Goal: Task Accomplishment & Management: Manage account settings

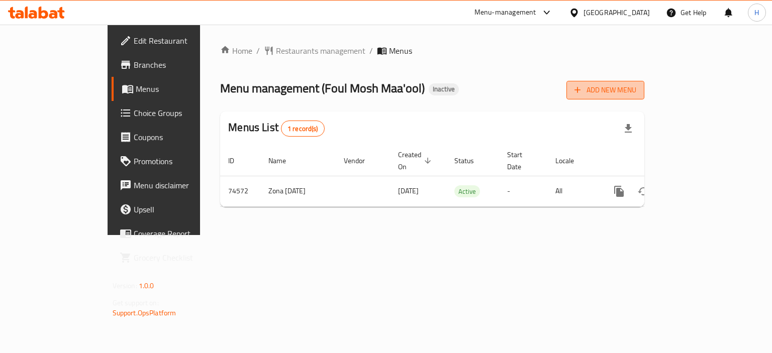
click at [636, 90] on span "Add New Menu" at bounding box center [605, 90] width 62 height 13
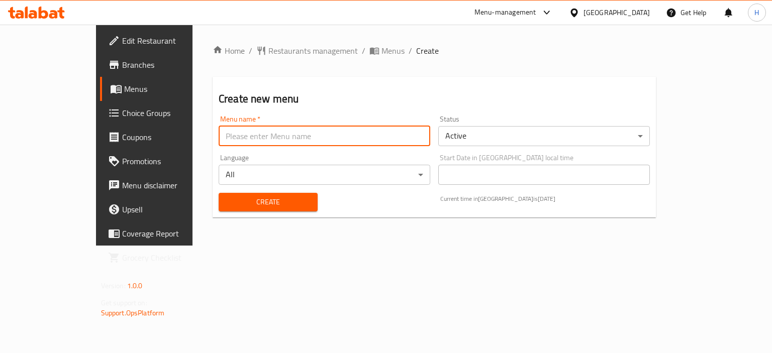
click at [257, 141] on input "text" at bounding box center [323, 136] width 211 height 20
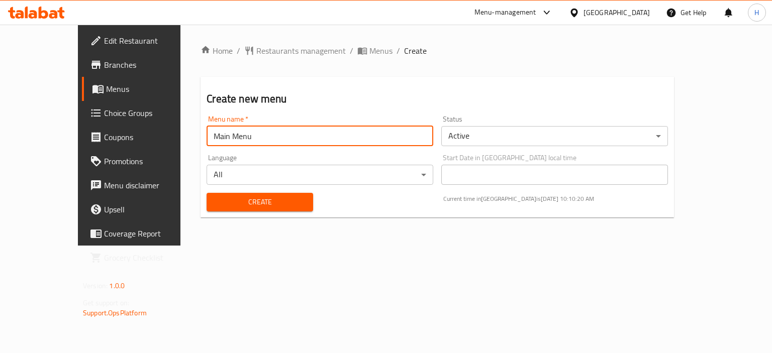
click at [206, 132] on input "Main Menu" at bounding box center [319, 136] width 227 height 20
type input "Gazar"
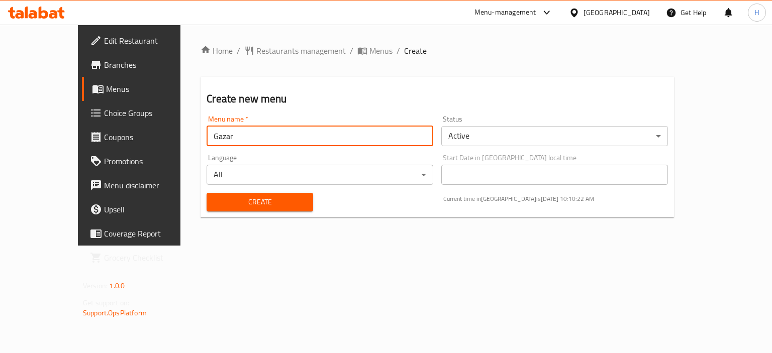
click at [214, 196] on span "Create" at bounding box center [259, 202] width 90 height 13
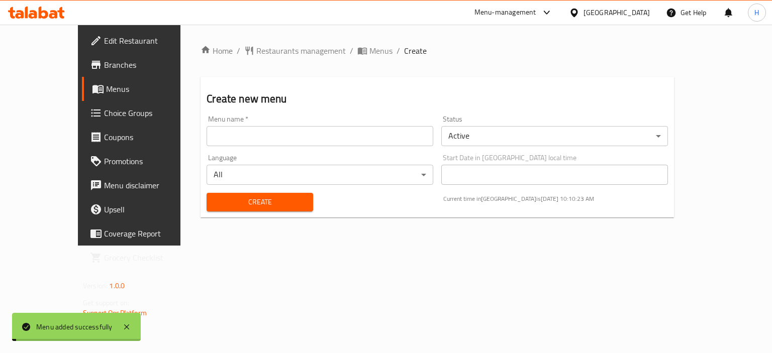
click at [369, 52] on span "Menus" at bounding box center [380, 51] width 23 height 12
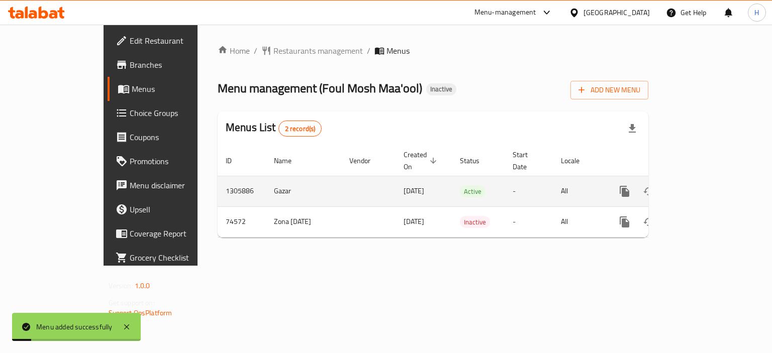
click at [701, 187] on icon "enhanced table" at bounding box center [696, 191] width 9 height 9
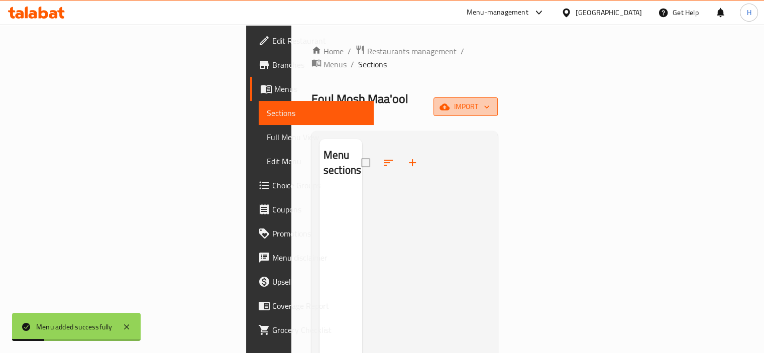
click at [490, 100] on span "import" at bounding box center [466, 106] width 48 height 13
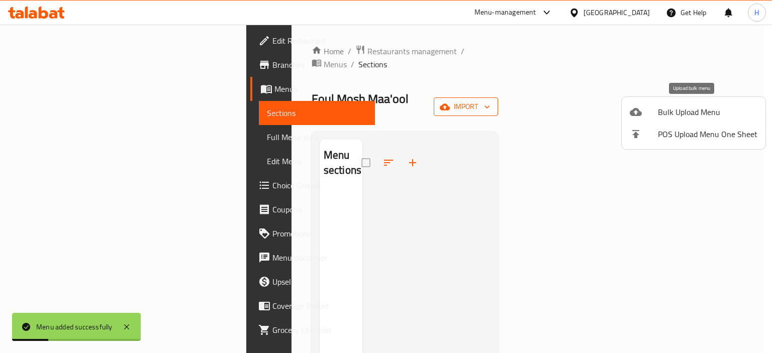
click at [703, 110] on span "Bulk Upload Menu" at bounding box center [707, 112] width 99 height 12
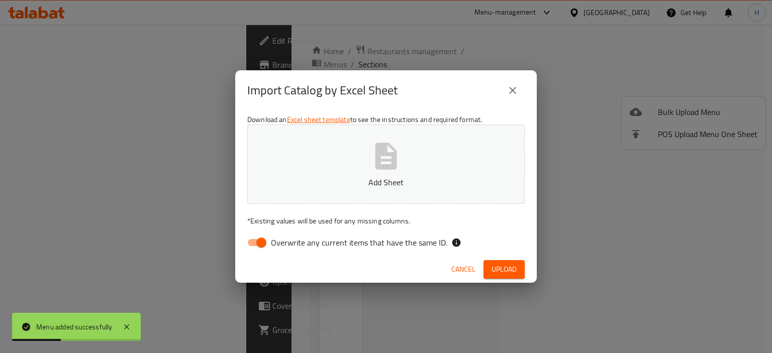
click at [255, 241] on input "Overwrite any current items that have the same ID." at bounding box center [261, 242] width 57 height 19
checkbox input "false"
click at [317, 179] on p "Add Sheet" at bounding box center [386, 182] width 246 height 12
click at [498, 262] on button "Upload" at bounding box center [503, 269] width 41 height 19
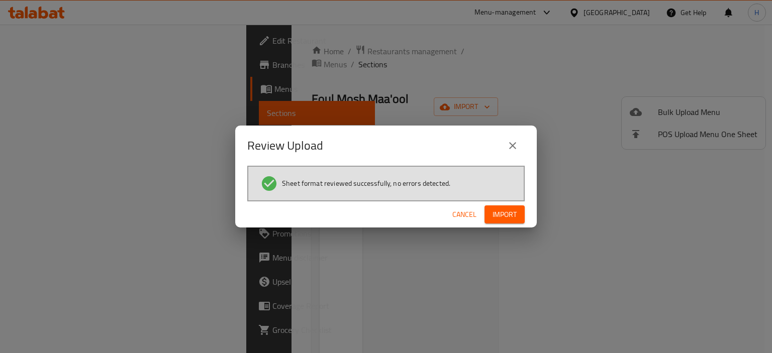
click at [503, 224] on div "Cancel Import" at bounding box center [385, 214] width 301 height 27
click at [503, 221] on button "Import" at bounding box center [504, 214] width 40 height 19
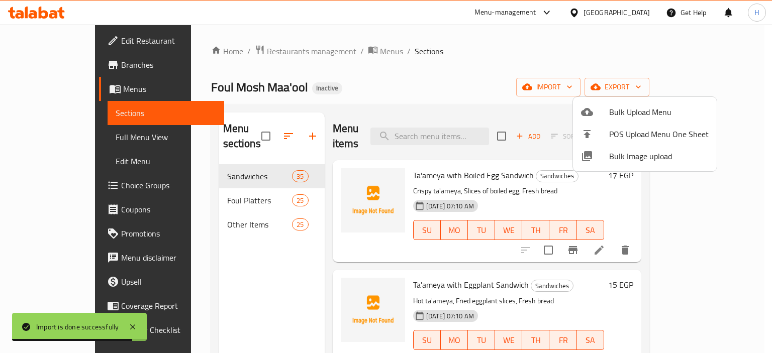
click at [445, 75] on div at bounding box center [386, 176] width 772 height 353
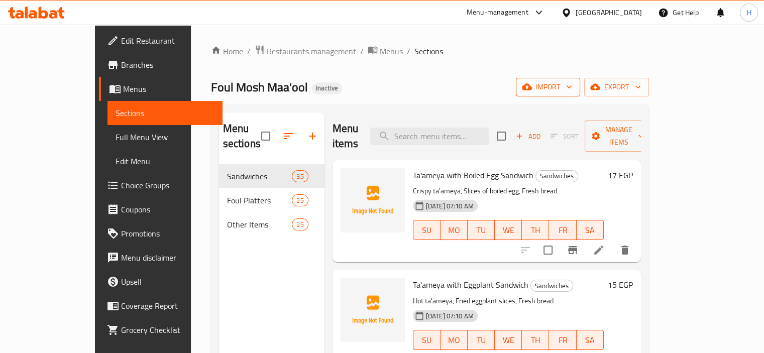
click at [572, 90] on span "import" at bounding box center [548, 87] width 48 height 13
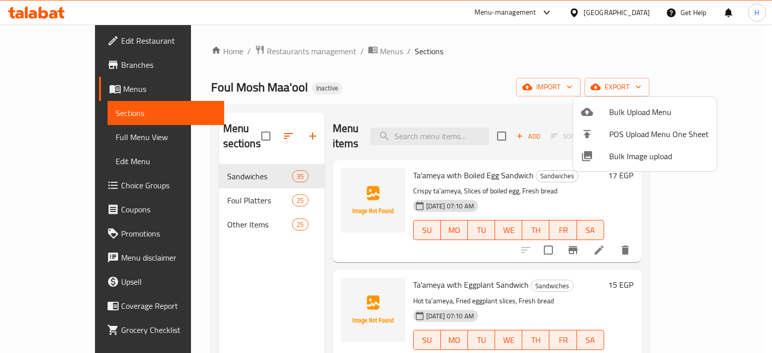
click at [631, 151] on span "Bulk Image upload" at bounding box center [658, 156] width 99 height 12
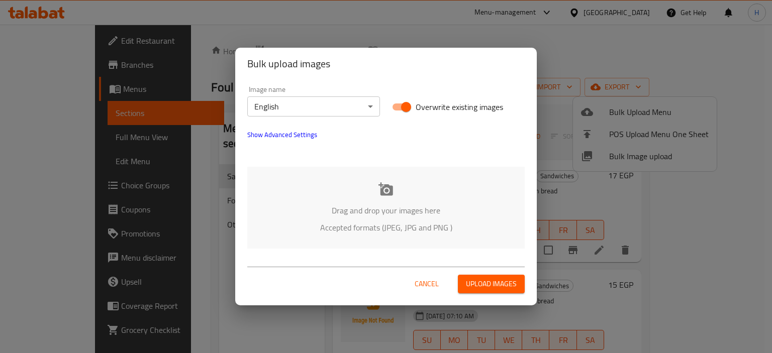
click at [341, 215] on p "Drag and drop your images here" at bounding box center [385, 210] width 247 height 12
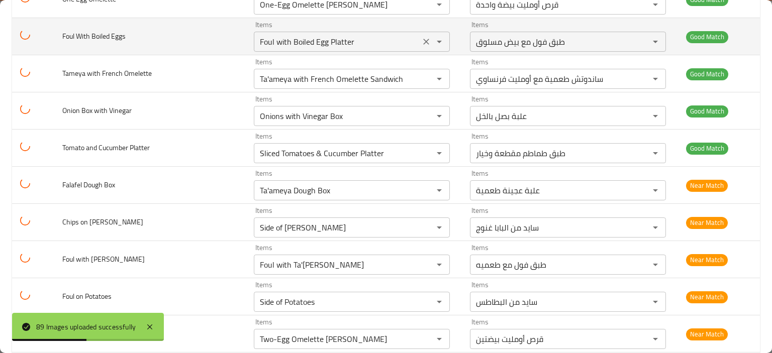
scroll to position [954, 0]
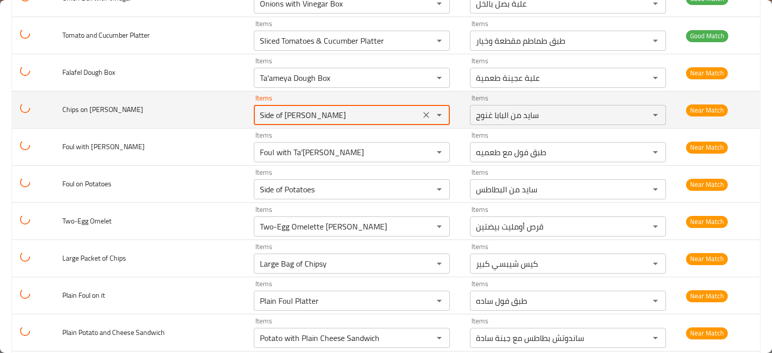
click at [293, 114] on Ganoush "Side of [PERSON_NAME]" at bounding box center [337, 115] width 160 height 14
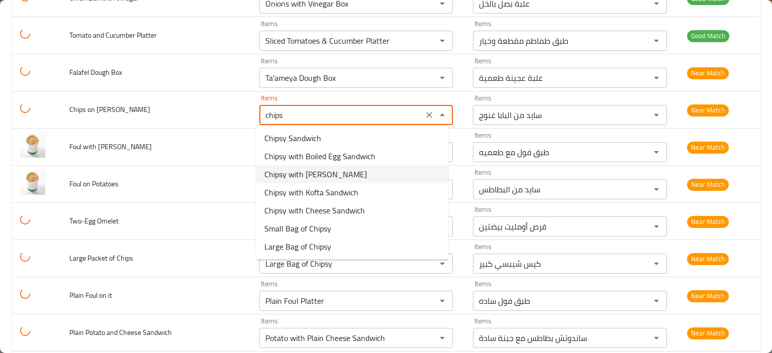
click at [340, 174] on span "Chipsy with [PERSON_NAME]" at bounding box center [315, 174] width 102 height 12
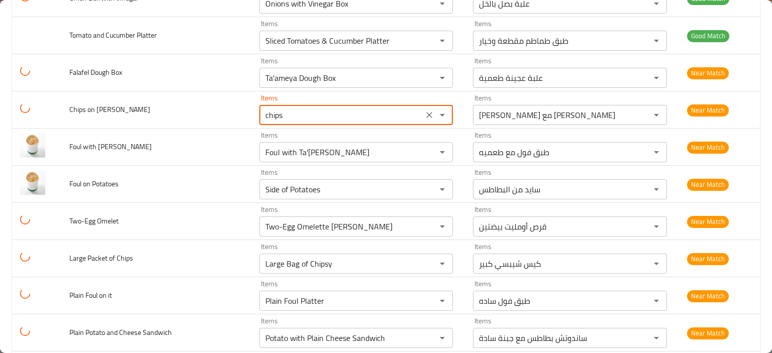
type Ganoush "Chipsy with [PERSON_NAME]"
type Ganoush-ar "[PERSON_NAME] مع [PERSON_NAME]"
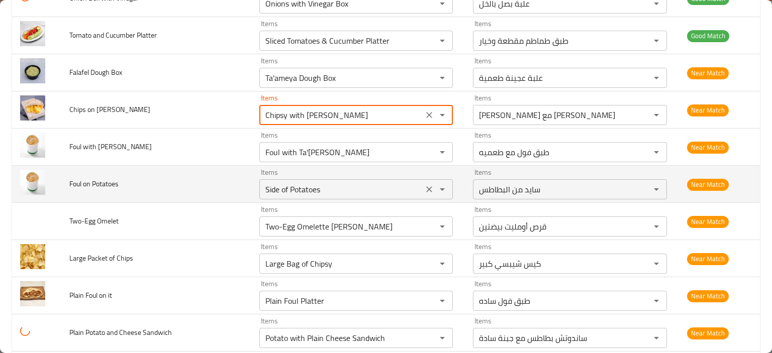
type Ganoush "Chipsy with [PERSON_NAME]"
click at [288, 186] on Potatoes "Side of Potatoes" at bounding box center [341, 189] width 158 height 14
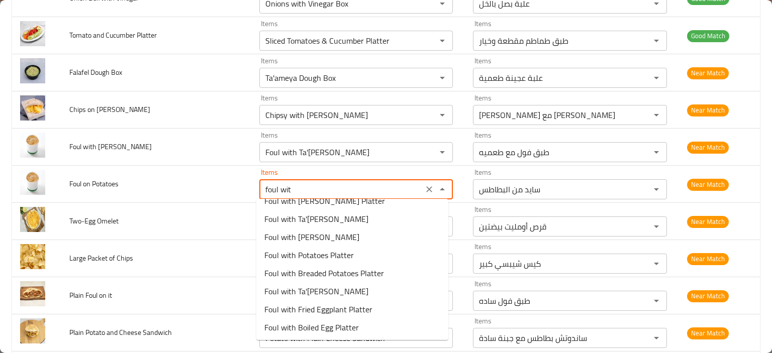
scroll to position [0, 0]
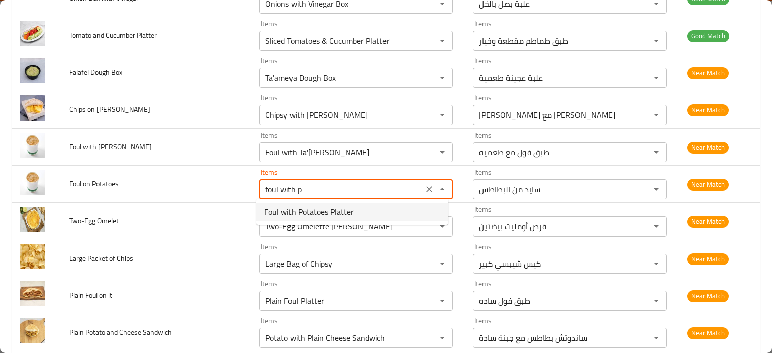
click at [309, 209] on span "Foul with Potatoes Platter" at bounding box center [308, 212] width 89 height 12
type Potatoes "Foul with Potatoes Platter"
type Potatoes-ar "طبق فول مع بطاطس"
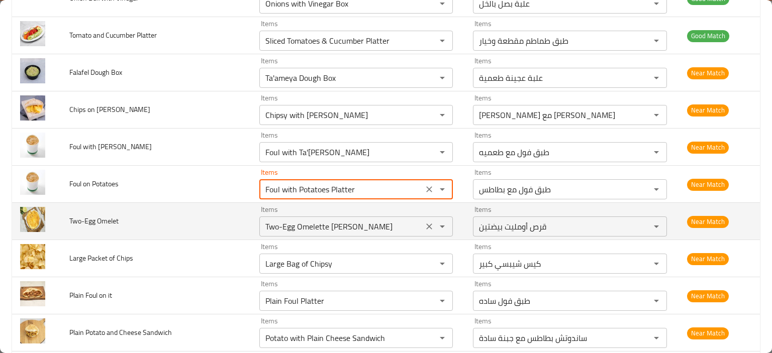
type Potatoes "Foul with Potatoes Platter"
click at [295, 228] on Omelet "Two-Egg Omelette [PERSON_NAME]" at bounding box center [341, 227] width 158 height 14
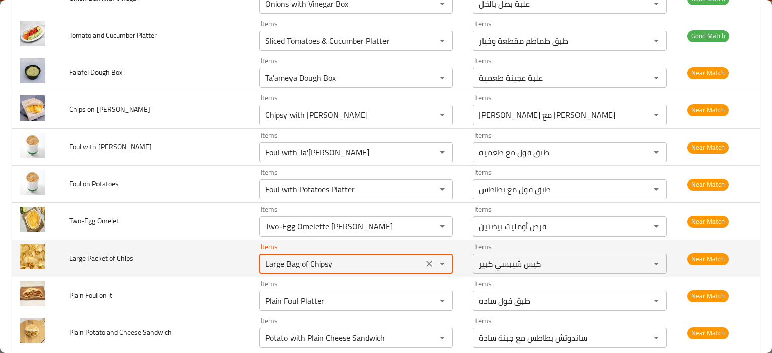
click at [318, 261] on Chips "Large Bag of Chipsy" at bounding box center [341, 264] width 158 height 14
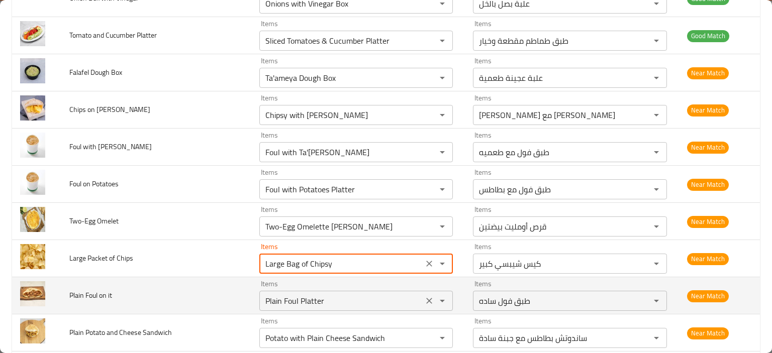
click at [307, 294] on it "Plain Foul Platter" at bounding box center [341, 301] width 158 height 14
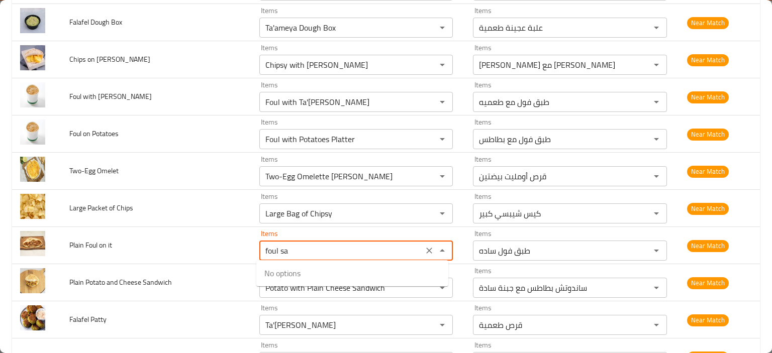
type it "foul san"
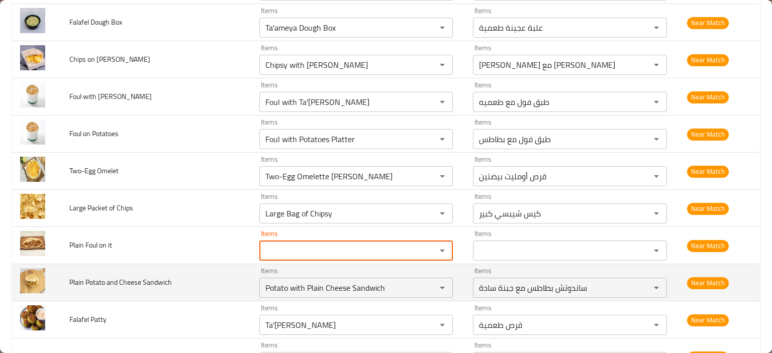
click at [187, 277] on td "Plain Potato and Cheese Sandwich" at bounding box center [155, 282] width 189 height 37
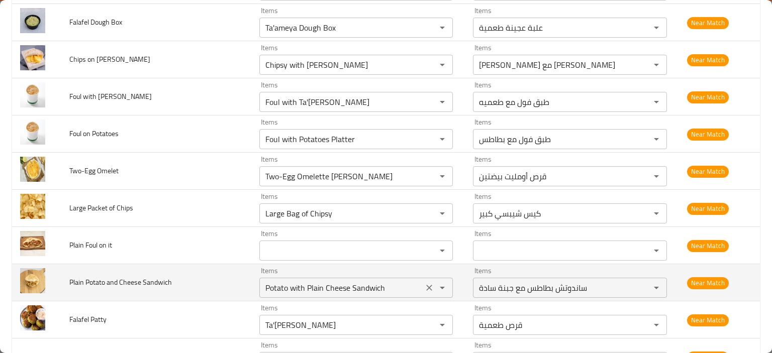
click at [279, 290] on Sandwich "Potato with Plain Cheese Sandwich" at bounding box center [341, 288] width 158 height 14
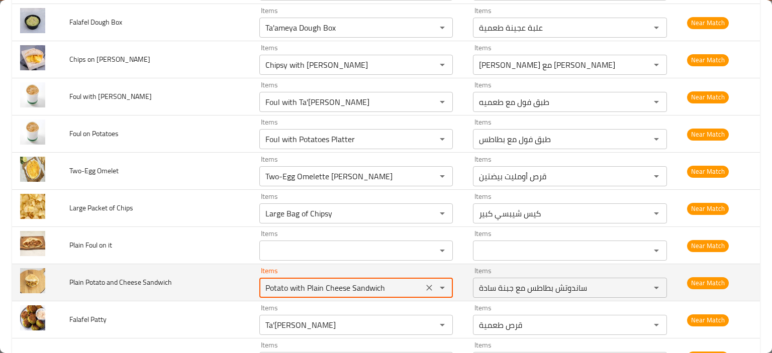
click at [297, 287] on Sandwich "Potato with Plain Cheese Sandwich" at bounding box center [341, 288] width 158 height 14
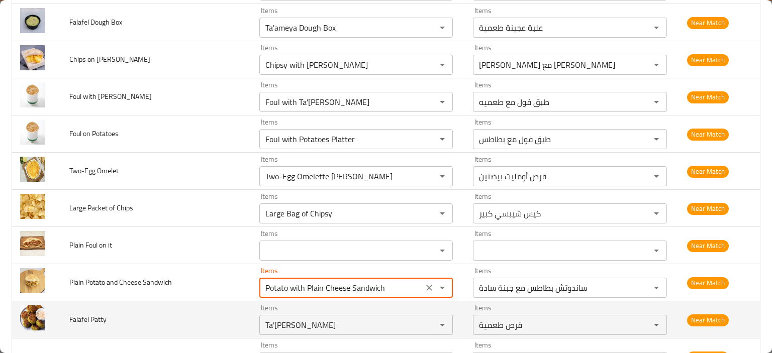
click at [168, 301] on td "Falafel Patty" at bounding box center [155, 319] width 189 height 37
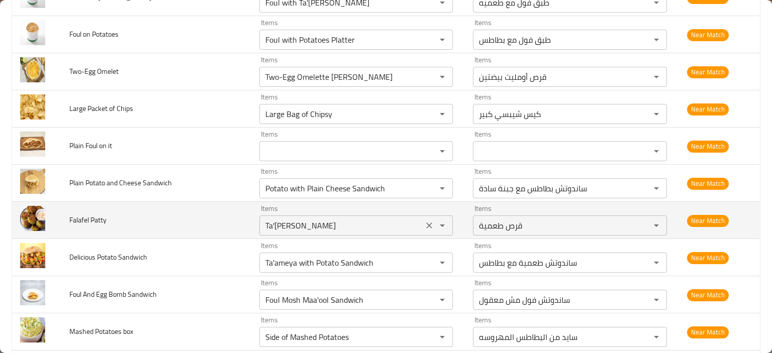
scroll to position [1105, 0]
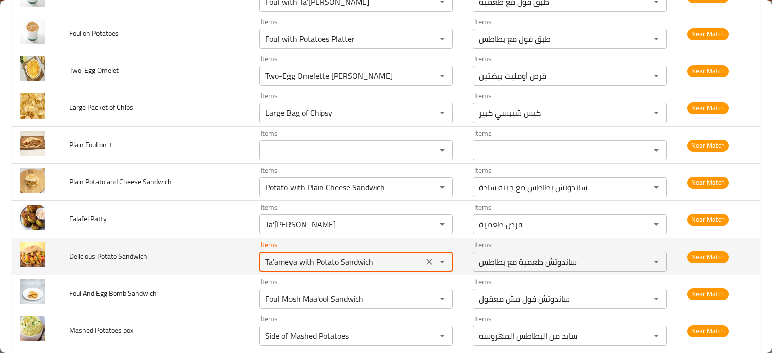
click at [305, 257] on Sandwich "Ta'ameya with Potato Sandwich" at bounding box center [341, 262] width 158 height 14
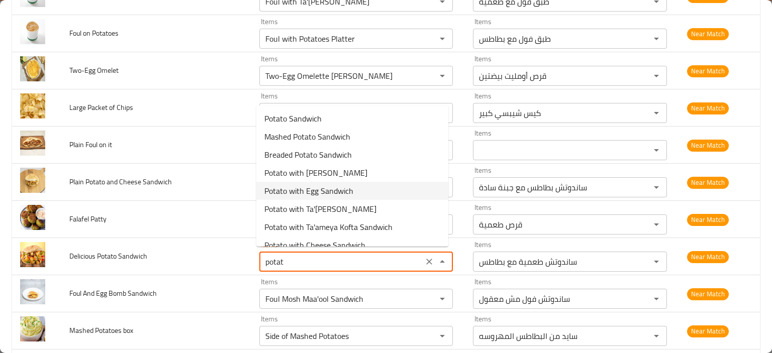
scroll to position [0, 0]
click at [317, 120] on span "Potato Sandwich" at bounding box center [292, 119] width 57 height 12
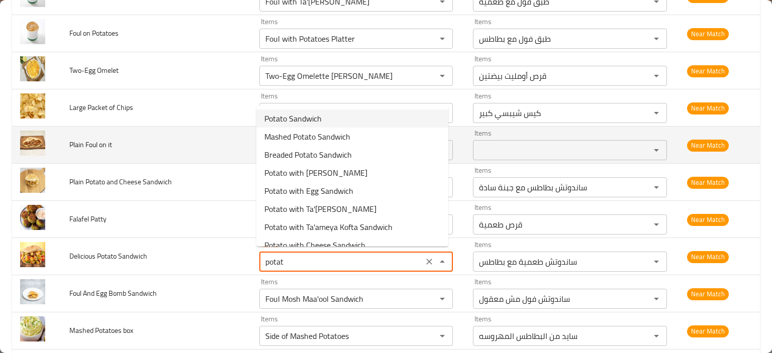
type Sandwich "Potato Sandwich"
type Sandwich-ar "ساندوتش البطاطس"
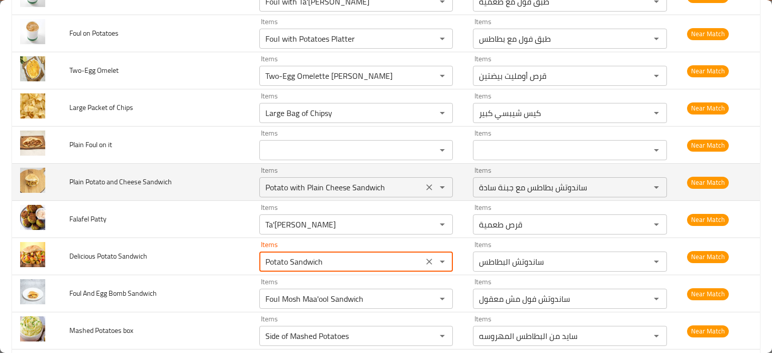
type Sandwich "Potato Sandwich"
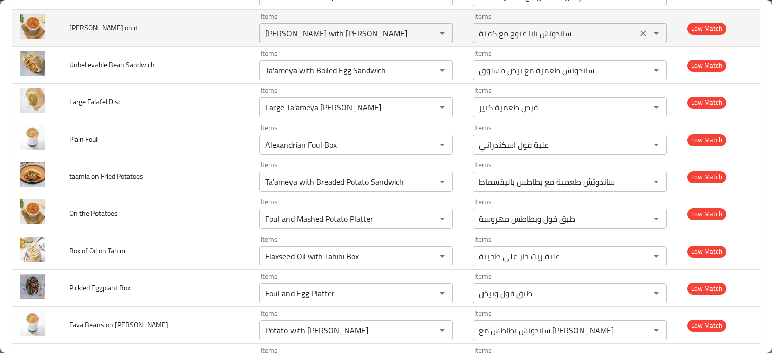
scroll to position [1187, 0]
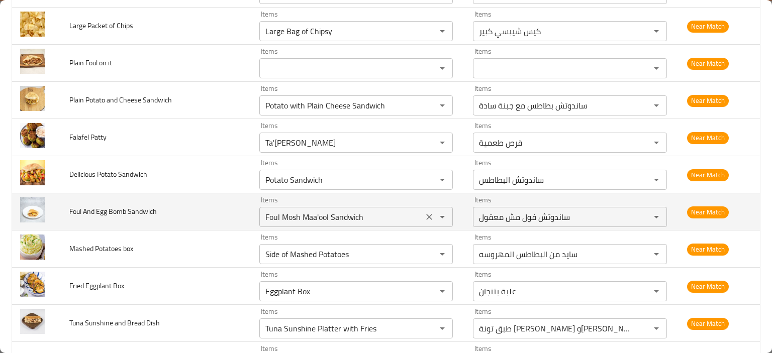
click at [286, 214] on Sandwich "Foul Mosh Maa'ool Sandwich" at bounding box center [341, 217] width 158 height 14
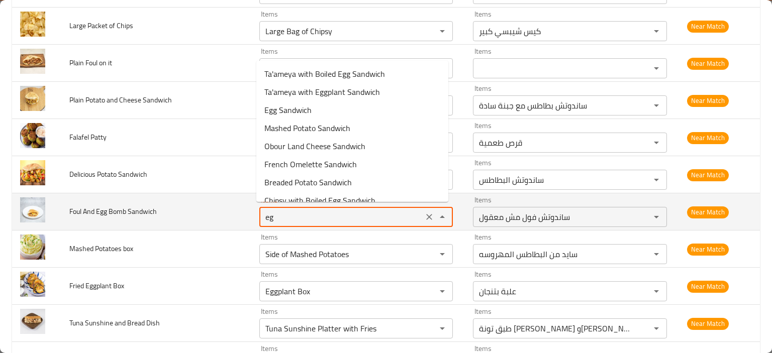
type Sandwich "egg"
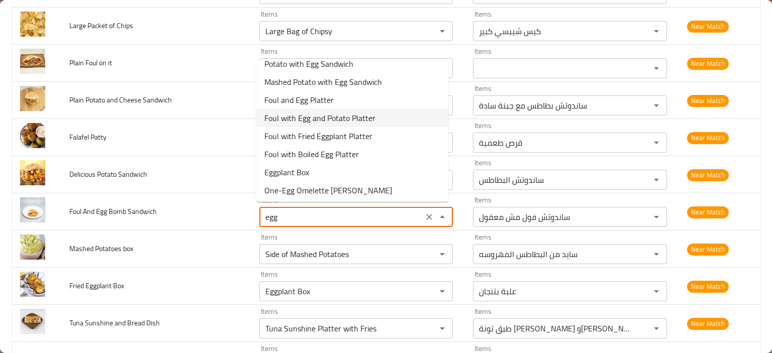
scroll to position [120, 0]
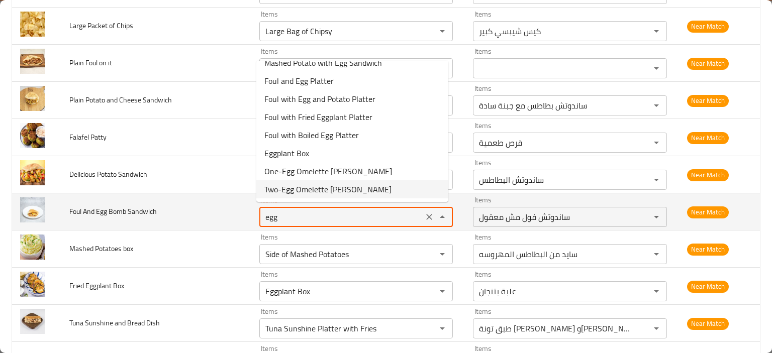
click at [426, 214] on icon "Clear" at bounding box center [429, 217] width 6 height 6
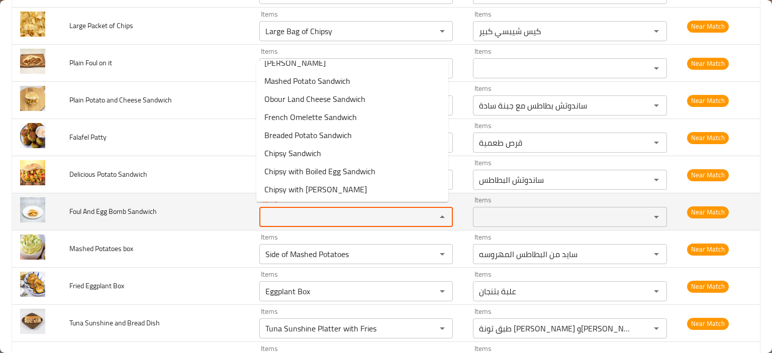
scroll to position [0, 0]
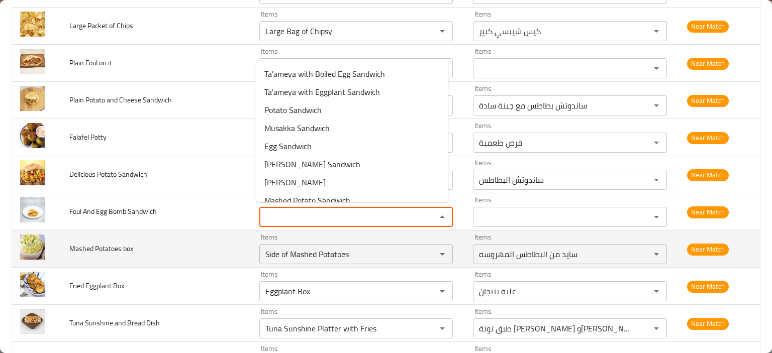
click at [197, 246] on td "Mashed Potatoes box" at bounding box center [155, 249] width 189 height 37
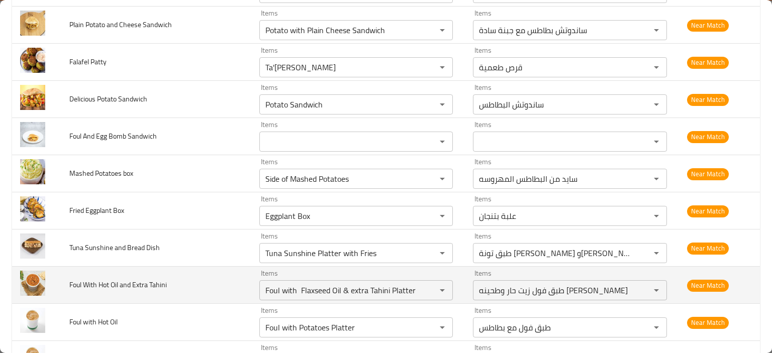
scroll to position [1287, 0]
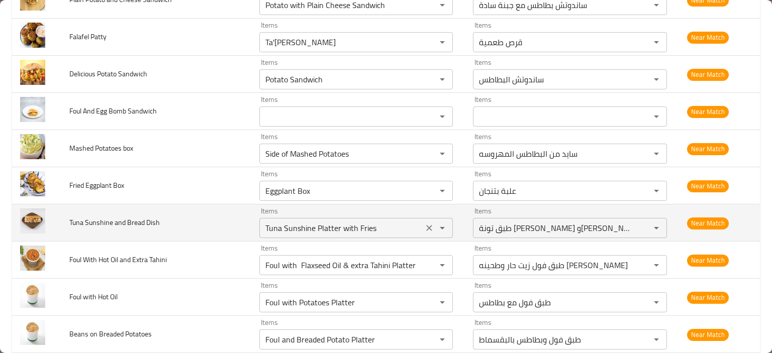
click at [299, 225] on Dish "Tuna Sunshine Platter with Fries" at bounding box center [341, 228] width 158 height 14
click at [338, 223] on Dish "Tuna Sunshine Platter with Fries" at bounding box center [341, 228] width 158 height 14
click at [335, 224] on Dish "Tuna Sunshine Platter with Fries" at bounding box center [341, 228] width 158 height 14
drag, startPoint x: 334, startPoint y: 224, endPoint x: 376, endPoint y: 226, distance: 41.7
click at [376, 226] on Dish "Tuna Sunshine Platter with Fries" at bounding box center [341, 228] width 158 height 14
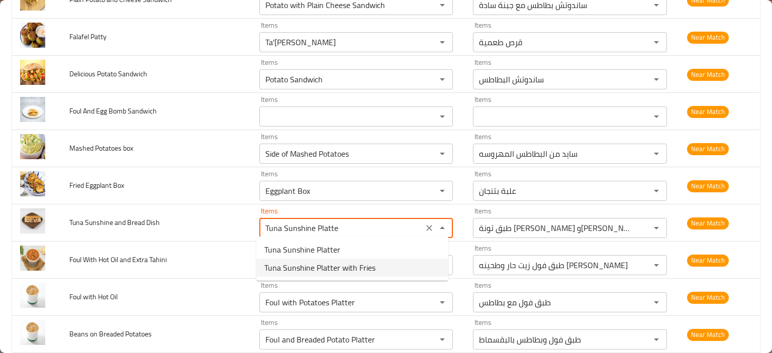
click at [351, 271] on span "Tuna Sunshine Platter with Fries" at bounding box center [319, 268] width 111 height 12
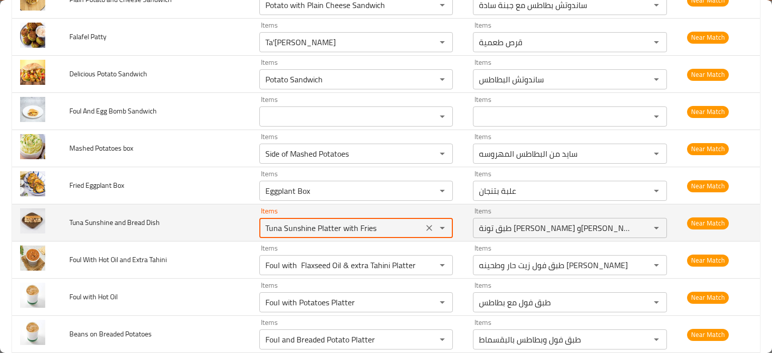
drag, startPoint x: 336, startPoint y: 221, endPoint x: 393, endPoint y: 230, distance: 58.0
click at [393, 230] on Dish "Tuna Sunshine Platter with Fries" at bounding box center [341, 228] width 158 height 14
type Dish "Tuna Sunshine Platter"
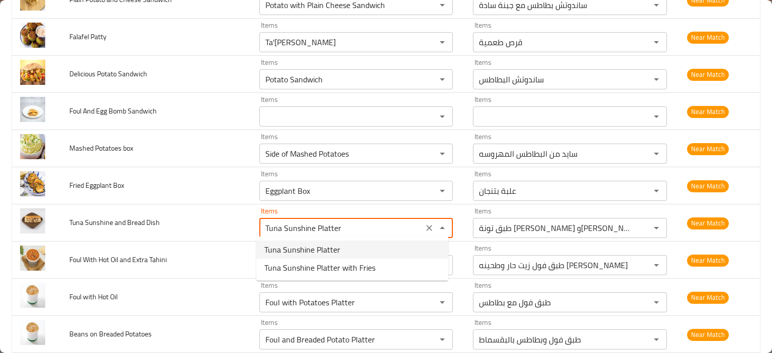
click at [357, 245] on Dish-option-0 "Tuna Sunshine Platter" at bounding box center [352, 250] width 192 height 18
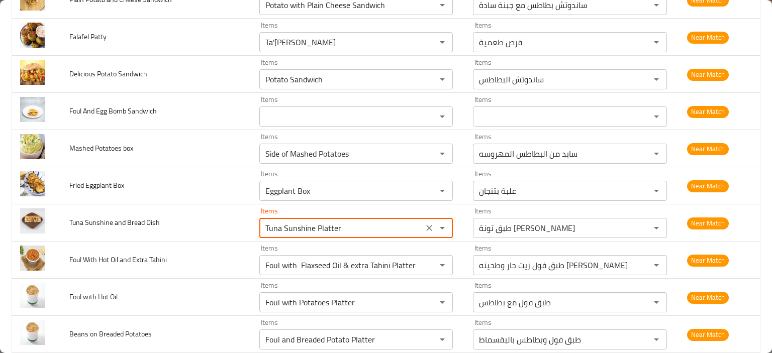
type Dish-ar "طبق تونة [PERSON_NAME]"
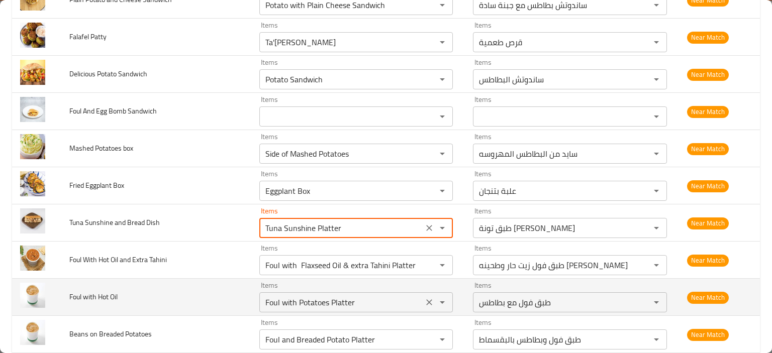
type Dish "Tuna Sunshine Platter"
click at [281, 302] on Oil "Foul with Potatoes Platter" at bounding box center [341, 302] width 158 height 14
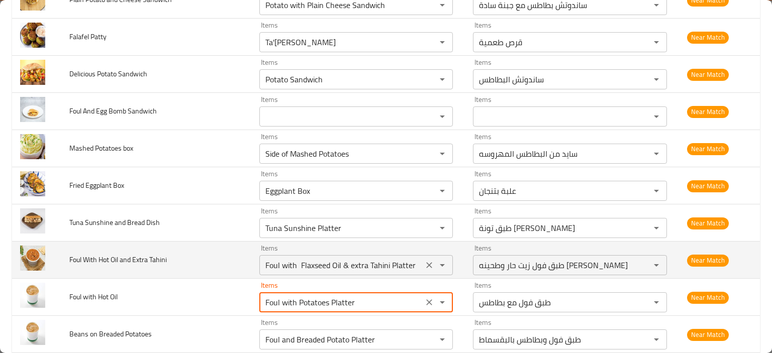
click at [313, 267] on Tahini "Foul with Flaxseed Oil & extra Tahini Platter" at bounding box center [341, 265] width 158 height 14
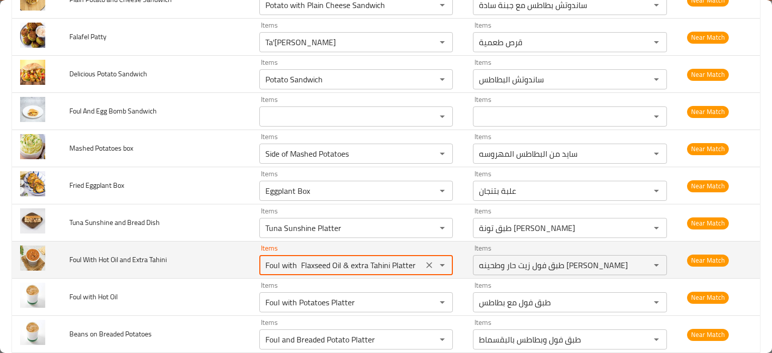
click at [335, 261] on Tahini "Foul with Flaxseed Oil & extra Tahini Platter" at bounding box center [341, 265] width 158 height 14
click at [337, 261] on Tahini "Foul with Flaxseed Oil & extra Tahini Platter" at bounding box center [341, 265] width 158 height 14
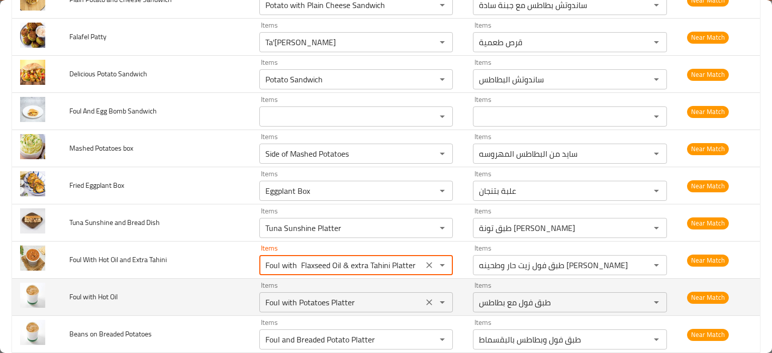
click at [314, 295] on Oil "Foul with Potatoes Platter" at bounding box center [341, 302] width 158 height 14
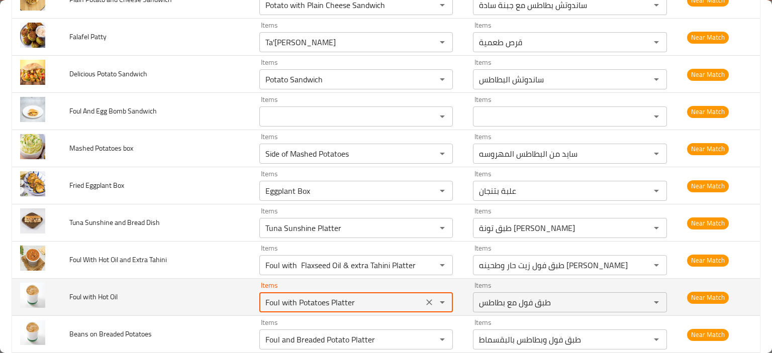
paste Oil "Flaxseed Oil"
click at [330, 300] on Oil "Foul with Flaxseed Oil" at bounding box center [341, 302] width 158 height 14
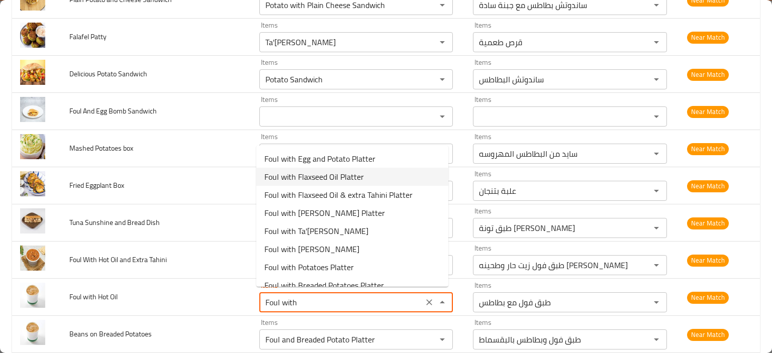
click at [307, 173] on span "Foul with Flaxseed Oil Platter" at bounding box center [313, 177] width 99 height 12
type Oil "Foul with Flaxseed Oil Platter"
type Oil-ar "طبق فول بالزيت الحار"
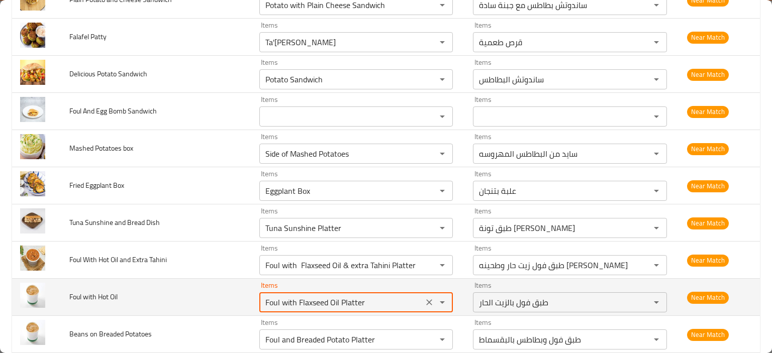
type Oil "Foul with Flaxseed Oil Platter"
click at [150, 305] on td "Foul with Hot Oil" at bounding box center [155, 297] width 189 height 37
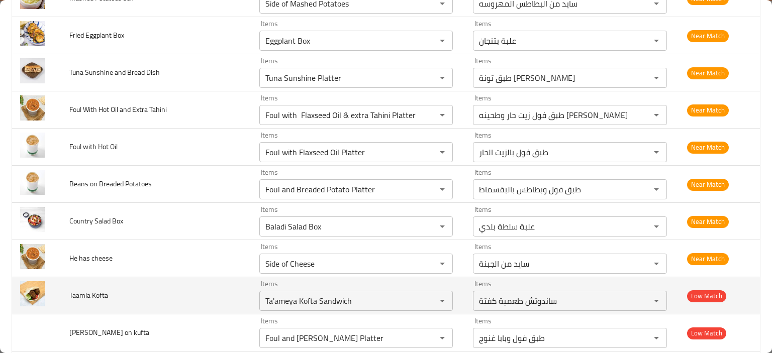
scroll to position [1438, 0]
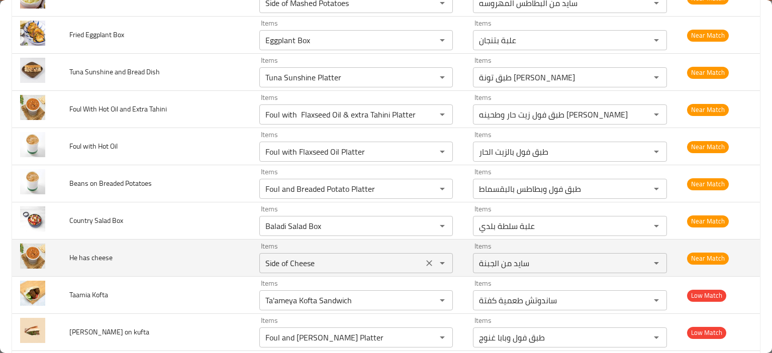
click at [424, 260] on icon "Clear" at bounding box center [429, 263] width 10 height 10
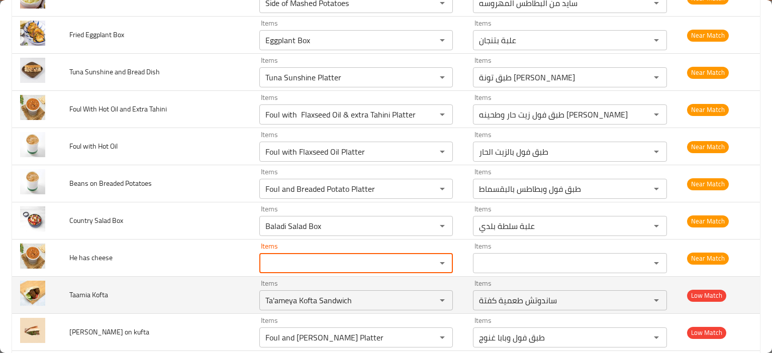
scroll to position [1488, 0]
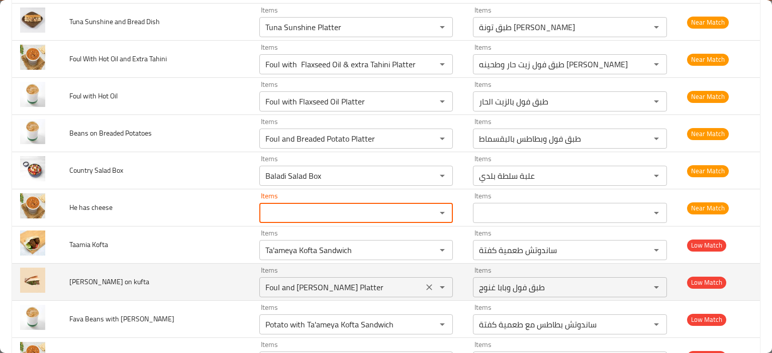
click at [277, 283] on kufta "Foul and [PERSON_NAME] Platter" at bounding box center [341, 287] width 158 height 14
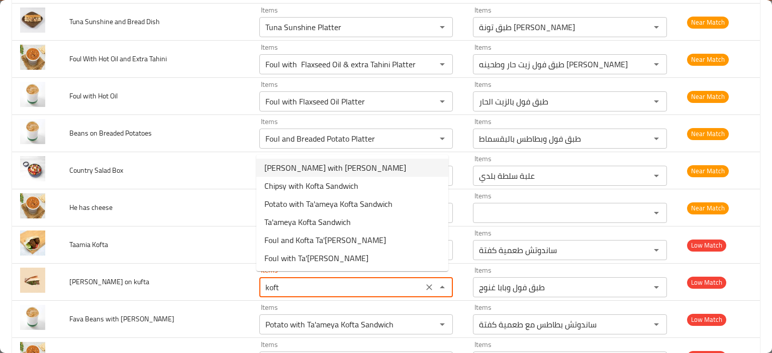
click at [333, 169] on span "[PERSON_NAME] with [PERSON_NAME]" at bounding box center [335, 168] width 142 height 12
type kufta "[PERSON_NAME] with [PERSON_NAME]"
type kufta-ar "ساندوتش بابا غنوج مع كفتة"
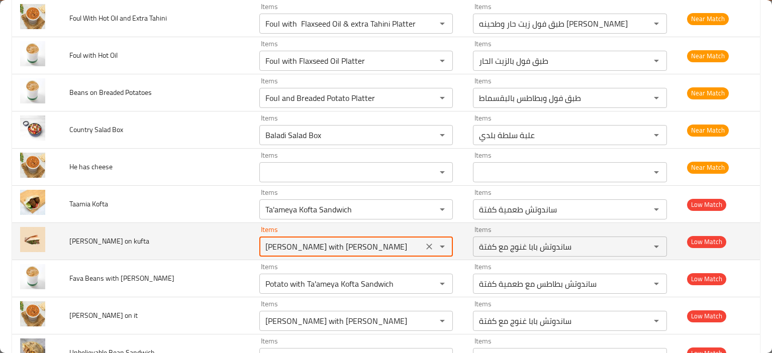
scroll to position [1539, 0]
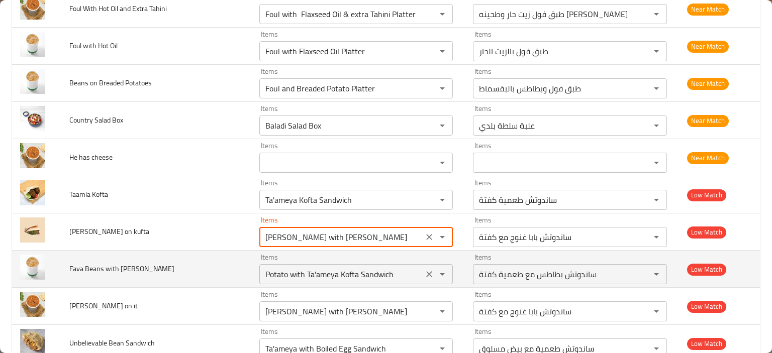
click at [271, 264] on div "Potato with Ta'ameya Kofta Sandwich Items" at bounding box center [355, 274] width 193 height 20
type kufta "[PERSON_NAME] with [PERSON_NAME]"
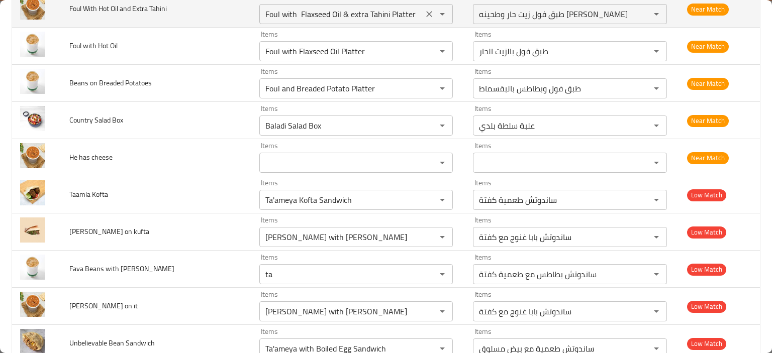
type Kofta "Potato with Ta'ameya Kofta Sandwich"
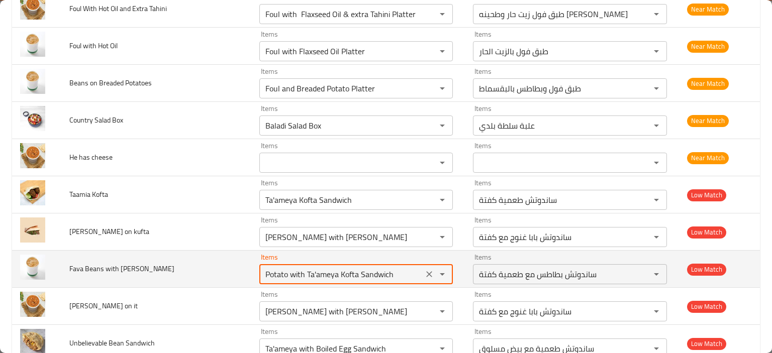
click at [424, 273] on icon "Clear" at bounding box center [429, 274] width 10 height 10
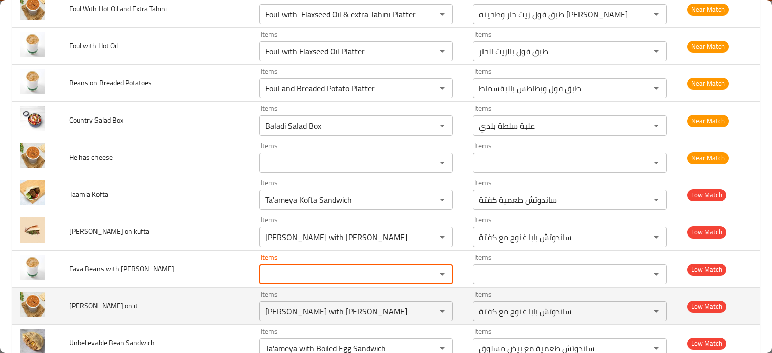
click at [160, 304] on td "Baba Ghanouj on it" at bounding box center [155, 306] width 189 height 37
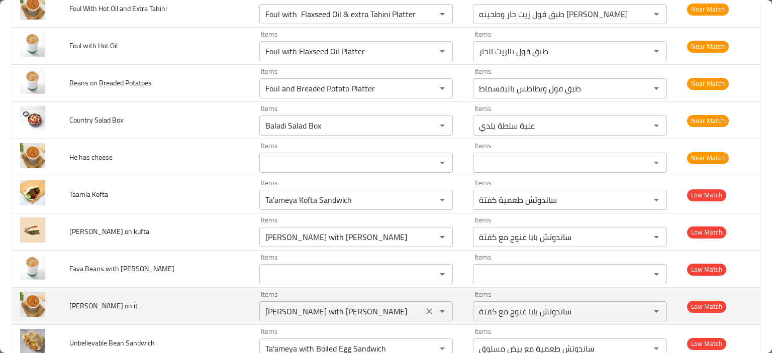
click at [321, 311] on it "[PERSON_NAME] with [PERSON_NAME]" at bounding box center [341, 311] width 158 height 14
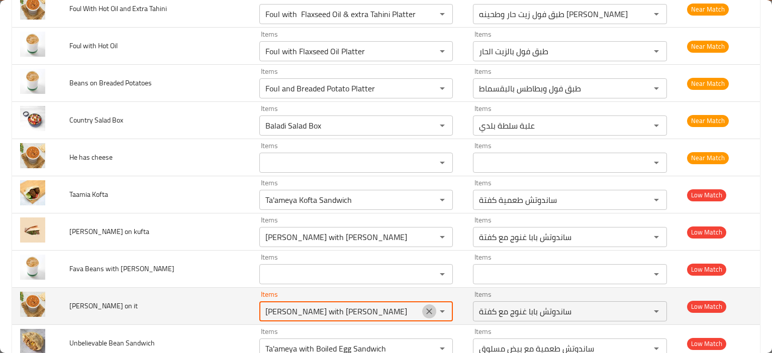
click at [426, 308] on icon "Clear" at bounding box center [429, 311] width 6 height 6
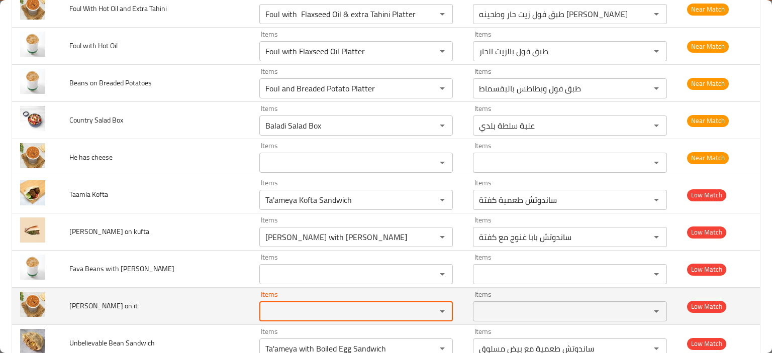
click at [189, 292] on td "Baba Ghanouj on it" at bounding box center [155, 306] width 189 height 37
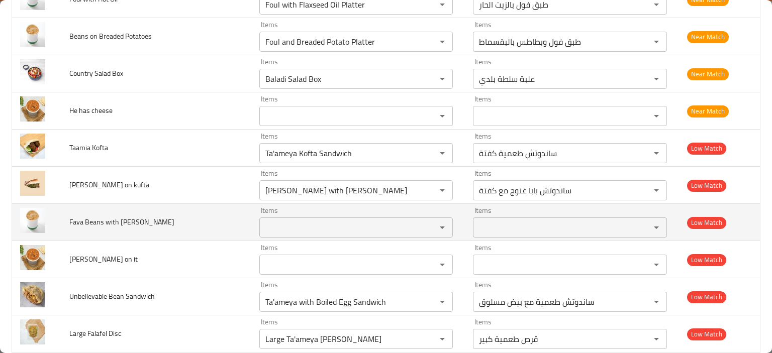
scroll to position [1639, 0]
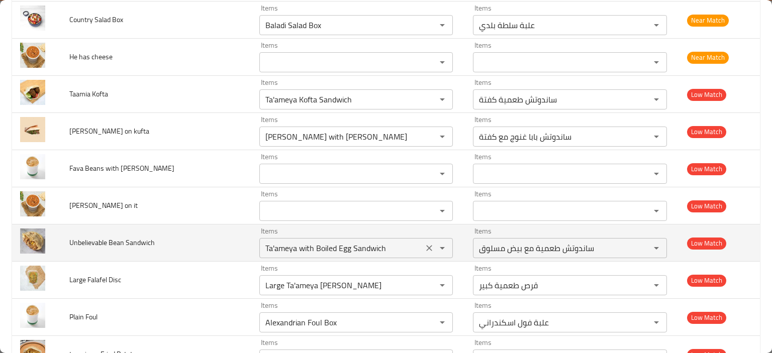
click at [264, 241] on Sandwich "Ta'ameya with Boiled Egg Sandwich" at bounding box center [341, 248] width 158 height 14
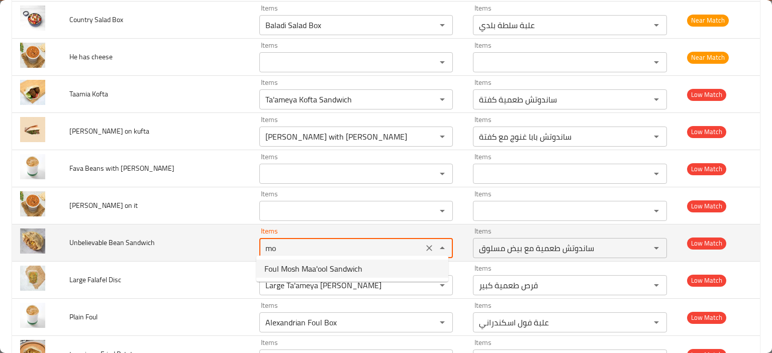
type Sandwich "Foul Mosh Maa'ool Sandwich"
type Sandwich-ar "ساندوتش فول مش معقول"
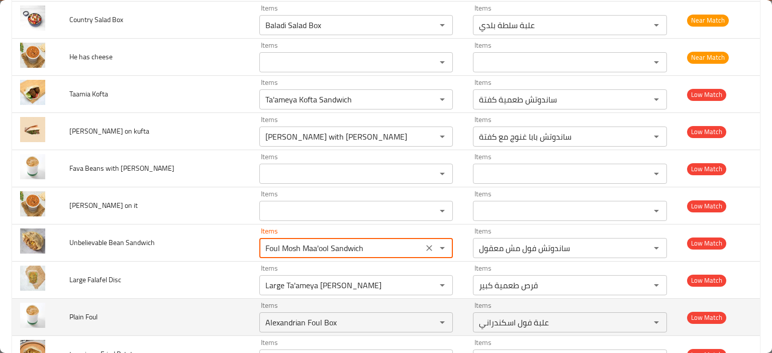
type Sandwich "Foul Mosh Maa'ool Sandwich"
click at [166, 299] on td "Plain Foul" at bounding box center [155, 317] width 189 height 37
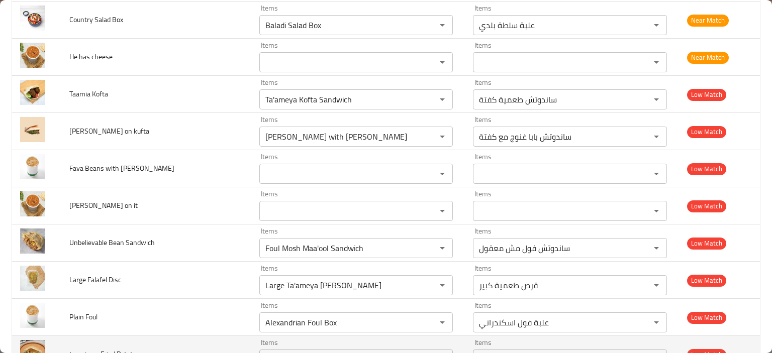
scroll to position [1689, 0]
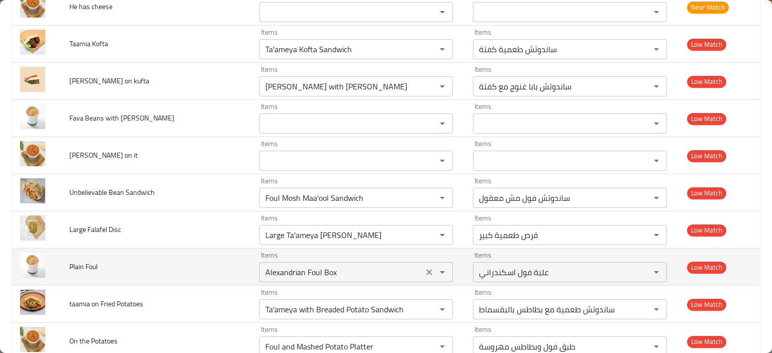
click at [280, 265] on Foul "Alexandrian Foul Box" at bounding box center [341, 272] width 158 height 14
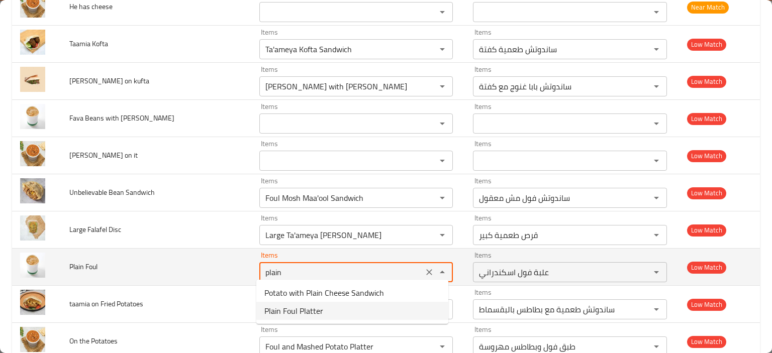
type Foul "Plain Foul Platter"
type Foul-ar "طبق فول ساده"
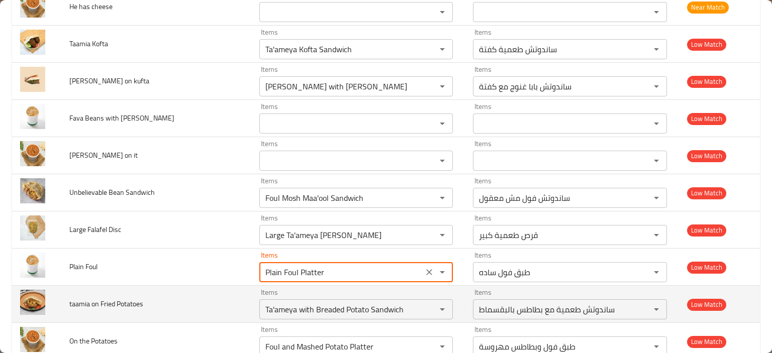
type Foul "Plain Foul Platter"
click at [133, 299] on span "taamia on Fried Potatoes" at bounding box center [106, 303] width 74 height 13
click at [152, 296] on td "taamia on Fried Potatoes" at bounding box center [155, 304] width 189 height 37
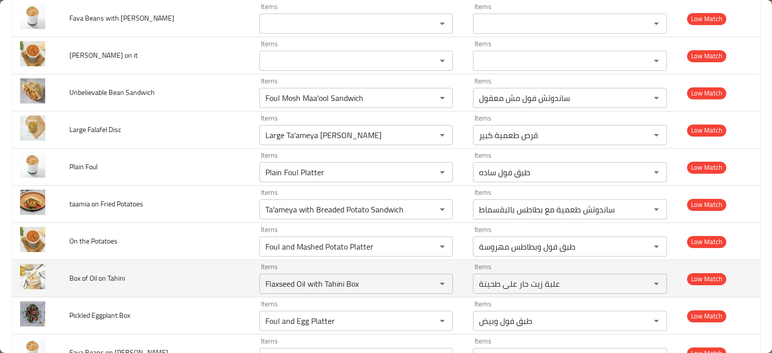
scroll to position [1790, 0]
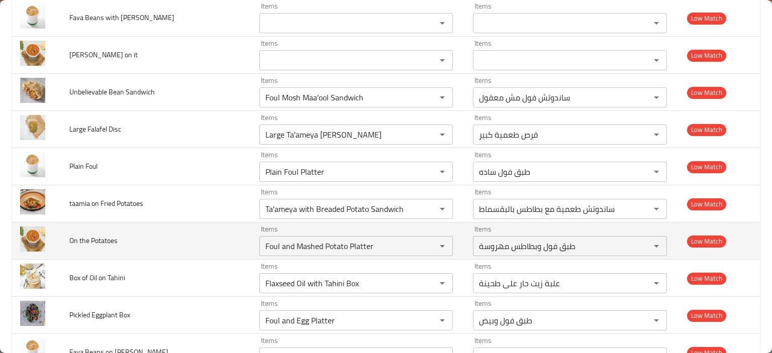
click at [103, 238] on span "On the Potatoes" at bounding box center [93, 240] width 48 height 13
click at [426, 243] on icon "Clear" at bounding box center [429, 246] width 6 height 6
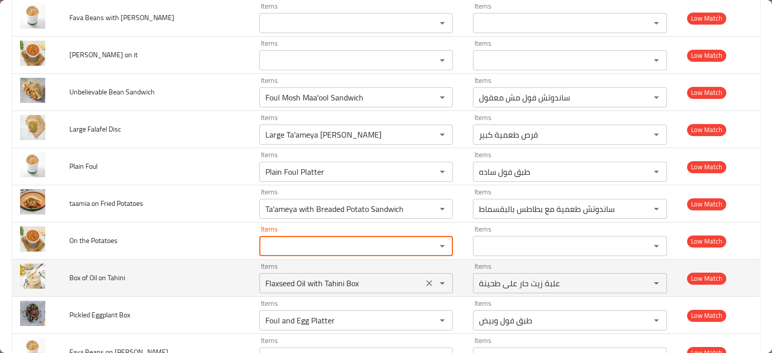
click at [285, 276] on Tahini "Flaxseed Oil with Tahini Box" at bounding box center [341, 283] width 158 height 14
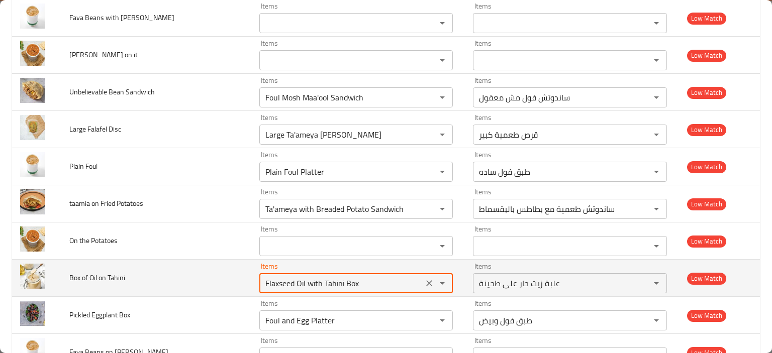
click at [285, 276] on Tahini "Flaxseed Oil with Tahini Box" at bounding box center [341, 283] width 158 height 14
click at [285, 278] on Tahini "Flaxseed Oil with Tahini Box" at bounding box center [341, 283] width 158 height 14
type Tahini "Oil with Tahini Box"
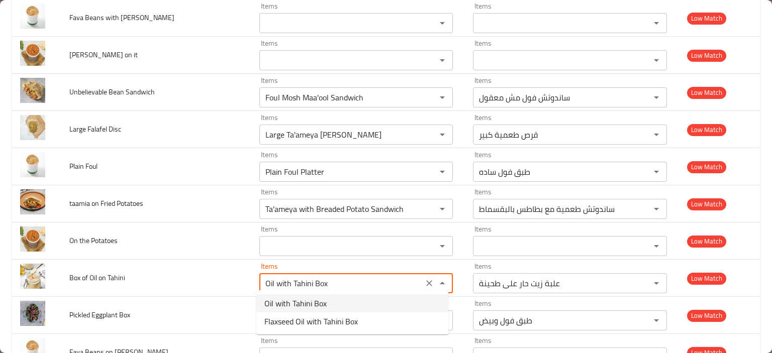
click at [290, 301] on span "Oil with Tahini Box" at bounding box center [295, 303] width 62 height 12
type Tahini-ar "علبة زيت مع طحينة"
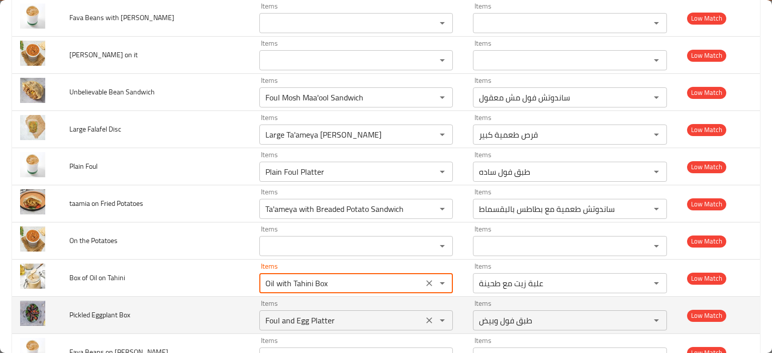
type Tahini "Oil with Tahini Box"
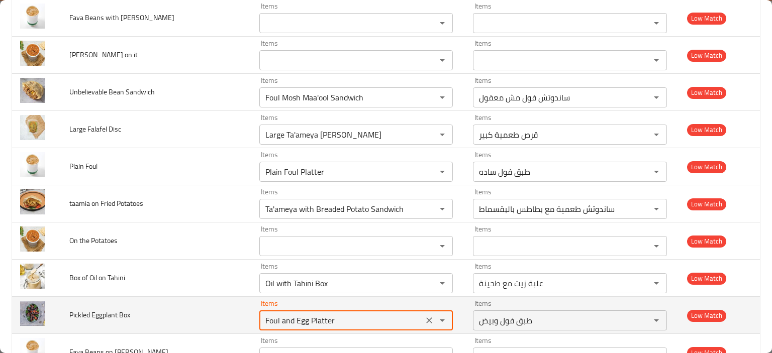
click at [278, 316] on Box "Foul and Egg Platter" at bounding box center [341, 320] width 158 height 14
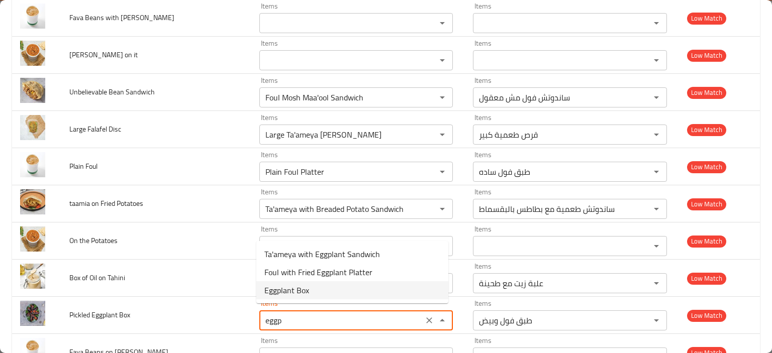
click at [277, 284] on span "Eggplant Box" at bounding box center [286, 290] width 45 height 12
type Box "Eggplant Box"
type Box-ar "علبة بتنجان"
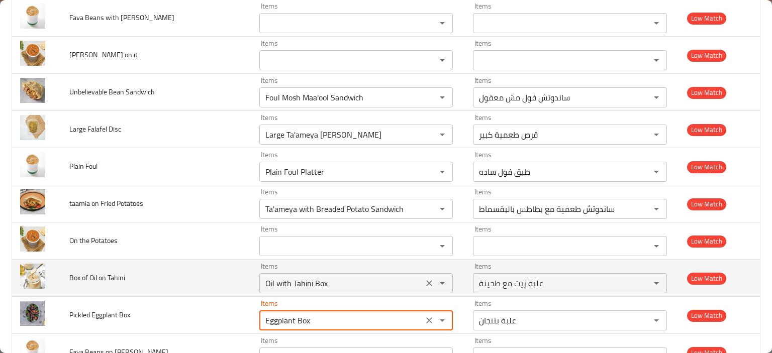
type Box "Eggplant Box"
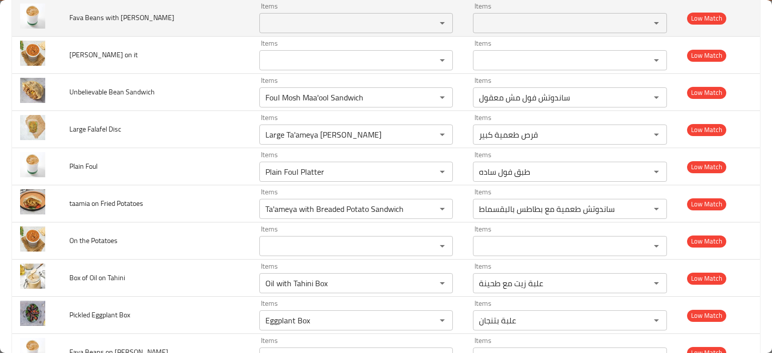
scroll to position [1298, 0]
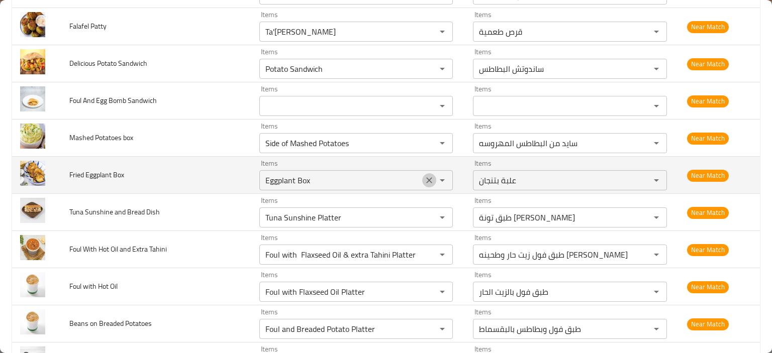
click at [426, 177] on icon "Clear" at bounding box center [429, 180] width 10 height 10
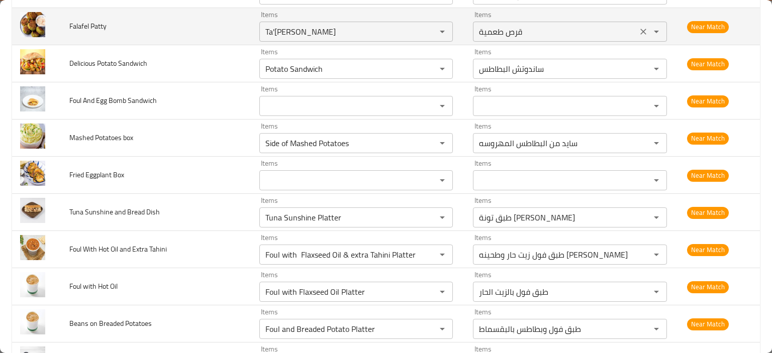
scroll to position [1928, 0]
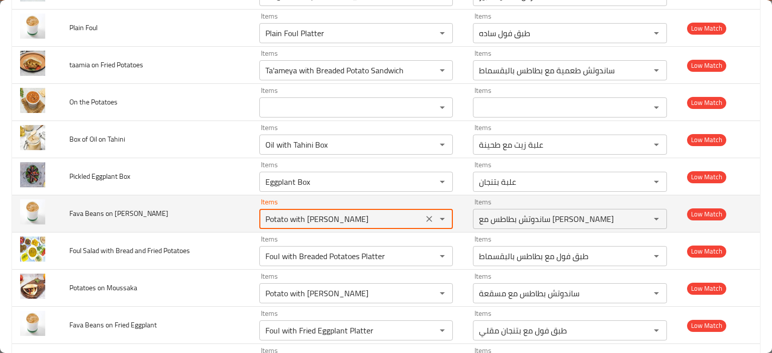
click at [263, 212] on Ghanoush "Potato with [PERSON_NAME]" at bounding box center [341, 219] width 158 height 14
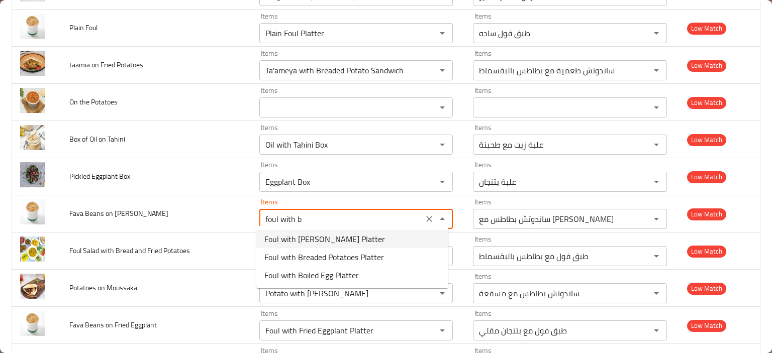
click at [384, 239] on Ghanoush-option-0 "Foul with [PERSON_NAME] Platter" at bounding box center [352, 239] width 192 height 18
type Ghanoush "Foul with [PERSON_NAME] Platter"
type Ghanoush-ar "طبق فول مع [PERSON_NAME]"
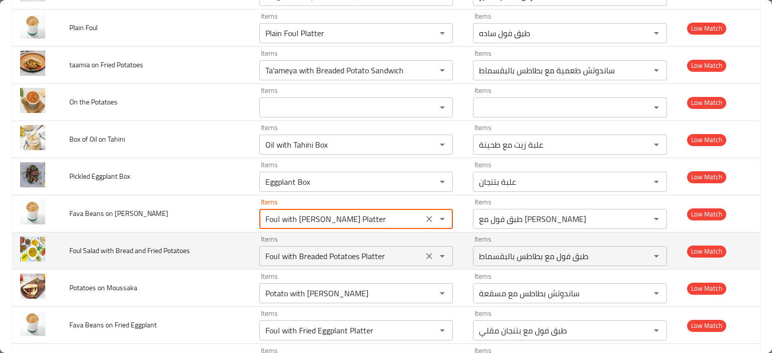
type Ghanoush "Foul with [PERSON_NAME] Platter"
click at [283, 253] on Potatoes "Foul with Breaded Potatoes Platter" at bounding box center [341, 256] width 158 height 14
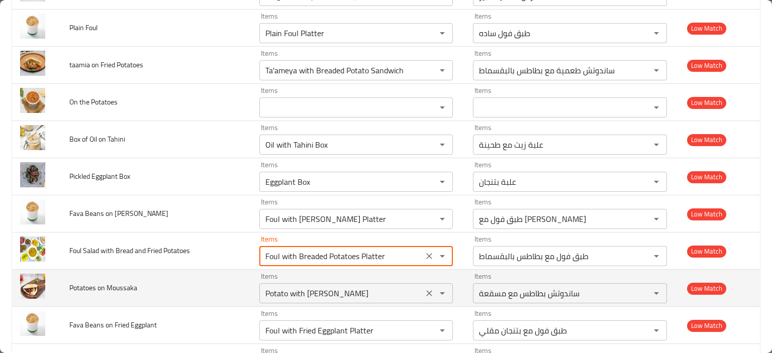
click at [307, 294] on Moussaka "Potato with [PERSON_NAME]" at bounding box center [341, 293] width 158 height 14
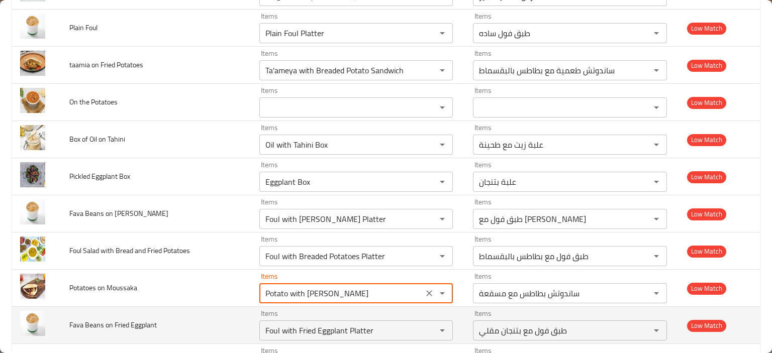
click at [122, 324] on span "Fava Beans on Fried Eggplant" at bounding box center [112, 324] width 87 height 13
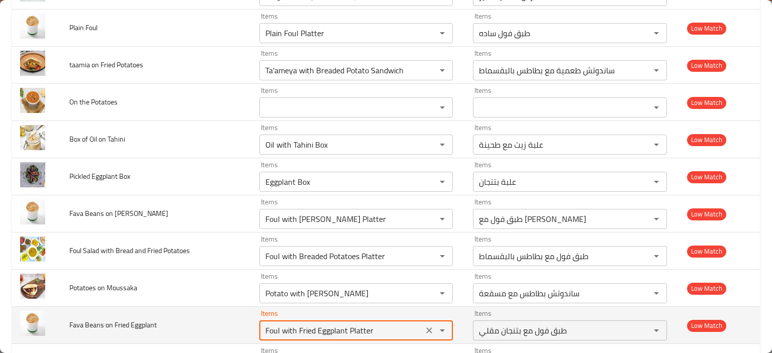
click at [278, 325] on Eggplant "Foul with Fried Eggplant Platter" at bounding box center [341, 330] width 158 height 14
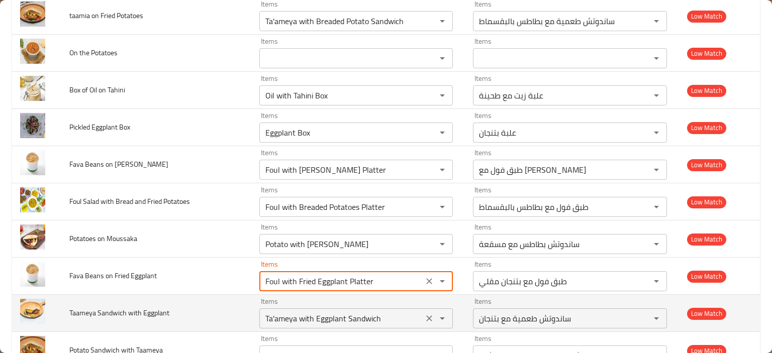
scroll to position [1979, 0]
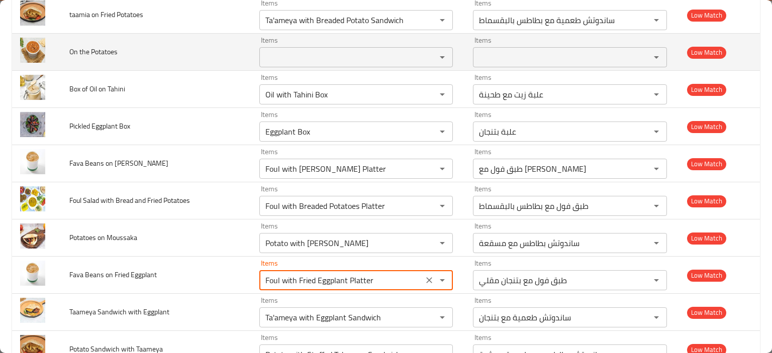
click at [285, 60] on div "Items" at bounding box center [355, 57] width 193 height 20
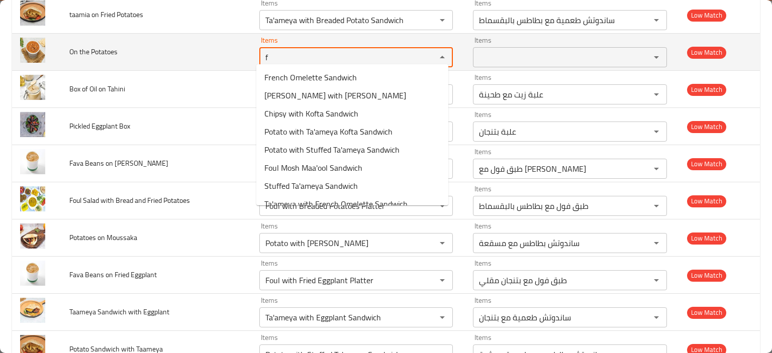
type Potatoes "fr"
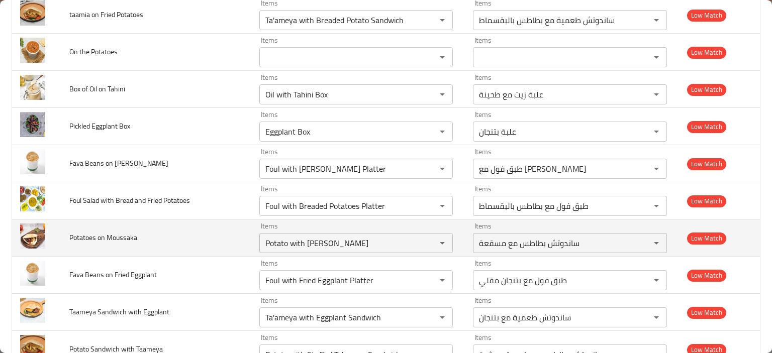
click at [199, 236] on td "Potatoes on Moussaka" at bounding box center [155, 238] width 189 height 37
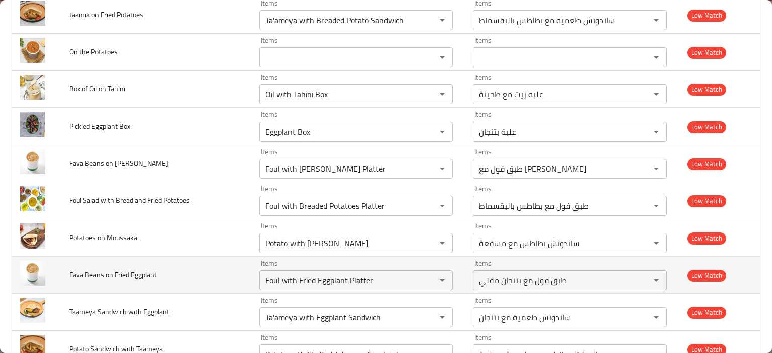
click at [167, 271] on td "Fava Beans on Fried Eggplant" at bounding box center [155, 275] width 189 height 37
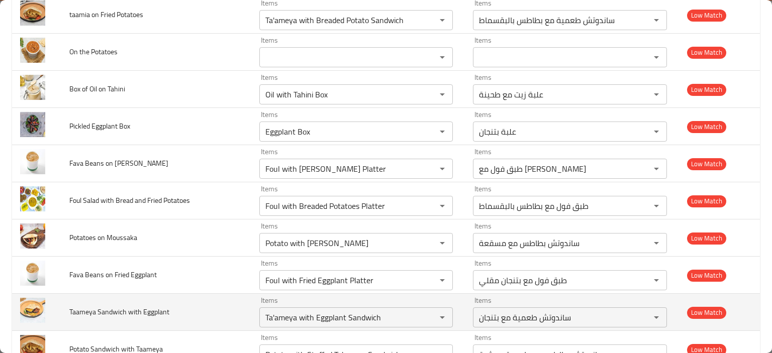
click at [169, 303] on td "Taameya Sandwich with Eggplant" at bounding box center [155, 312] width 189 height 37
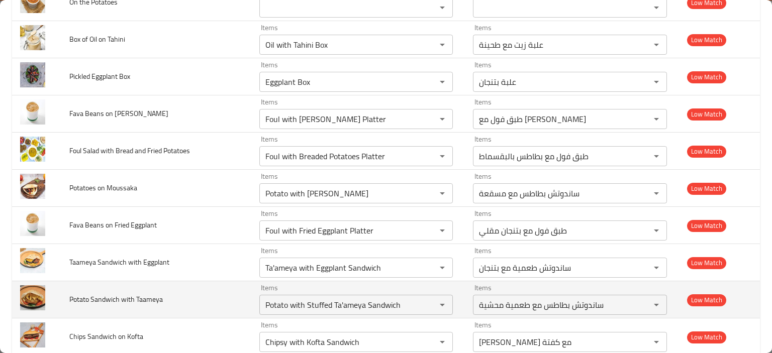
scroll to position [2029, 0]
click at [166, 290] on td "Potato Sandwich with Taameya" at bounding box center [155, 299] width 189 height 37
click at [317, 301] on Taameya "Potato with Stuffed Ta'ameya Sandwich" at bounding box center [341, 304] width 158 height 14
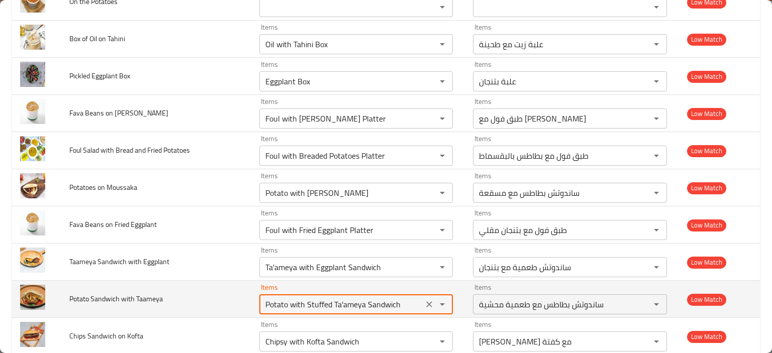
click at [325, 297] on Taameya "Potato with Stuffed Ta'ameya Sandwich" at bounding box center [341, 304] width 158 height 14
drag, startPoint x: 301, startPoint y: 299, endPoint x: 403, endPoint y: 303, distance: 102.5
click at [403, 303] on Taameya "Potato with Stuffed Ta'ameya Sandwich" at bounding box center [341, 304] width 158 height 14
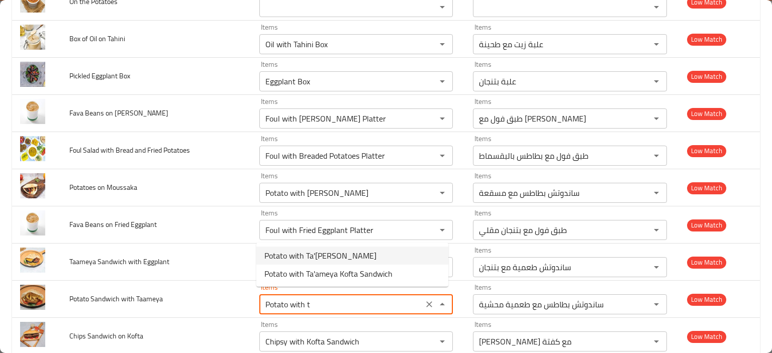
click at [345, 261] on span "Potato with Ta'[PERSON_NAME]" at bounding box center [320, 256] width 112 height 12
type Taameya "Potato with Ta'[PERSON_NAME]"
type Taameya-ar "ساندوتش بطاطس مع طعمية"
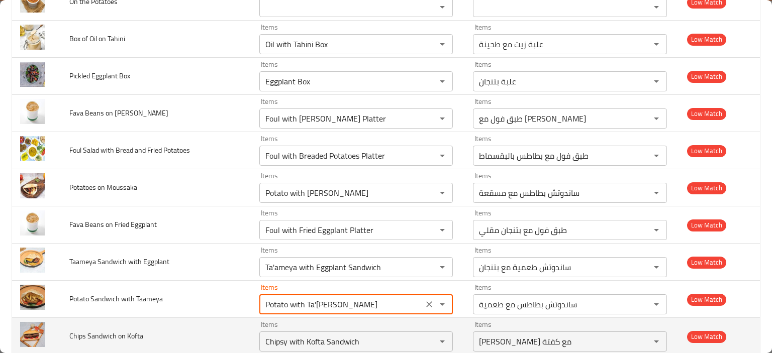
scroll to position [2079, 0]
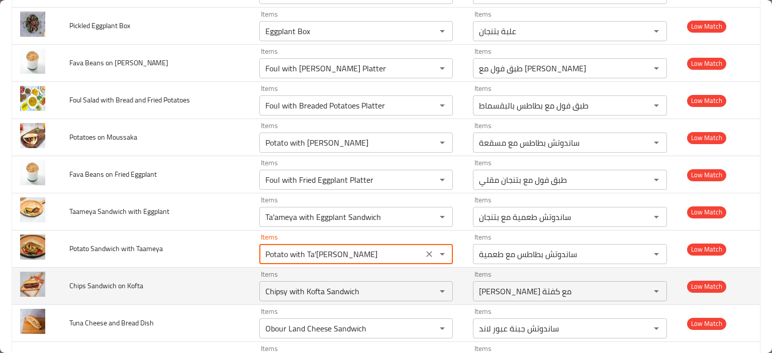
type Taameya "Potato with Ta'[PERSON_NAME]"
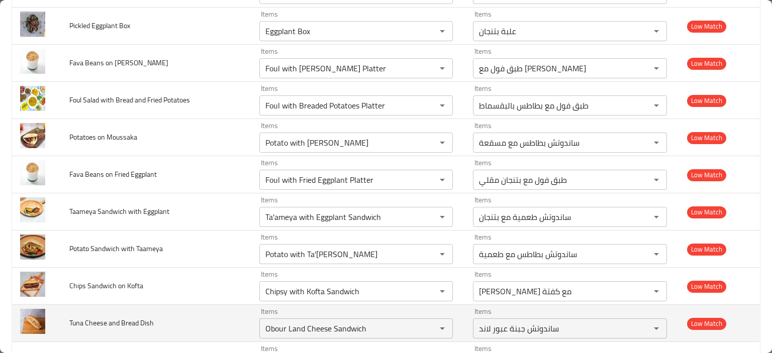
click at [181, 320] on td "Tuna Cheese and Bread Dish" at bounding box center [155, 323] width 189 height 37
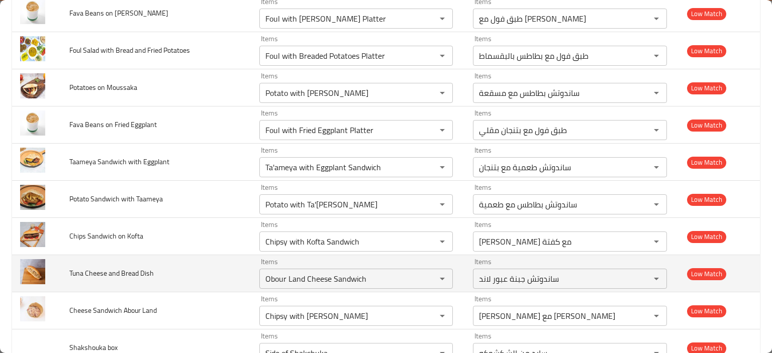
scroll to position [2129, 0]
click at [273, 274] on Dish "Obour Land Cheese Sandwich" at bounding box center [341, 278] width 158 height 14
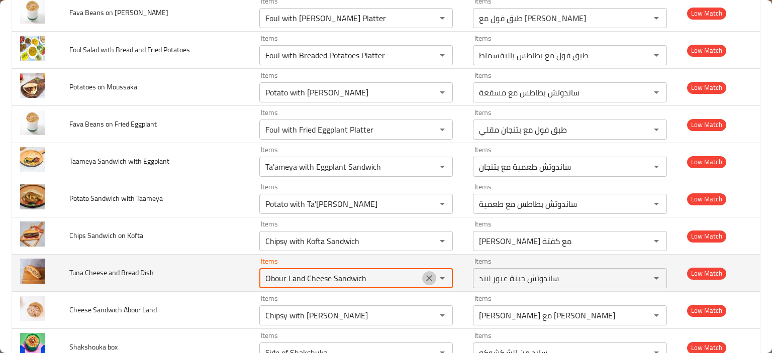
click at [424, 275] on icon "Clear" at bounding box center [429, 278] width 10 height 10
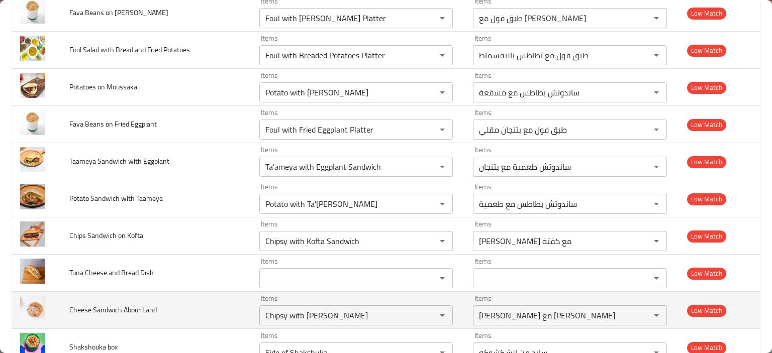
click at [153, 307] on span "Cheese Sandwich Abour Land" at bounding box center [112, 309] width 87 height 13
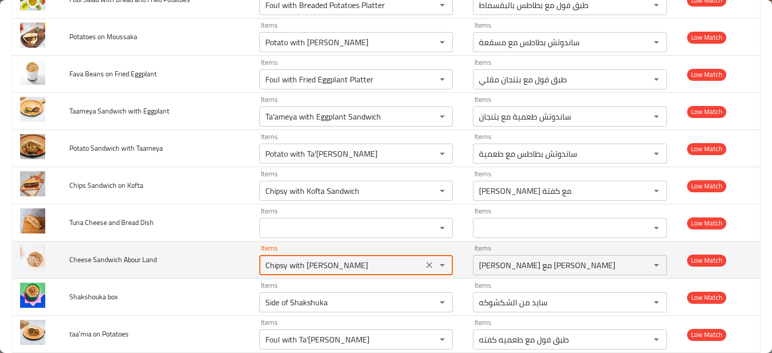
click at [284, 263] on Land "Chipsy with [PERSON_NAME]" at bounding box center [341, 265] width 158 height 14
click at [275, 258] on Land "Chipsy with [PERSON_NAME]" at bounding box center [341, 265] width 158 height 14
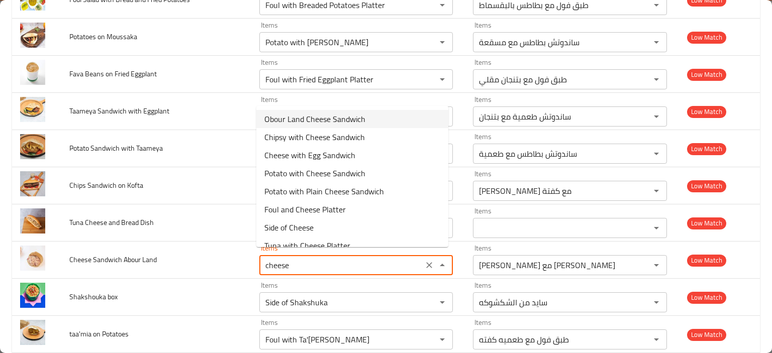
click at [326, 117] on span "Obour Land Cheese Sandwich" at bounding box center [314, 119] width 101 height 12
type Land "Obour Land Cheese Sandwich"
type Land-ar "ساندوتش جبنة عبور لاند"
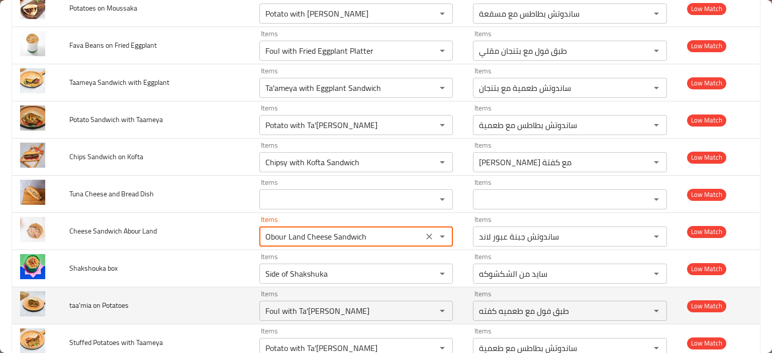
scroll to position [2230, 0]
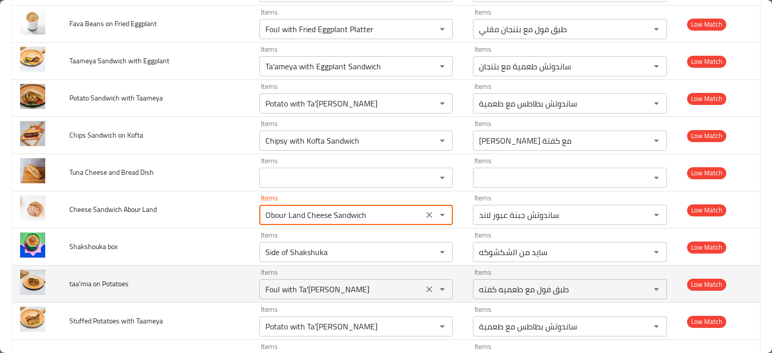
type Land "Obour Land Cheese Sandwich"
click at [272, 283] on Potatoes "Foul with Ta'[PERSON_NAME]" at bounding box center [341, 289] width 158 height 14
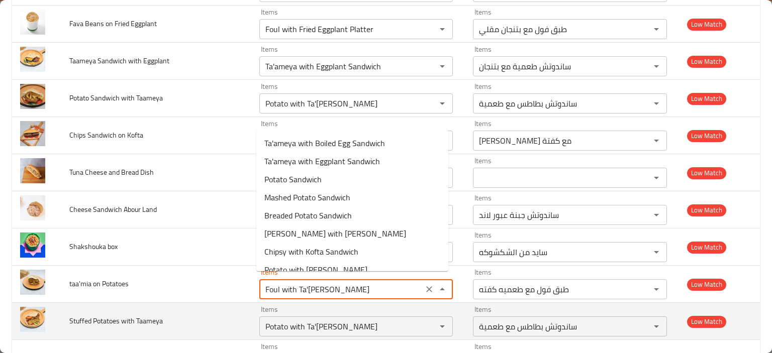
click at [202, 303] on td "Stuffed Potatoes with Taameya" at bounding box center [155, 321] width 189 height 37
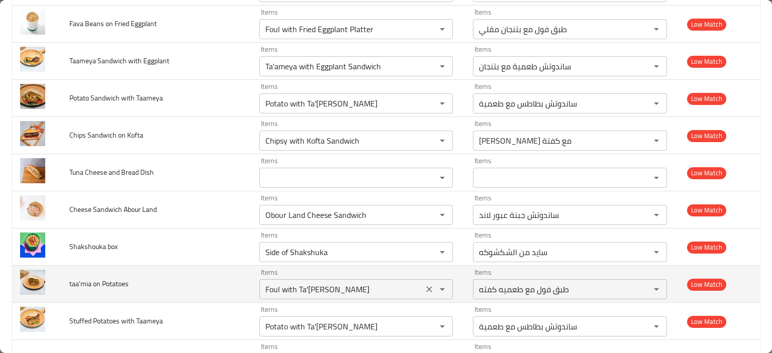
click at [303, 287] on Potatoes "Foul with Ta'[PERSON_NAME]" at bounding box center [341, 289] width 158 height 14
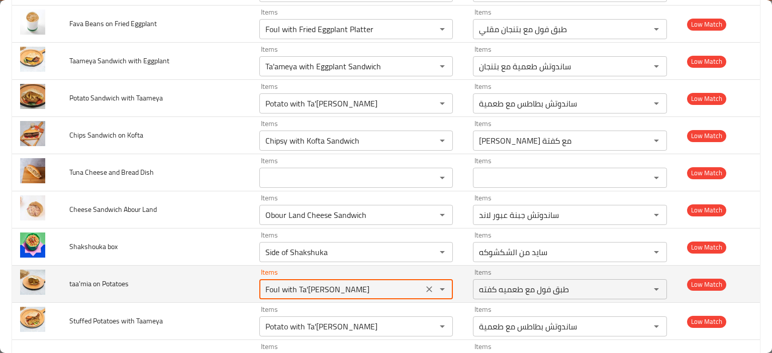
click at [303, 287] on Potatoes "Foul with Ta'[PERSON_NAME]" at bounding box center [341, 289] width 158 height 14
click at [307, 285] on Potatoes "Foul with Ta'[PERSON_NAME]" at bounding box center [341, 289] width 158 height 14
paste Potatoes "Ta'ameya"
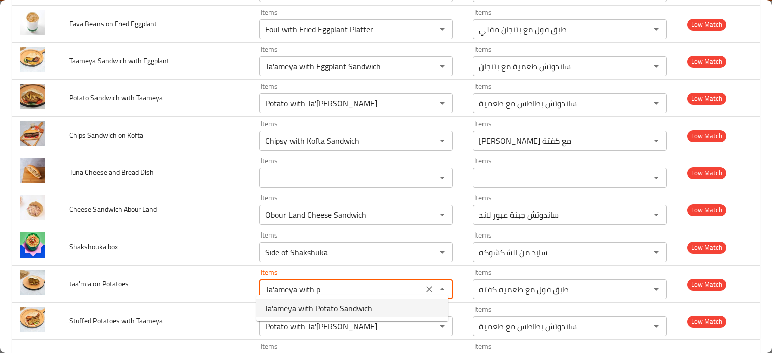
click at [357, 311] on span "Ta'ameya with Potato Sandwich" at bounding box center [318, 308] width 108 height 12
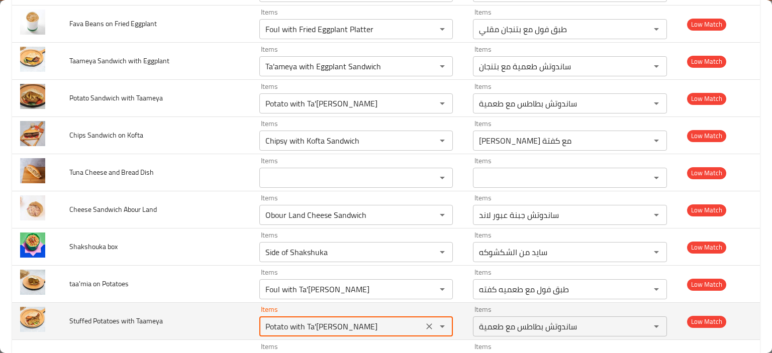
click at [307, 325] on Taameya "Potato with Ta'[PERSON_NAME]" at bounding box center [341, 326] width 158 height 14
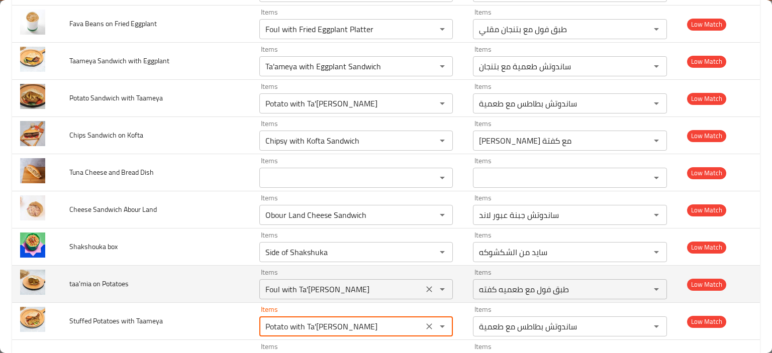
click at [330, 282] on Potatoes "Foul with Ta'[PERSON_NAME]" at bounding box center [341, 289] width 158 height 14
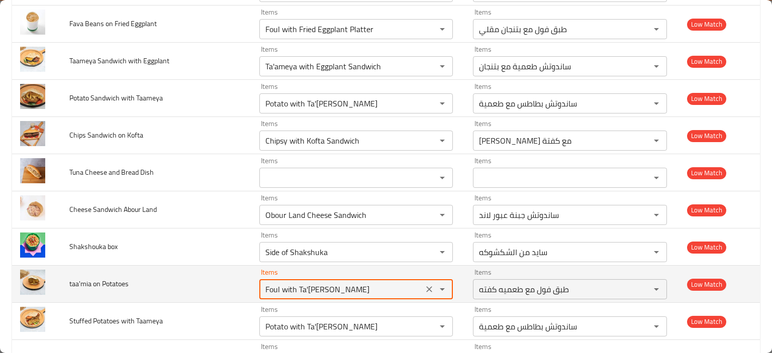
paste Potatoes "Ta'ameya with Potato Sandwich"
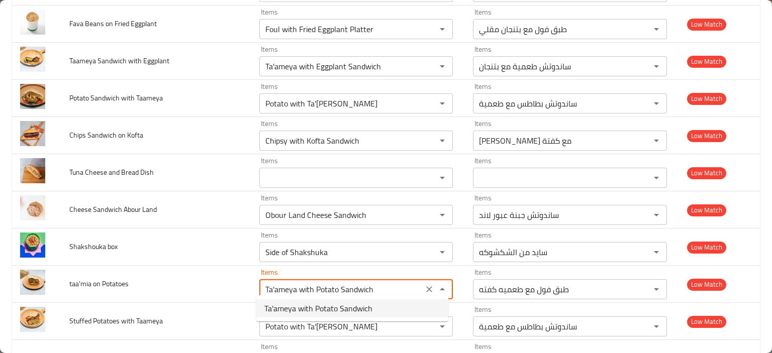
click at [326, 308] on span "Ta'ameya with Potato Sandwich" at bounding box center [318, 308] width 108 height 12
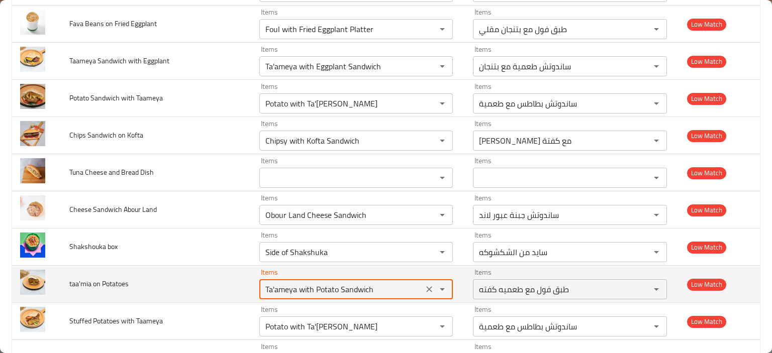
type Potatoes "Foul with Ta'[PERSON_NAME]"
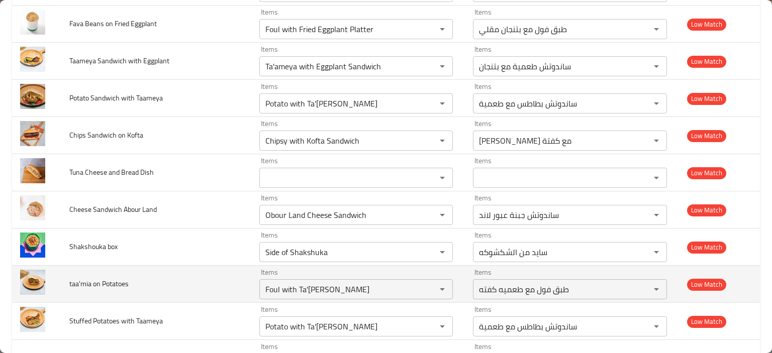
click at [191, 293] on td "taa'mia on Potatoes" at bounding box center [155, 284] width 189 height 37
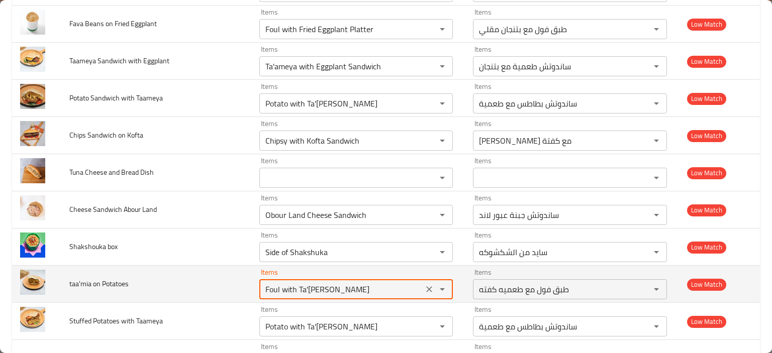
click at [271, 285] on Potatoes "Foul with Ta'[PERSON_NAME]" at bounding box center [341, 289] width 158 height 14
click at [424, 285] on icon "Clear" at bounding box center [429, 289] width 10 height 10
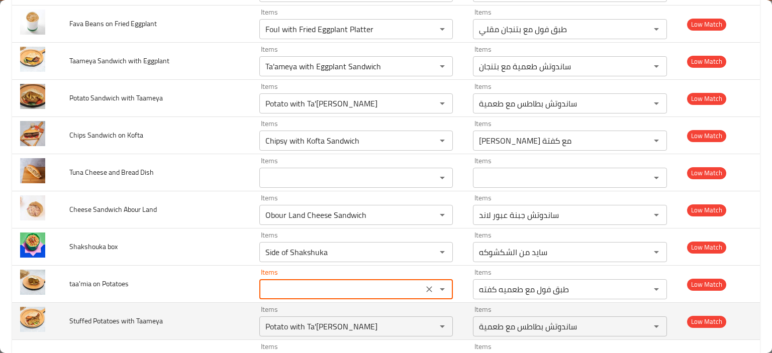
type Potatoes "Foul with Ta'[PERSON_NAME]"
click at [251, 303] on td "Items Potato with Ta'ameya Sandwich Items" at bounding box center [357, 321] width 213 height 37
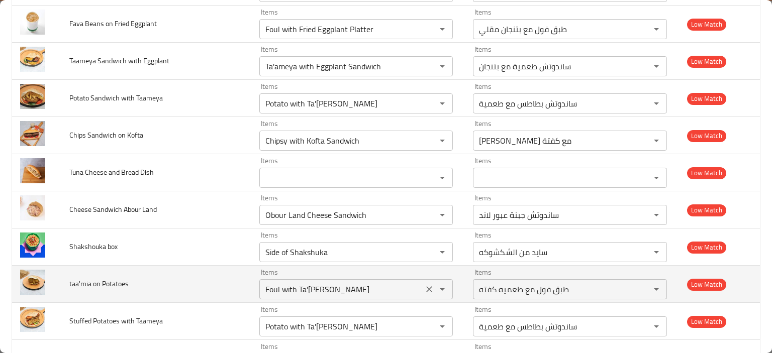
click at [311, 285] on Potatoes "Foul with Ta'[PERSON_NAME]" at bounding box center [341, 289] width 158 height 14
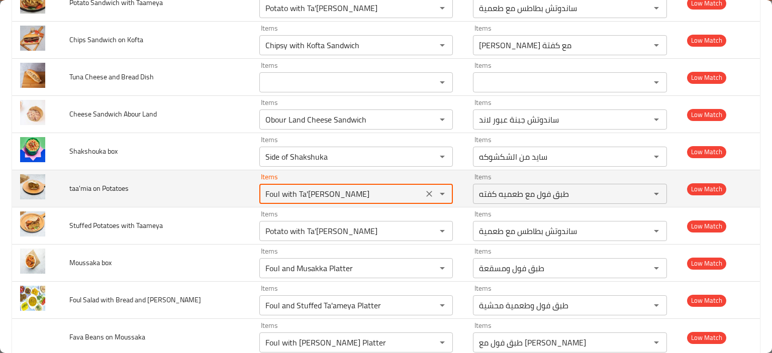
scroll to position [2330, 0]
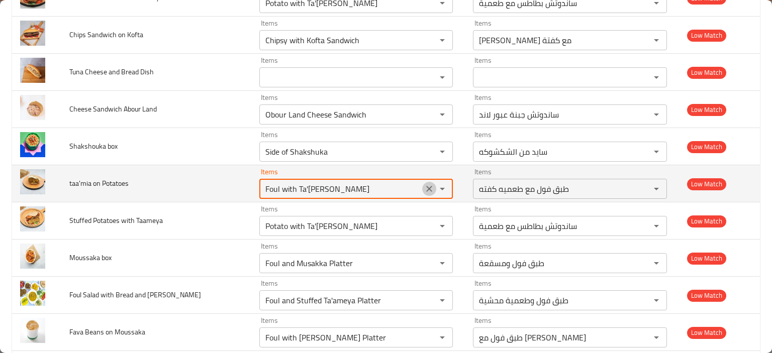
click at [426, 186] on icon "Clear" at bounding box center [429, 189] width 6 height 6
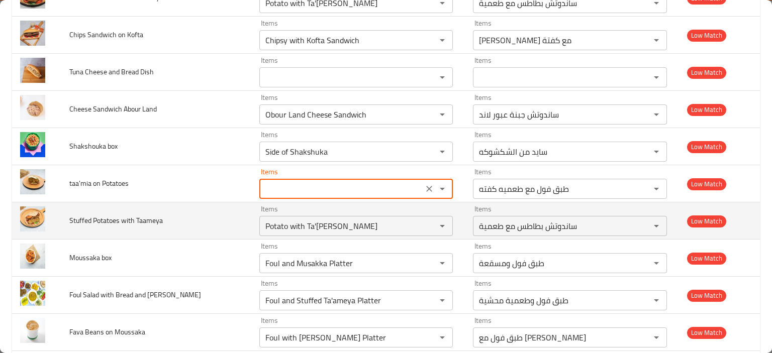
type Potatoes "Foul with Ta'[PERSON_NAME]"
click at [199, 218] on td "Stuffed Potatoes with Taameya" at bounding box center [155, 220] width 189 height 37
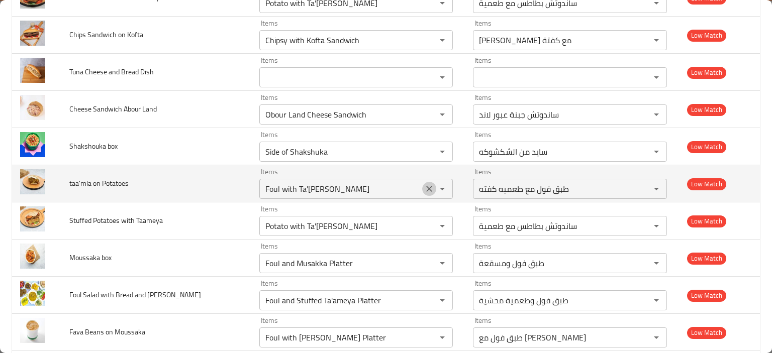
click at [424, 184] on icon "Clear" at bounding box center [429, 189] width 10 height 10
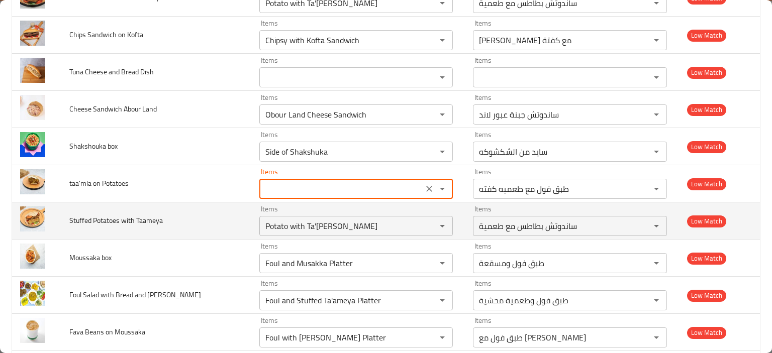
type Potatoes "Foul with Ta'[PERSON_NAME]"
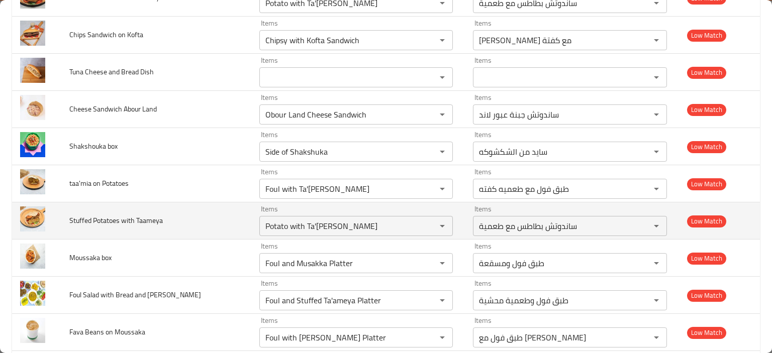
click at [179, 218] on td "Stuffed Potatoes with Taameya" at bounding box center [155, 220] width 189 height 37
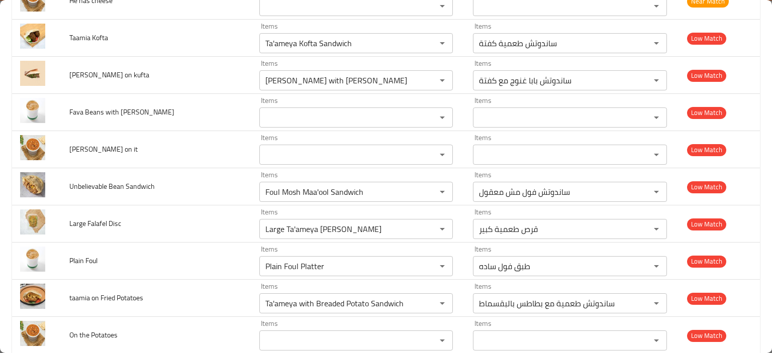
scroll to position [1627, 0]
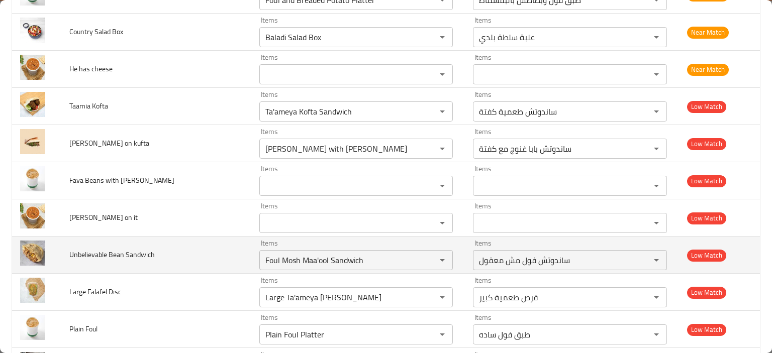
click at [208, 240] on td "Unbelievable Bean Sandwich" at bounding box center [155, 255] width 189 height 37
click at [293, 253] on Sandwich "Foul Mosh Maa'ool Sandwich" at bounding box center [341, 260] width 158 height 14
click at [424, 257] on icon "Clear" at bounding box center [429, 260] width 10 height 10
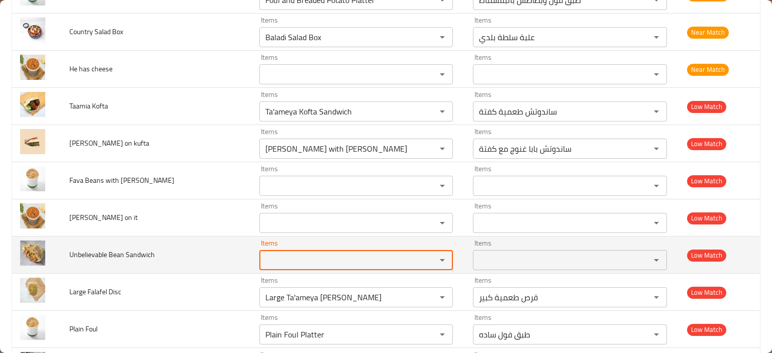
click at [179, 259] on td "Unbelievable Bean Sandwich" at bounding box center [155, 255] width 189 height 37
click at [291, 257] on Sandwich "Items" at bounding box center [341, 260] width 158 height 14
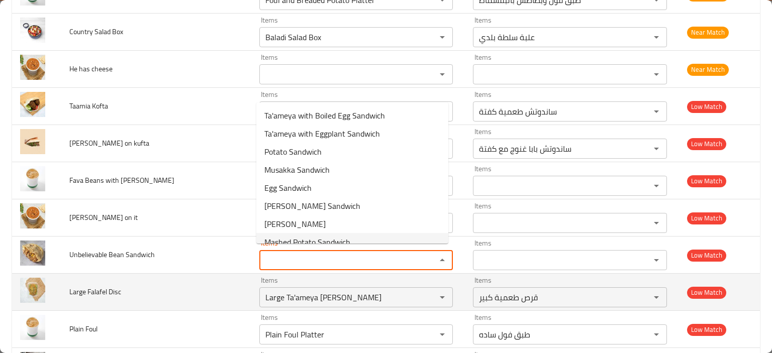
click at [190, 281] on td "Large Falafel Disc" at bounding box center [155, 292] width 189 height 37
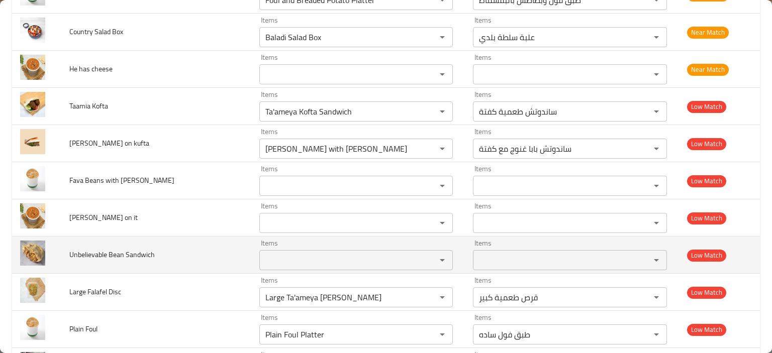
click at [261, 263] on div "Items" at bounding box center [355, 260] width 193 height 20
type Sandwich "Foul Mosh Maa'ool Sandwich"
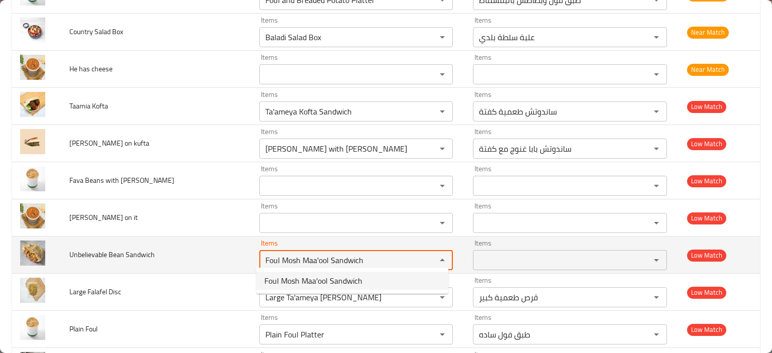
type Sandwich-ar "ساندوتش فول مش معقول"
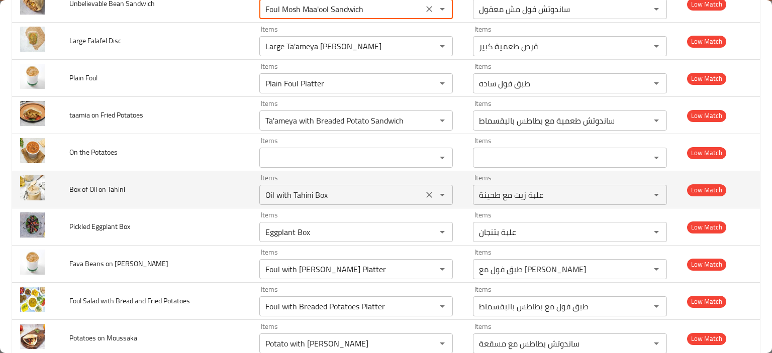
scroll to position [1928, 0]
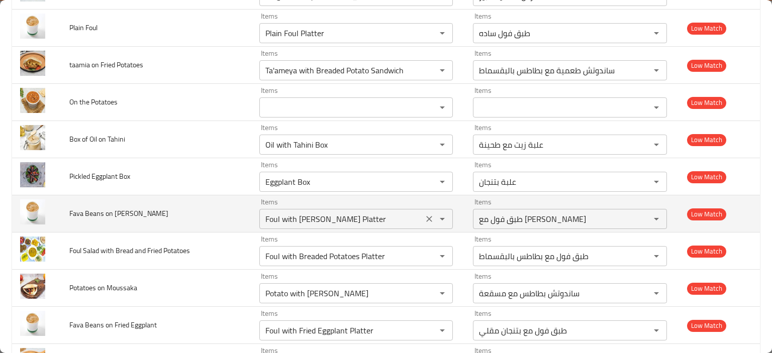
type Sandwich "Foul Mosh Maa'ool Sandwich"
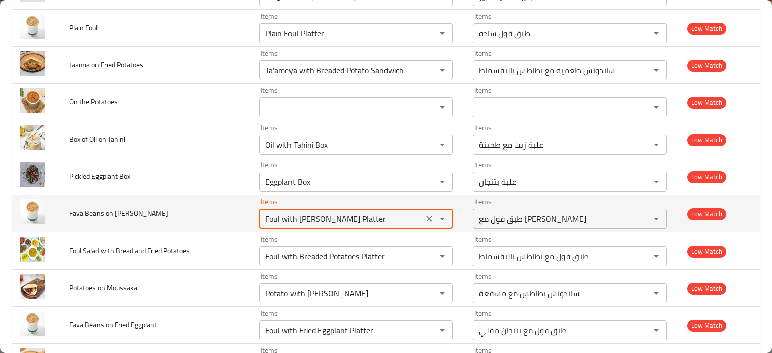
click at [297, 214] on Ghanoush "Foul with [PERSON_NAME] Platter" at bounding box center [341, 219] width 158 height 14
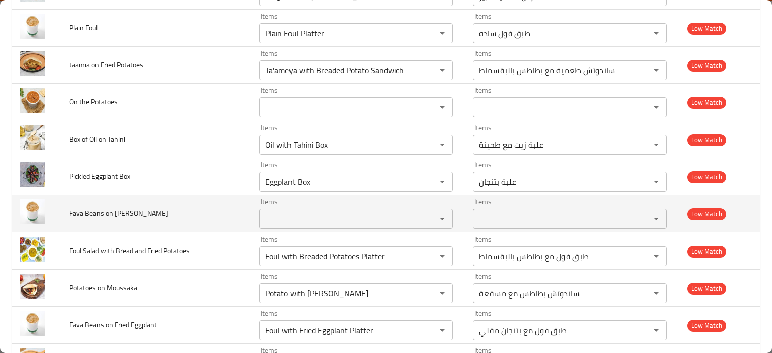
click at [193, 221] on td "Fava Beans on Baba Ghanoush" at bounding box center [155, 213] width 189 height 37
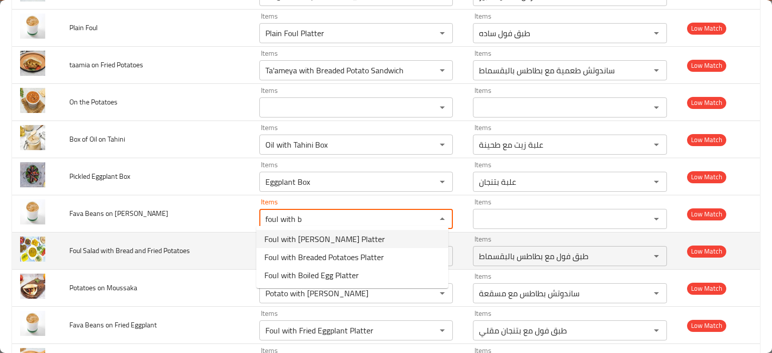
type Ghanoush "Foul with [PERSON_NAME] Platter"
type Ghanoush-ar "طبق فول مع [PERSON_NAME]"
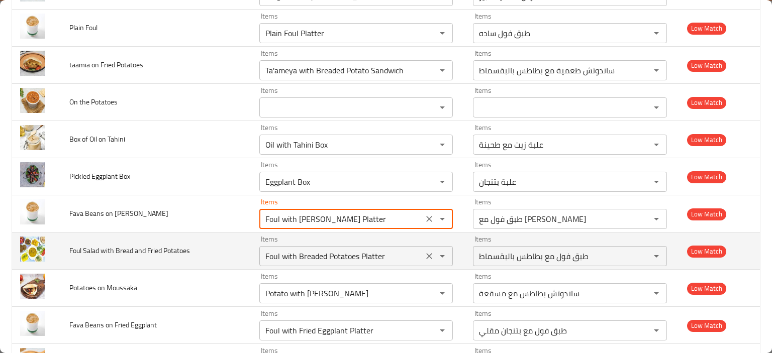
type Ghanoush "Foul with [PERSON_NAME] Platter"
click at [306, 254] on Potatoes "Foul with Breaded Potatoes Platter" at bounding box center [341, 256] width 158 height 14
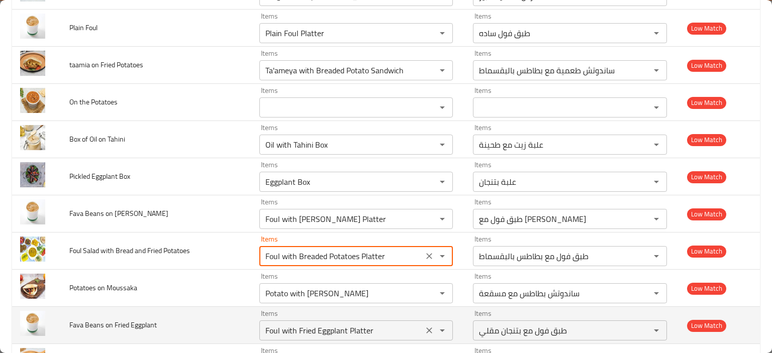
click at [300, 325] on Eggplant "Foul with Fried Eggplant Platter" at bounding box center [341, 330] width 158 height 14
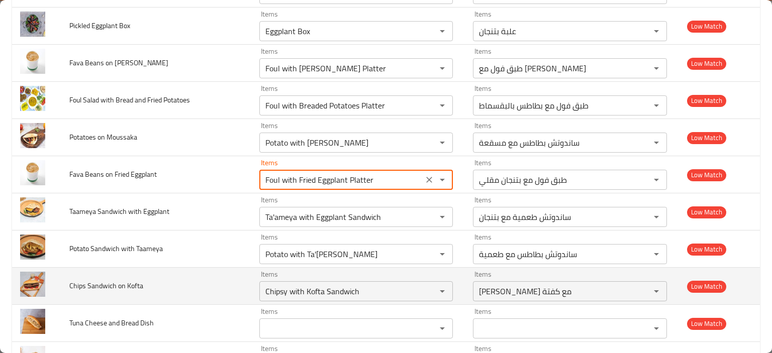
scroll to position [2129, 0]
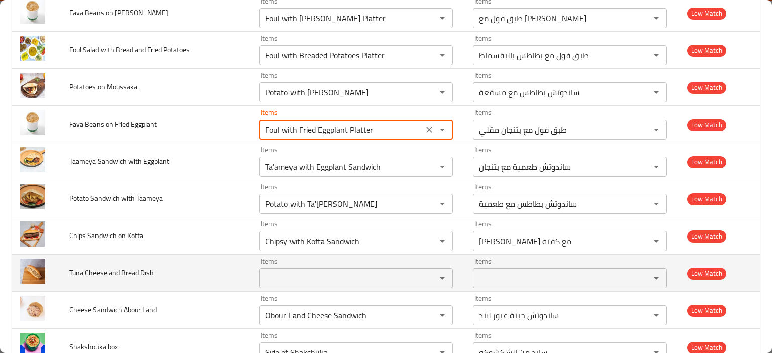
click at [285, 274] on Dish "Items" at bounding box center [341, 278] width 158 height 14
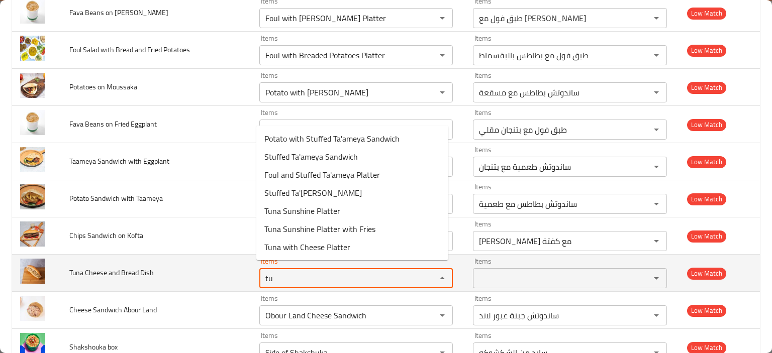
type Dish "tun"
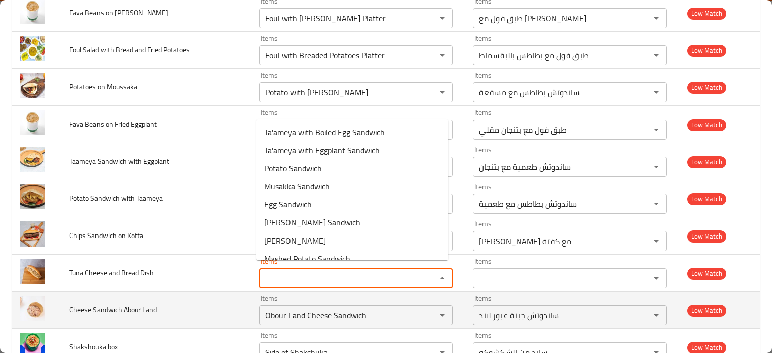
click at [177, 292] on td "Cheese Sandwich Abour Land" at bounding box center [155, 310] width 189 height 37
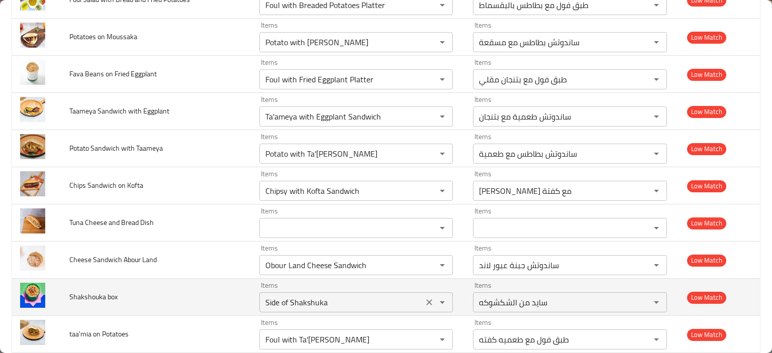
scroll to position [2280, 0]
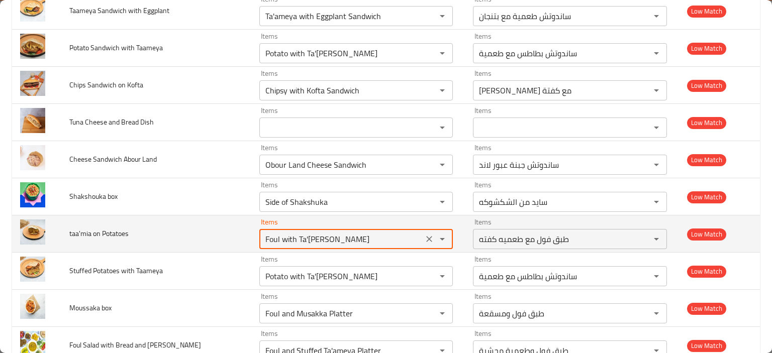
click at [291, 235] on Potatoes "Foul with Ta'[PERSON_NAME]" at bounding box center [341, 239] width 158 height 14
click at [424, 234] on icon "Clear" at bounding box center [429, 239] width 10 height 10
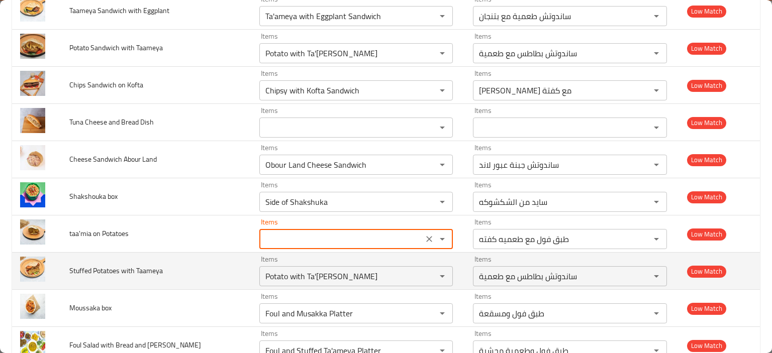
type Potatoes "Foul with Ta'[PERSON_NAME]"
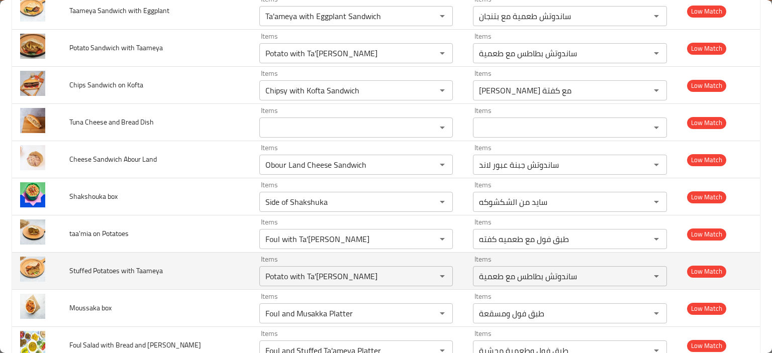
click at [207, 253] on td "Stuffed Potatoes with Taameya" at bounding box center [155, 271] width 189 height 37
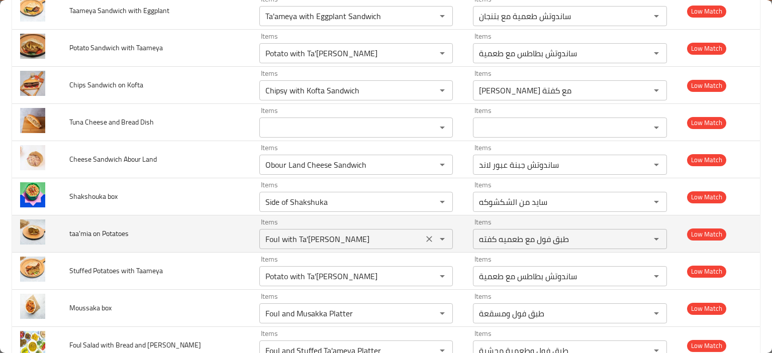
click at [296, 235] on Potatoes "Foul with Ta'[PERSON_NAME]" at bounding box center [341, 239] width 158 height 14
click at [100, 231] on span "taa'mia on Potatoes" at bounding box center [98, 233] width 59 height 13
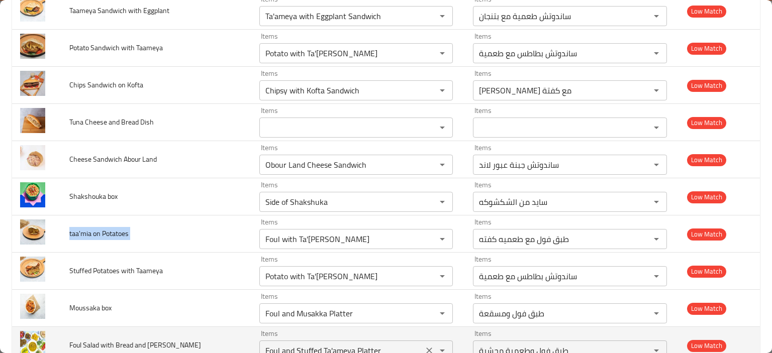
copy span "taa'mia on Potatoes"
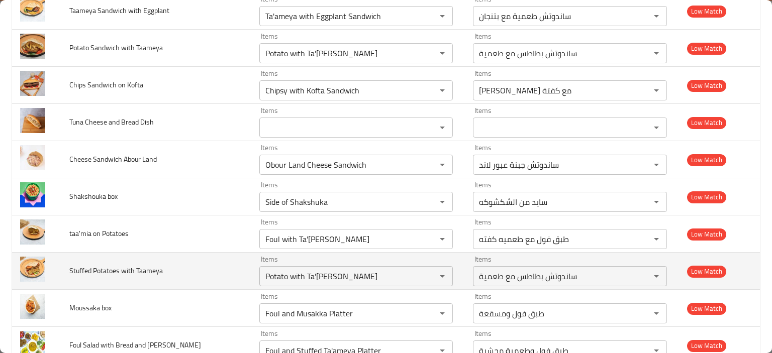
drag, startPoint x: 64, startPoint y: 257, endPoint x: 68, endPoint y: 260, distance: 5.3
click at [64, 257] on td "Stuffed Potatoes with Taameya" at bounding box center [155, 271] width 189 height 37
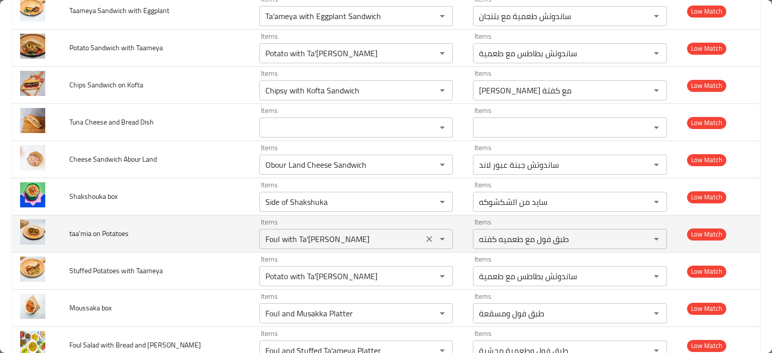
click at [283, 235] on Potatoes "Foul with Ta'[PERSON_NAME]" at bounding box center [341, 239] width 158 height 14
click at [130, 241] on td "taa'mia on Potatoes" at bounding box center [155, 233] width 189 height 37
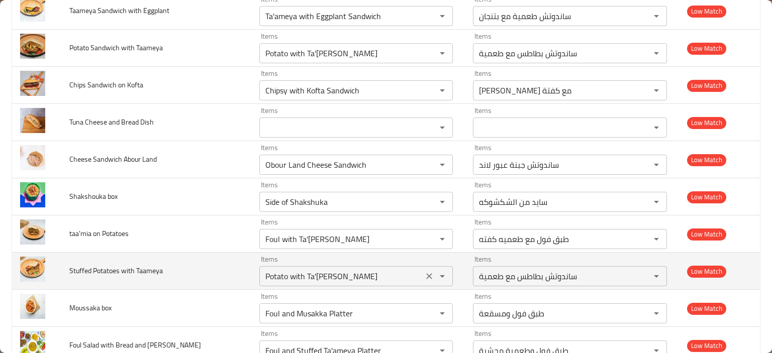
click at [291, 269] on Taameya "Potato with Ta'[PERSON_NAME]" at bounding box center [341, 276] width 158 height 14
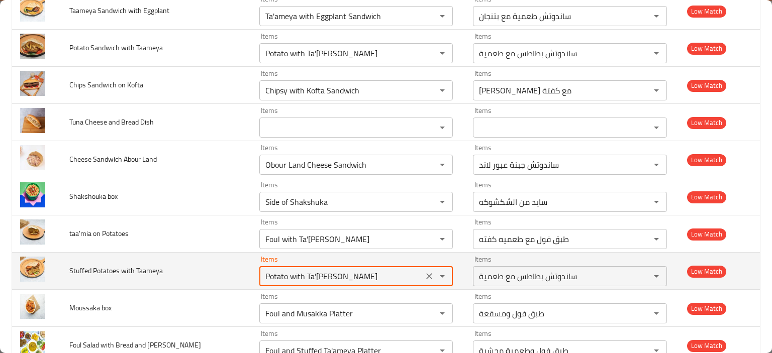
click at [291, 269] on Taameya "Potato with Ta'[PERSON_NAME]" at bounding box center [341, 276] width 158 height 14
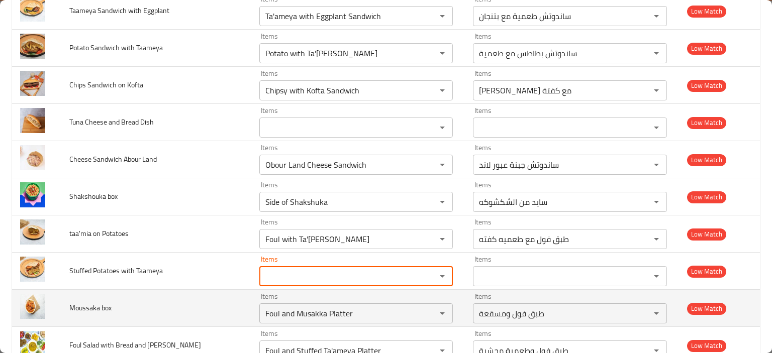
click at [227, 290] on td "Moussaka box" at bounding box center [155, 308] width 189 height 37
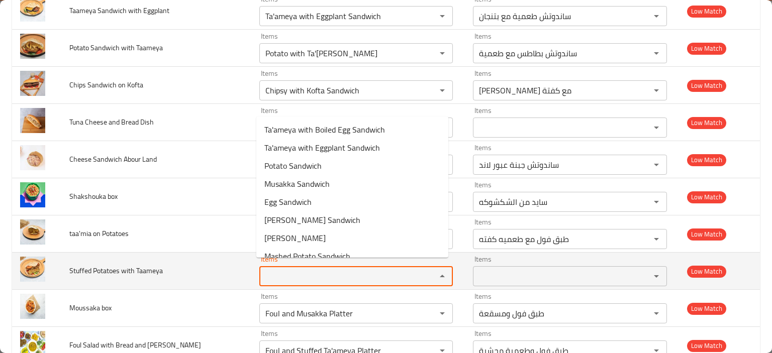
click at [291, 270] on Taameya "Items" at bounding box center [341, 276] width 158 height 14
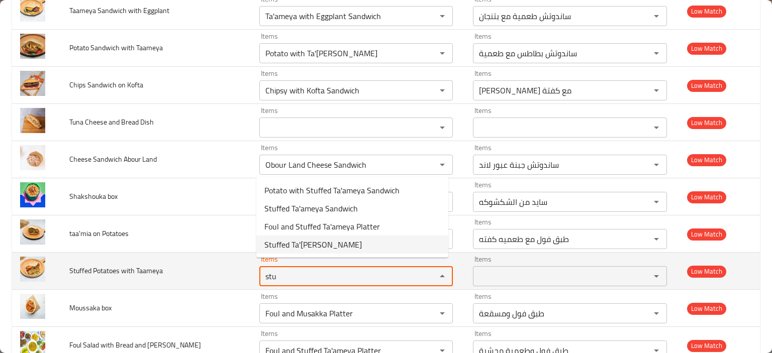
type Taameya "stu"
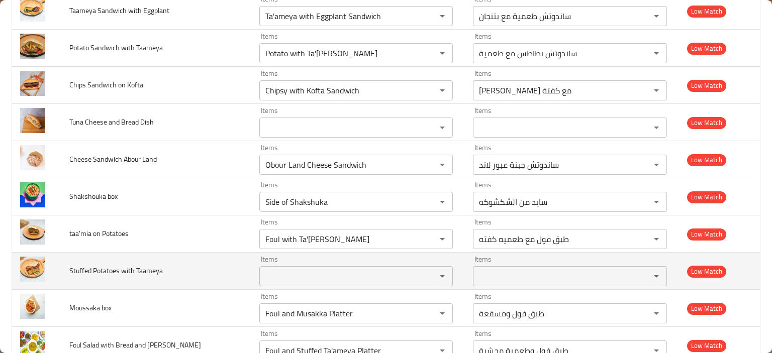
click at [293, 272] on Taameya "Items" at bounding box center [341, 276] width 158 height 14
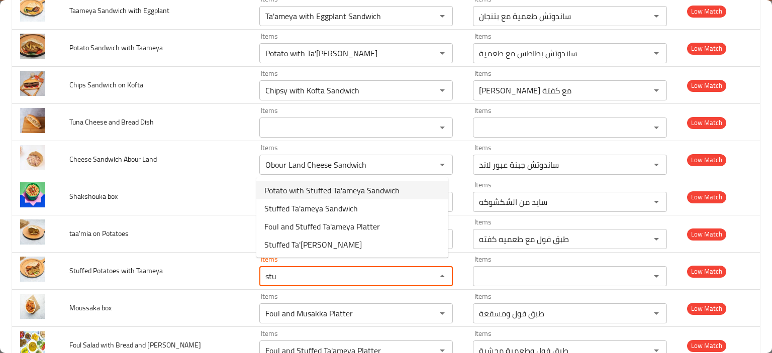
click at [324, 187] on span "Potato with Stuffed Ta'ameya Sandwich" at bounding box center [331, 190] width 135 height 12
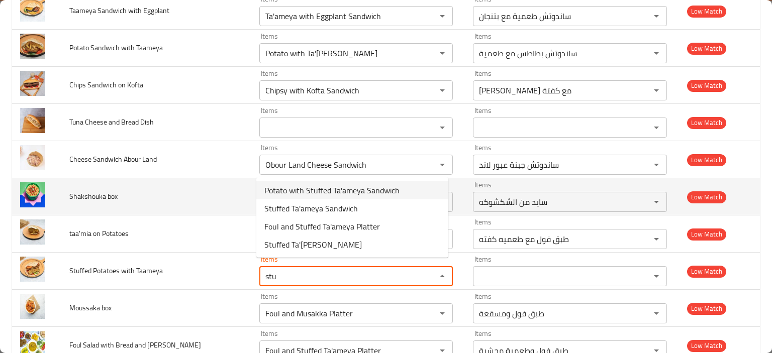
type Taameya "Potato with Stuffed Ta'ameya Sandwich"
type Taameya-ar "ساندوتش بطاطس مع طعمية محشية"
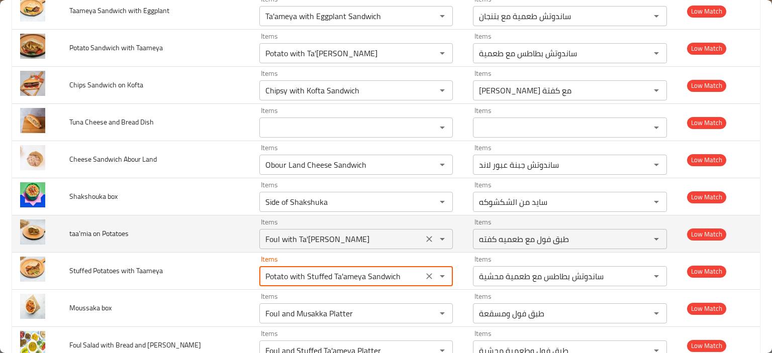
type Taameya "Potato with Stuffed Ta'ameya Sandwich"
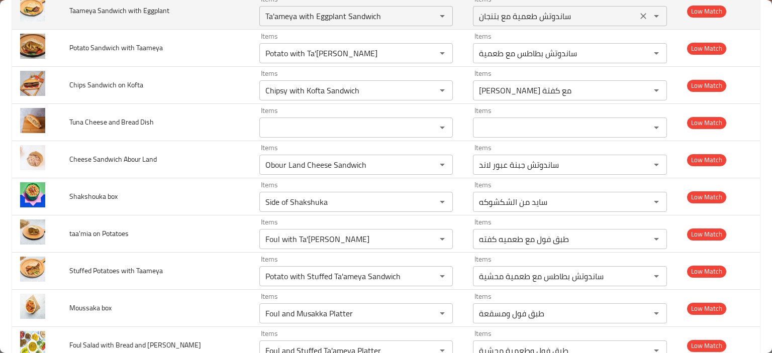
scroll to position [2724, 0]
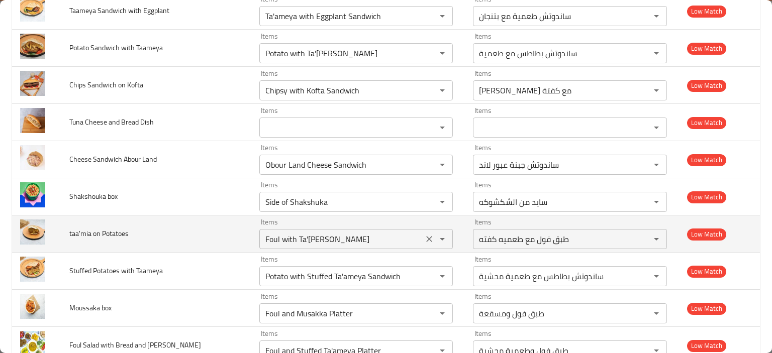
click at [315, 233] on Potatoes "Foul with Ta'[PERSON_NAME]" at bounding box center [341, 239] width 158 height 14
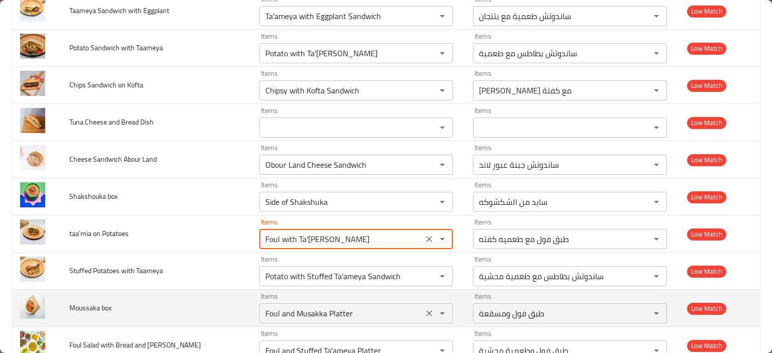
click at [314, 306] on box "Foul and Musakka Platter" at bounding box center [341, 313] width 158 height 14
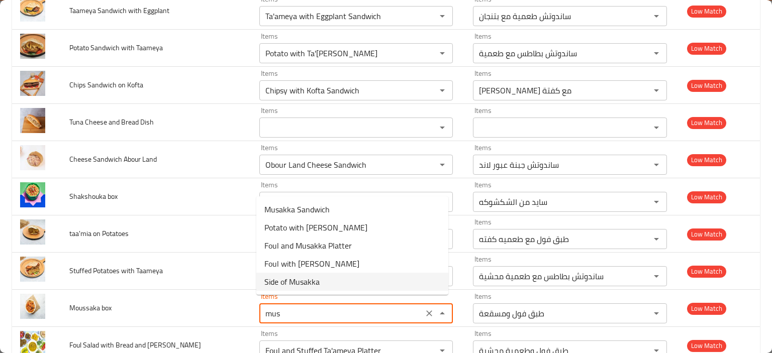
click at [315, 281] on span "Side of Musakka" at bounding box center [291, 282] width 55 height 12
type box "Side of Musakka"
type box-ar "سايد من المسقعه"
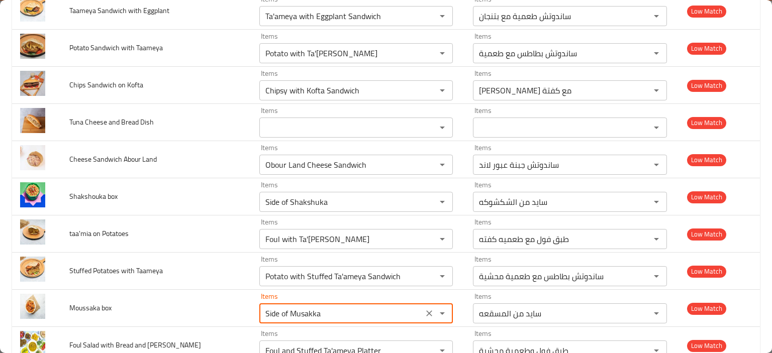
type box "Side of Musakka"
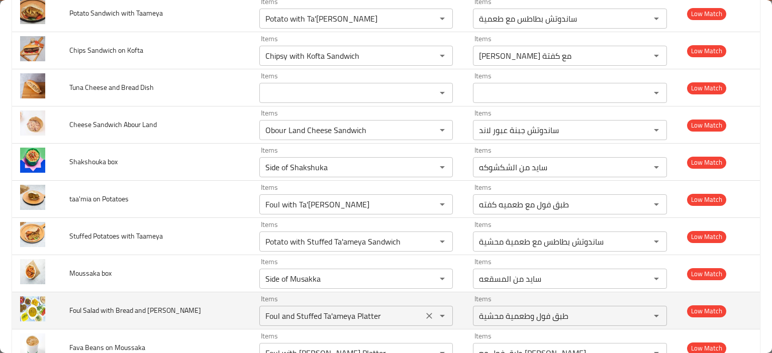
scroll to position [2330, 0]
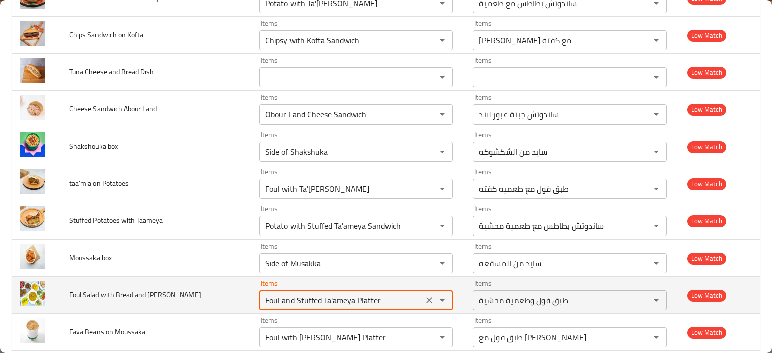
click at [272, 298] on Moussaka "Foul and Stuffed Ta'ameya Platter" at bounding box center [341, 300] width 158 height 14
click at [320, 296] on Moussaka "Foul and Stuffed Ta'ameya Platter" at bounding box center [341, 300] width 158 height 14
click at [299, 293] on Moussaka "Foul and Stuffed Ta'ameya Platter" at bounding box center [341, 300] width 158 height 14
click at [303, 295] on Moussaka "Foul and Ta'[PERSON_NAME]" at bounding box center [341, 300] width 158 height 14
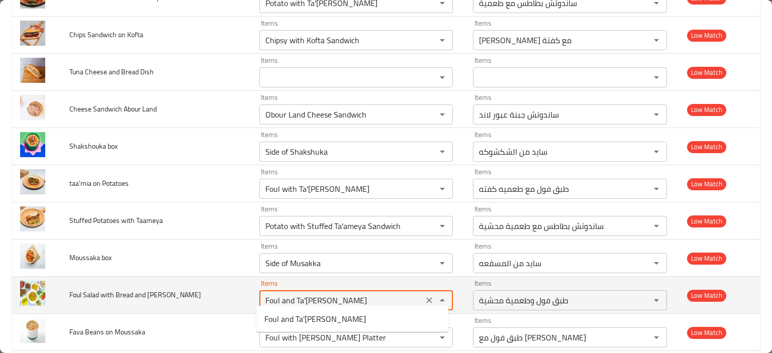
click at [303, 295] on Moussaka "Foul and Ta'[PERSON_NAME]" at bounding box center [341, 300] width 158 height 14
click at [305, 293] on Moussaka "Foul and Platter" at bounding box center [341, 300] width 158 height 14
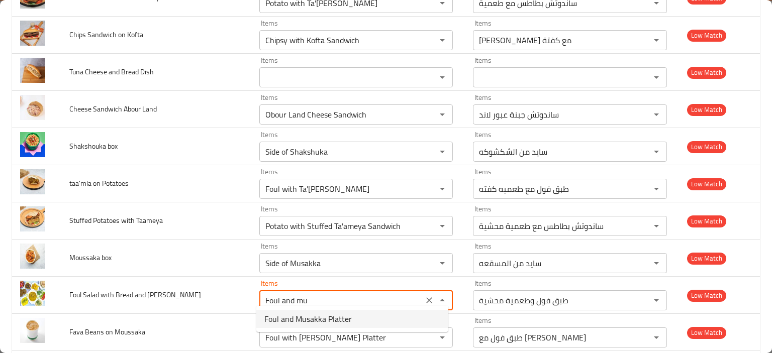
click at [314, 316] on span "Foul and Musakka Platter" at bounding box center [307, 319] width 87 height 12
type Moussaka "Foul and Musakka Platter"
type Moussaka-ar "طبق فول ومسقعة"
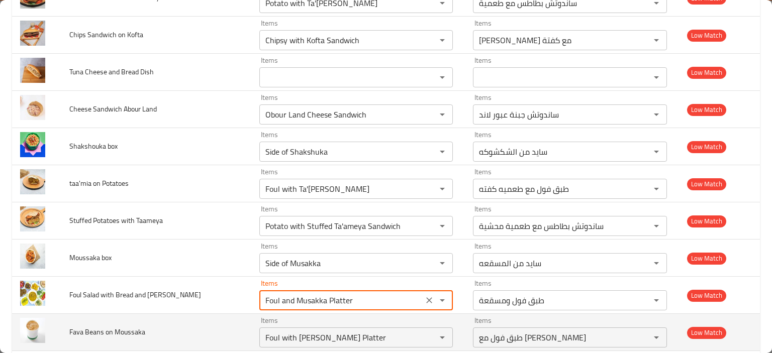
type Moussaka "Foul and Musakka Platter"
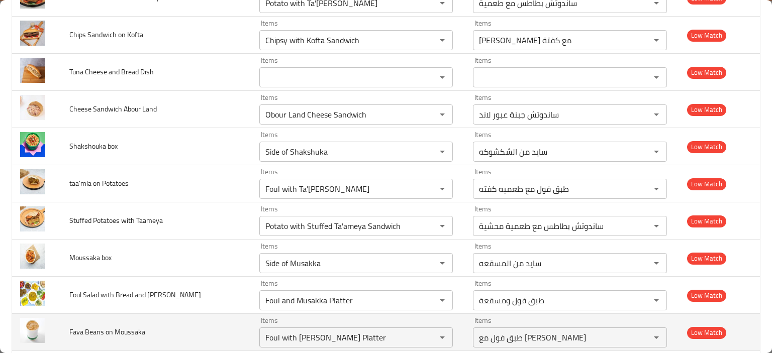
click at [154, 326] on td "Fava Beans on Moussaka" at bounding box center [155, 332] width 189 height 37
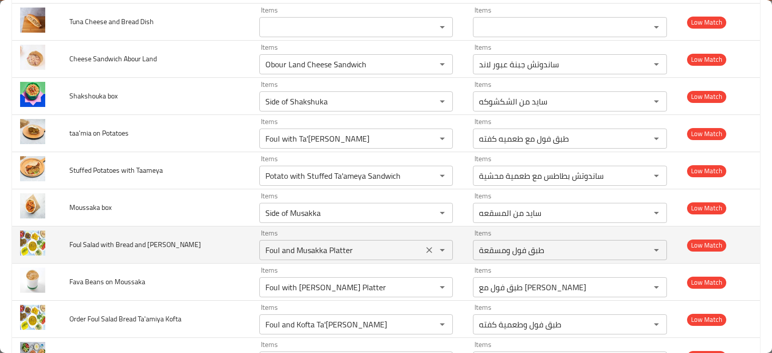
click at [299, 243] on Moussaka "Foul and Musakka Platter" at bounding box center [341, 250] width 158 height 14
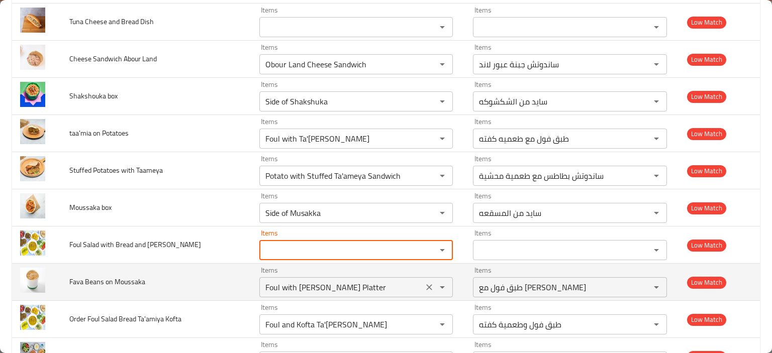
click at [276, 280] on Moussaka "Foul with [PERSON_NAME] Platter" at bounding box center [341, 287] width 158 height 14
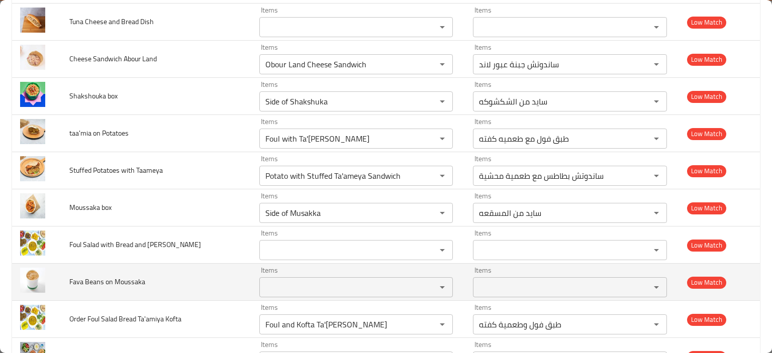
click at [295, 280] on Moussaka "Items" at bounding box center [341, 287] width 158 height 14
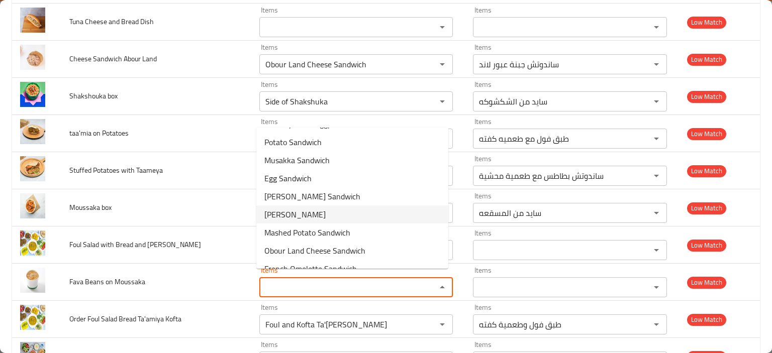
scroll to position [50, 0]
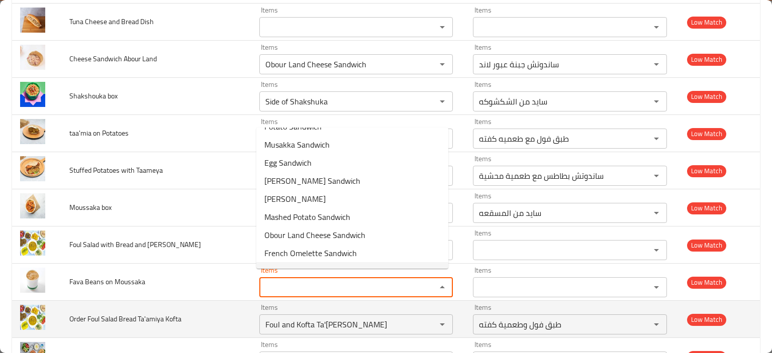
click at [183, 301] on td "Order Foul Salad Bread Ta'amiya Kofta" at bounding box center [155, 319] width 189 height 37
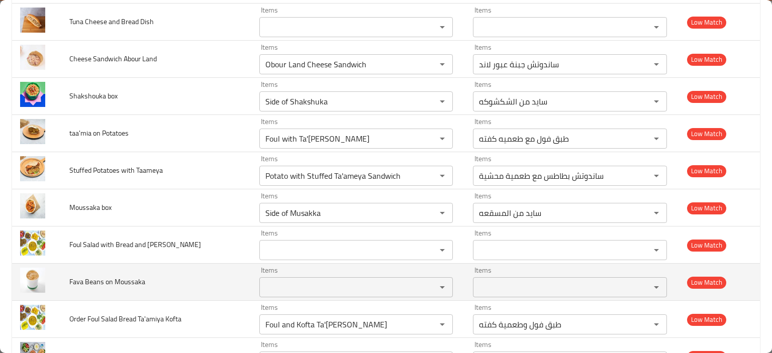
scroll to position [2431, 0]
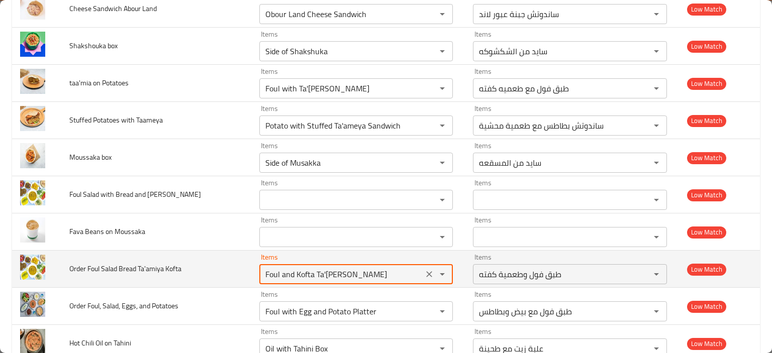
click at [281, 267] on Kofta "Foul and Kofta Ta'[PERSON_NAME]" at bounding box center [341, 274] width 158 height 14
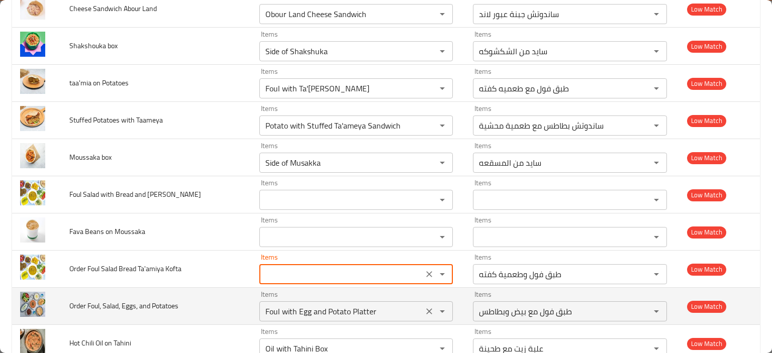
type Kofta "Foul and Kofta Ta'[PERSON_NAME]"
click at [300, 308] on Potatoes "Foul with Egg and Potato Platter" at bounding box center [341, 311] width 158 height 14
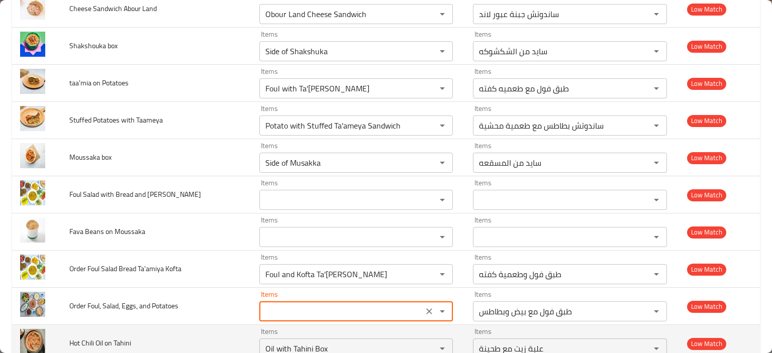
type Potatoes "Foul with Egg and Potato Platter"
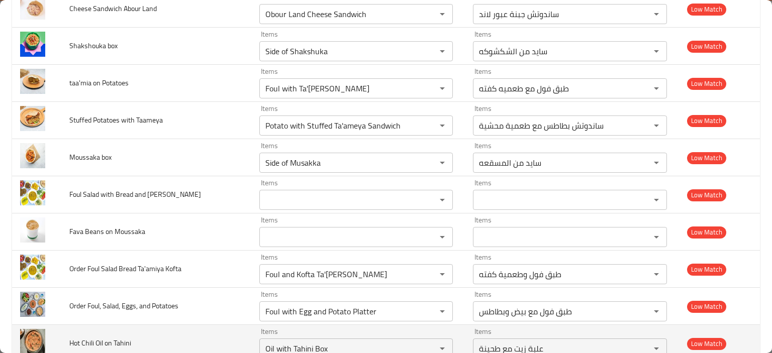
click at [150, 330] on td "Hot Chili Oil on Tahini" at bounding box center [155, 343] width 189 height 37
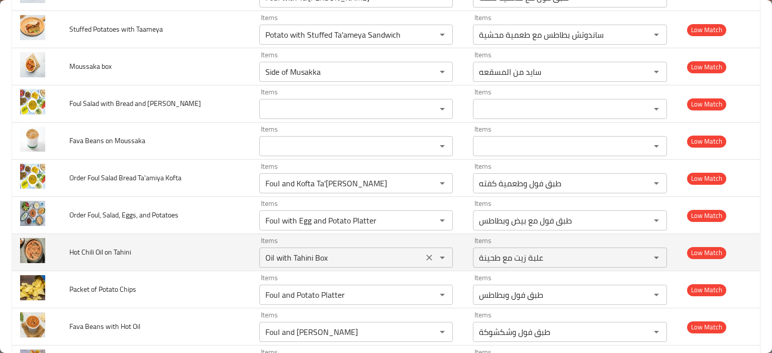
scroll to position [2531, 0]
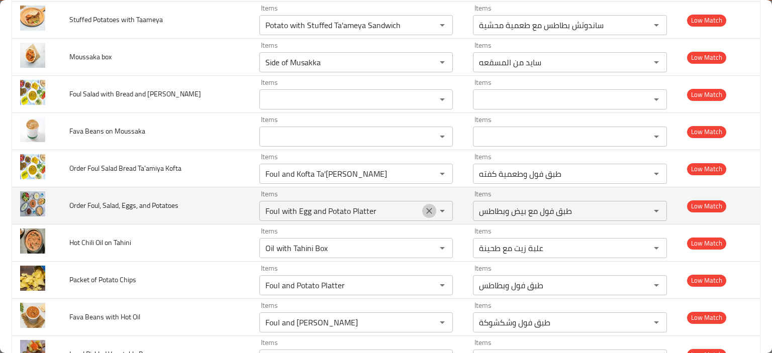
click at [426, 208] on icon "Clear" at bounding box center [429, 211] width 6 height 6
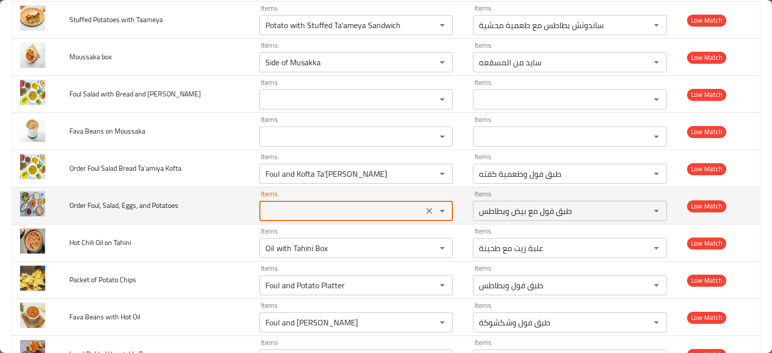
type Potatoes "Foul with Egg and Potato Platter"
click at [148, 187] on td "Order Foul, Salad, Eggs, and Potatoes" at bounding box center [155, 205] width 189 height 37
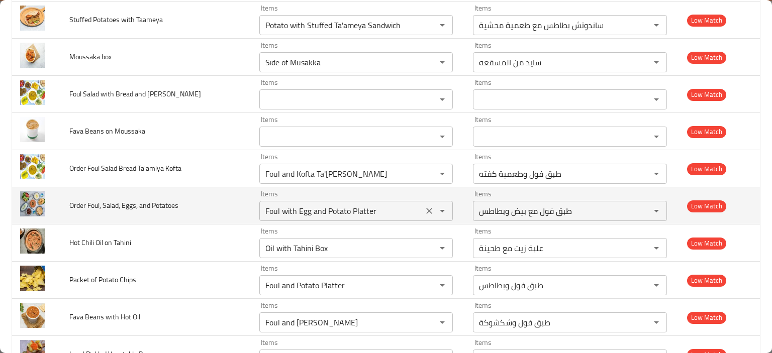
click at [274, 204] on Potatoes "Foul with Egg and Potato Platter" at bounding box center [341, 211] width 158 height 14
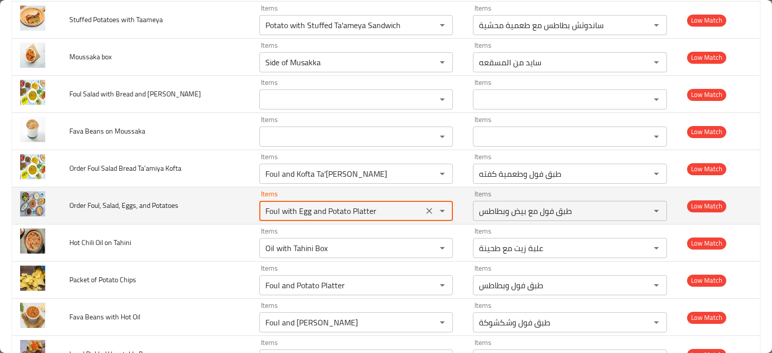
click at [274, 204] on Potatoes "Foul with Egg and Potato Platter" at bounding box center [341, 211] width 158 height 14
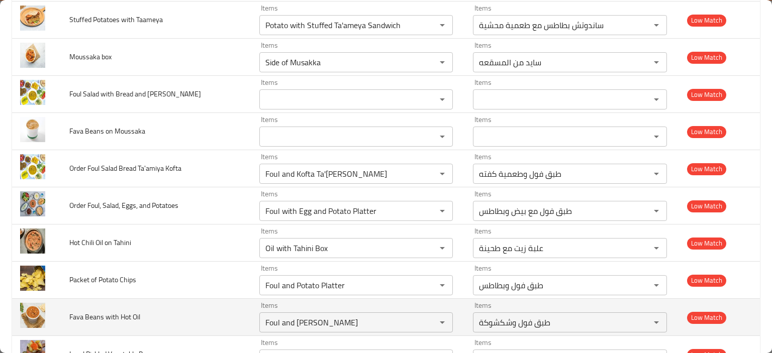
drag, startPoint x: 130, startPoint y: 337, endPoint x: 193, endPoint y: 296, distance: 74.8
click at [133, 336] on td "Local Pickled Vegetable Box" at bounding box center [155, 354] width 189 height 37
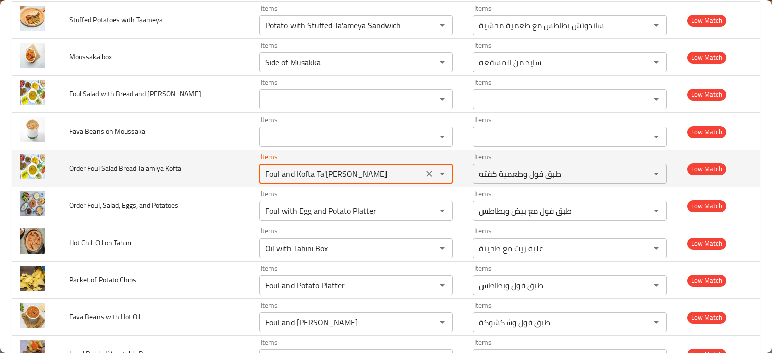
click at [295, 171] on Kofta "Foul and Kofta Ta'[PERSON_NAME]" at bounding box center [341, 174] width 158 height 14
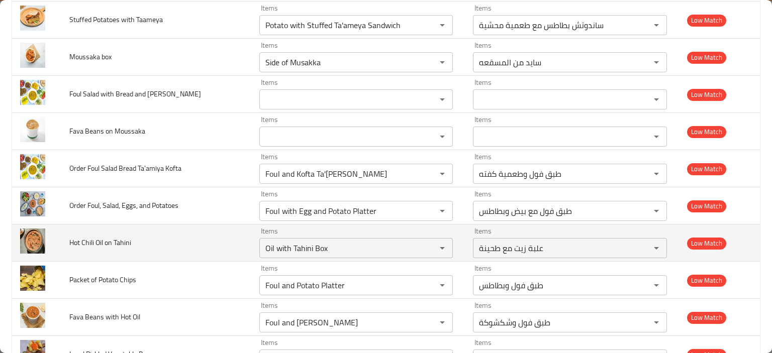
click at [79, 245] on td "Hot Chili Oil on Tahini" at bounding box center [155, 243] width 189 height 37
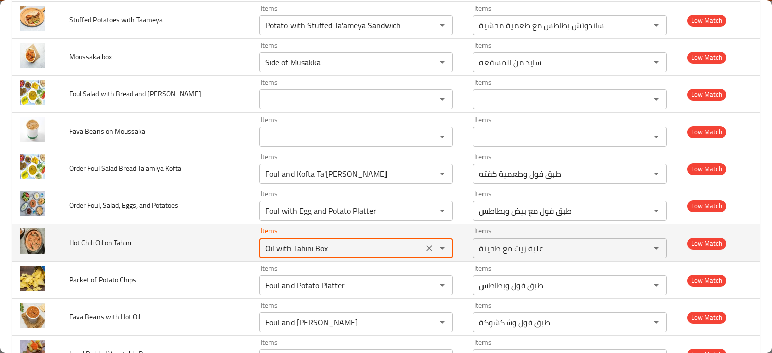
click at [281, 246] on Tahini "Oil with Tahini Box" at bounding box center [341, 248] width 158 height 14
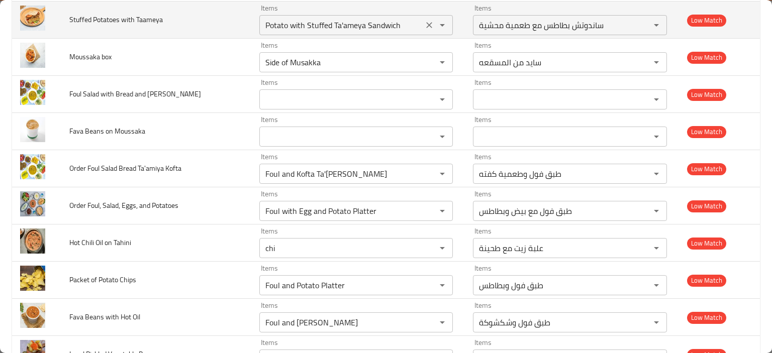
type Tahini "Oil with Tahini Box"
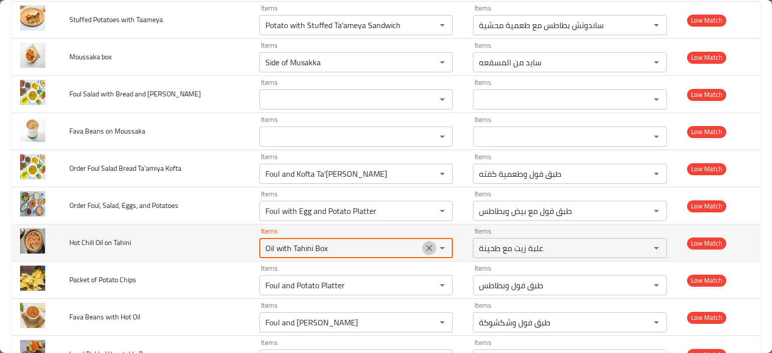
click at [425, 245] on icon "Clear" at bounding box center [429, 248] width 10 height 10
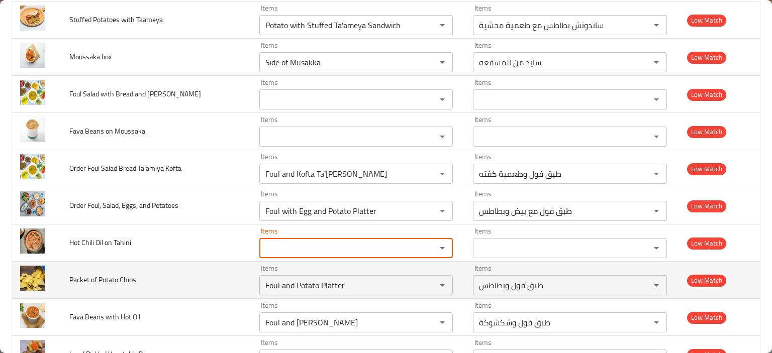
click at [155, 291] on td "Packet of Potato Chips" at bounding box center [155, 280] width 189 height 37
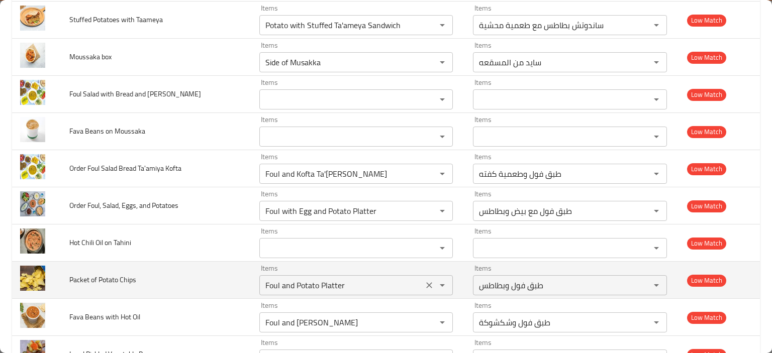
click at [285, 278] on Chips "Foul and Potato Platter" at bounding box center [341, 285] width 158 height 14
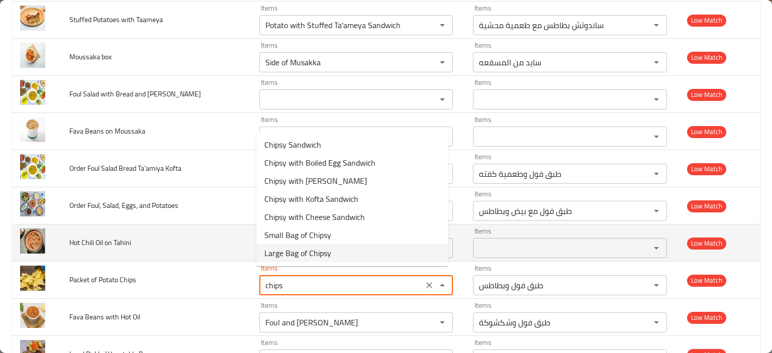
click at [299, 251] on span "Large Bag of Chipsy" at bounding box center [297, 253] width 67 height 12
type Chips "Large Bag of Chipsy"
type Chips-ar "كيس شيبسي كبير"
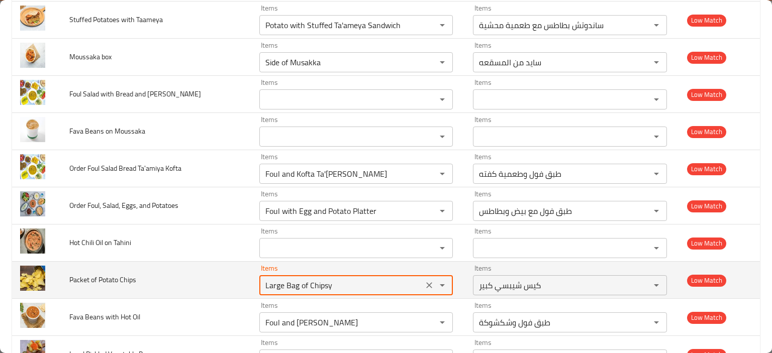
type Chips "Large Bag of Chipsy"
click at [425, 281] on icon "Clear" at bounding box center [429, 285] width 10 height 10
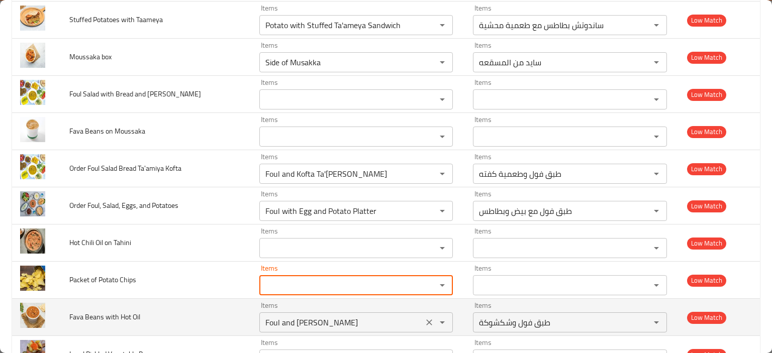
click at [306, 320] on Oil "Foul and [PERSON_NAME]" at bounding box center [341, 322] width 158 height 14
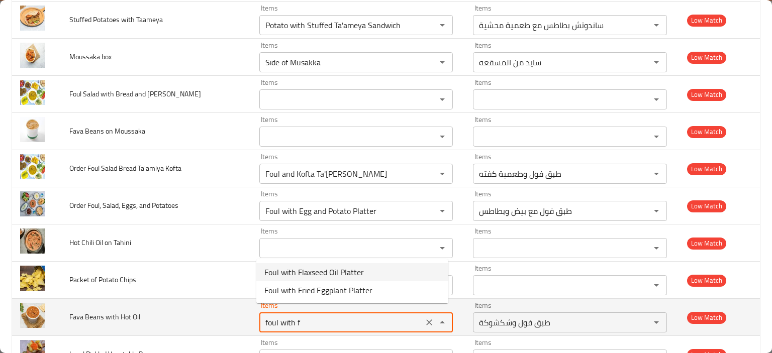
type Oil "Foul with Flaxseed Oil Platter"
type Oil-ar "طبق فول بالزيت الحار"
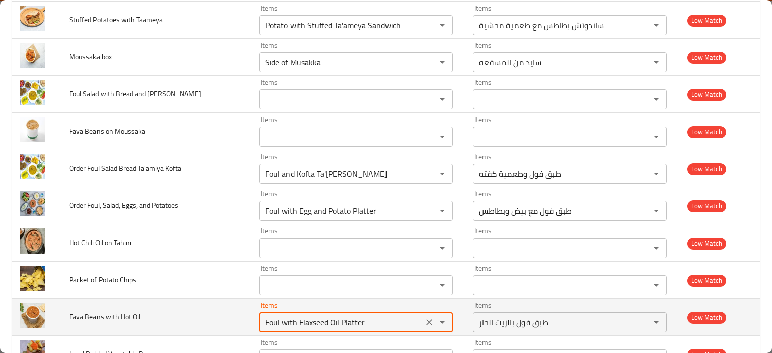
type Oil "Foul with Flaxseed Oil Platter"
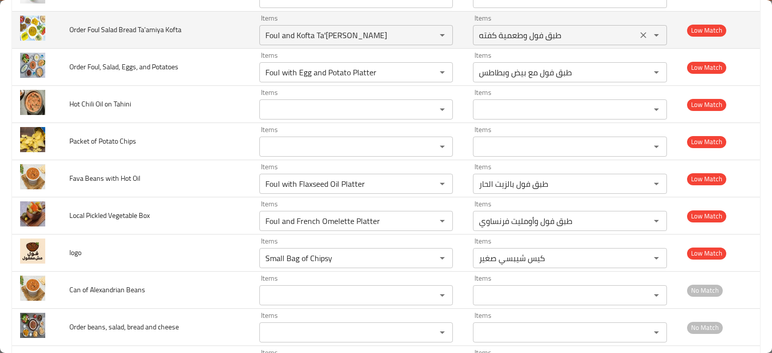
scroll to position [1409, 0]
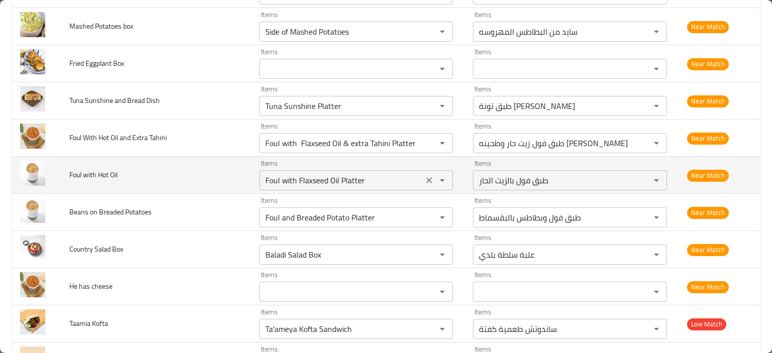
click at [427, 175] on icon "Clear" at bounding box center [429, 180] width 10 height 10
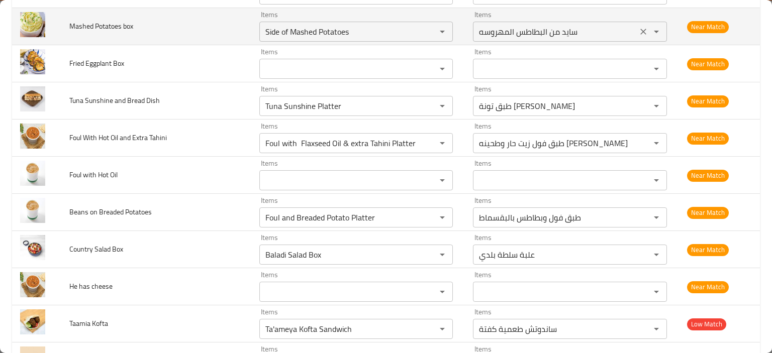
scroll to position [2670, 0]
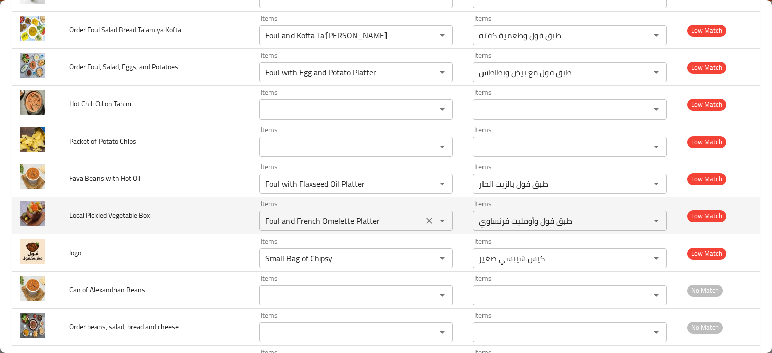
click at [291, 214] on Box "Foul and French Omelette Platter" at bounding box center [341, 221] width 158 height 14
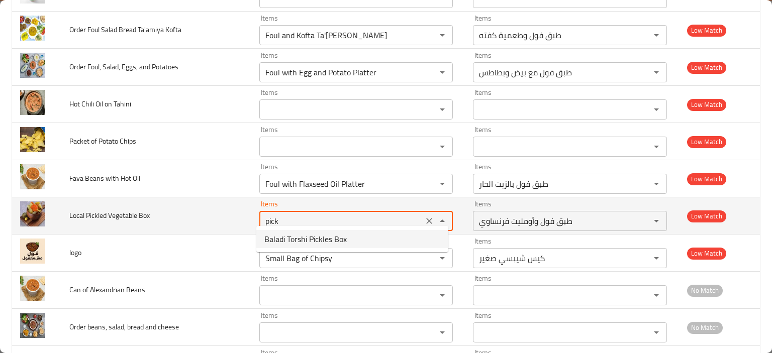
type Box "Baladi Torshi Pickles Box"
type Box-ar "علبة مخلل طرشي بلدي"
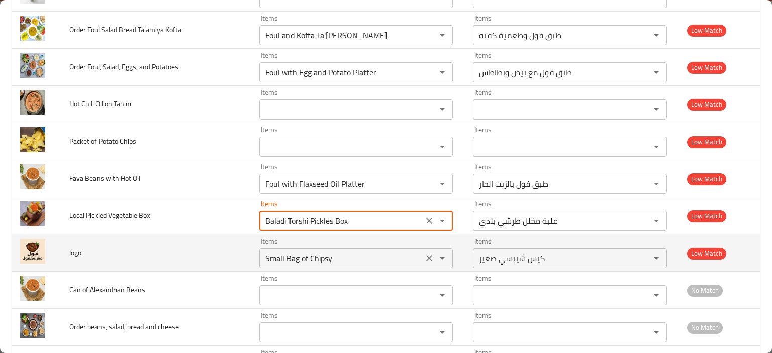
type Box "Baladi Torshi Pickles Box"
click at [268, 256] on input "Small Bag of Chipsy" at bounding box center [341, 258] width 158 height 14
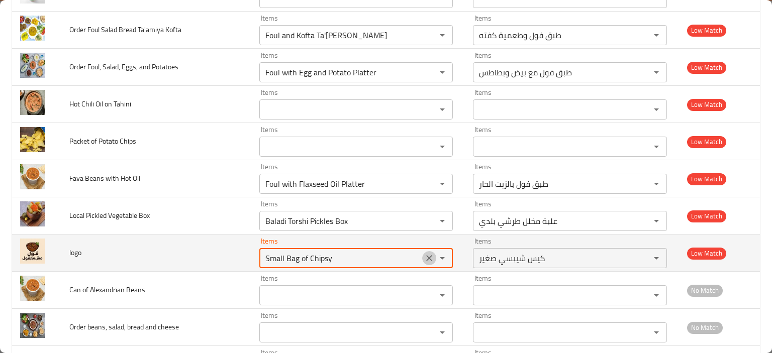
click at [426, 255] on icon "Clear" at bounding box center [429, 258] width 6 height 6
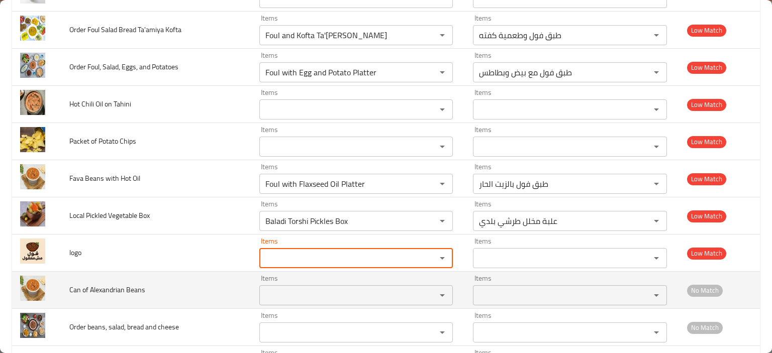
click at [348, 288] on Beans "Items" at bounding box center [341, 295] width 158 height 14
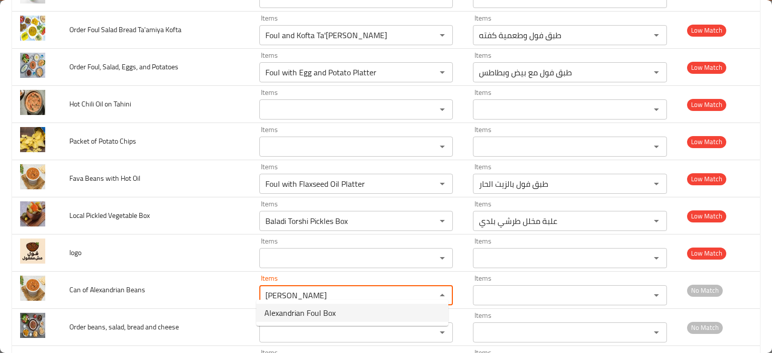
type Beans "Alexandrian Foul Box"
type Beans-ar "علبة فول اسكندراني"
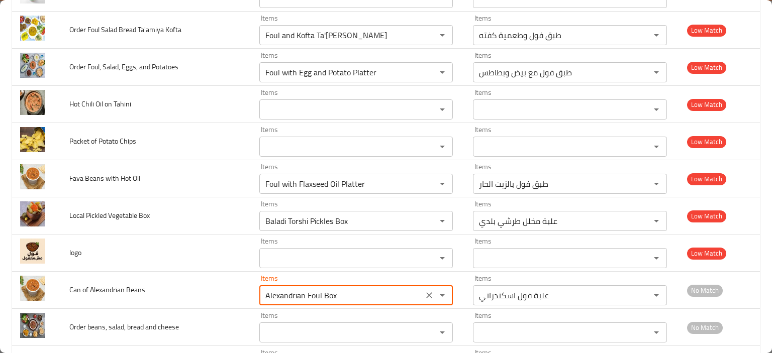
type Beans "Alexandrian Foul Box"
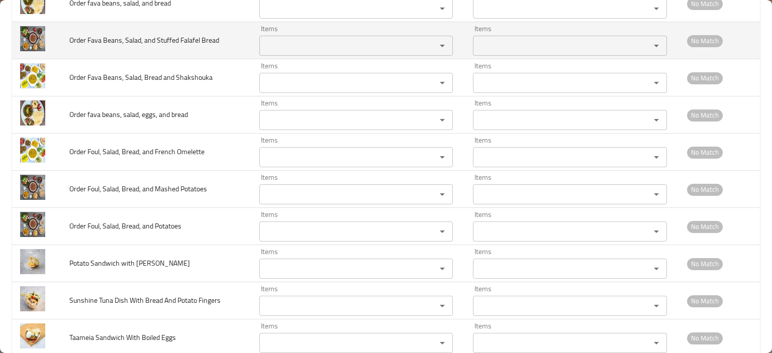
scroll to position [3120, 0]
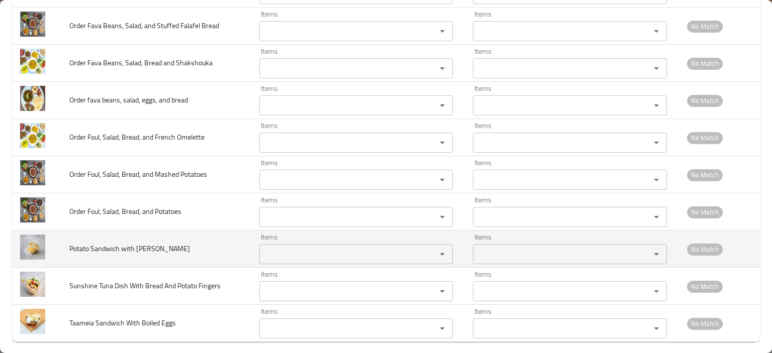
click at [279, 247] on Ghanouj "Items" at bounding box center [341, 254] width 158 height 14
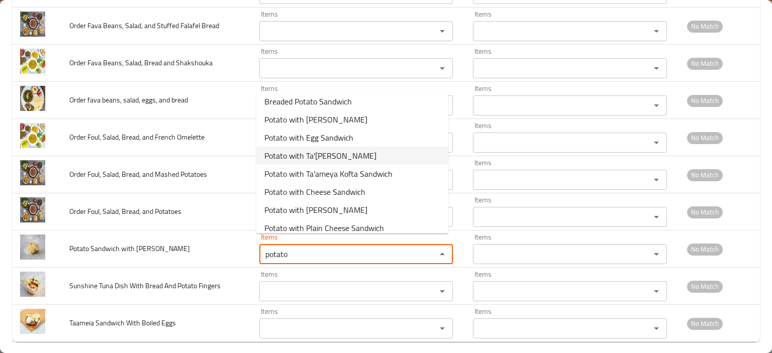
scroll to position [50, 0]
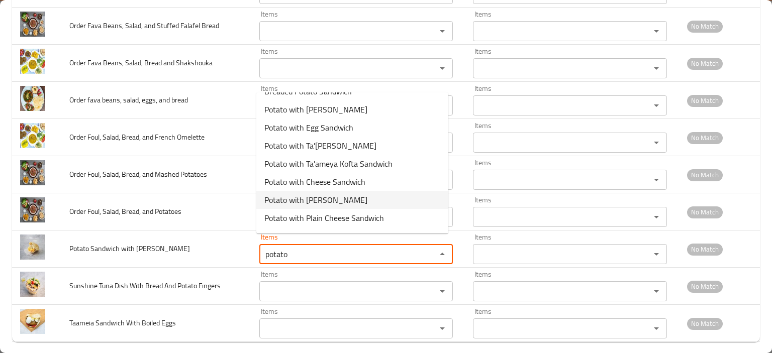
click at [354, 194] on span "Potato with [PERSON_NAME]" at bounding box center [315, 200] width 103 height 12
type Ghanouj "Potato with [PERSON_NAME]"
type Ghanouj-ar "ساندوتش بطاطس مع [PERSON_NAME]"
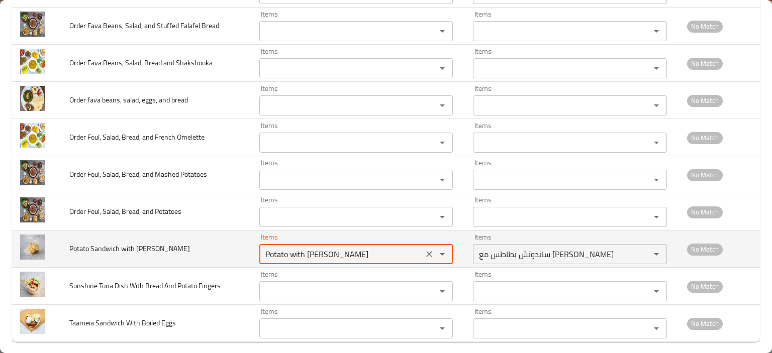
type Ghanouj "Potato with [PERSON_NAME]"
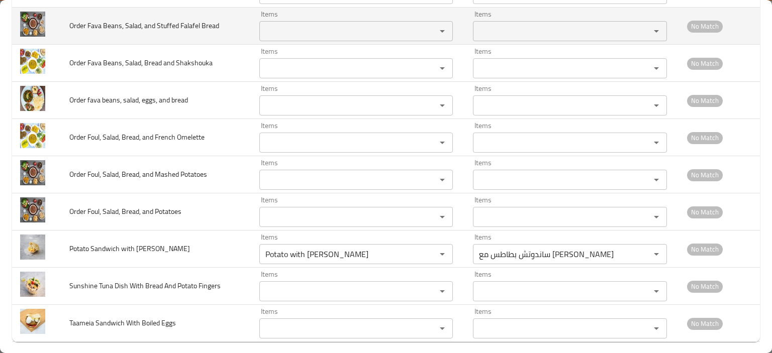
scroll to position [2505, 0]
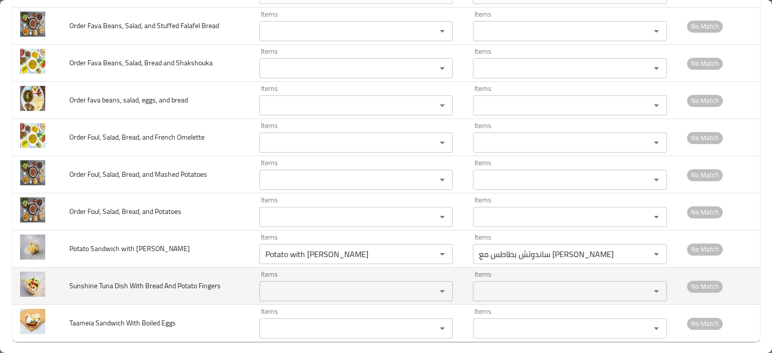
click at [284, 285] on Fingers "Items" at bounding box center [341, 291] width 158 height 14
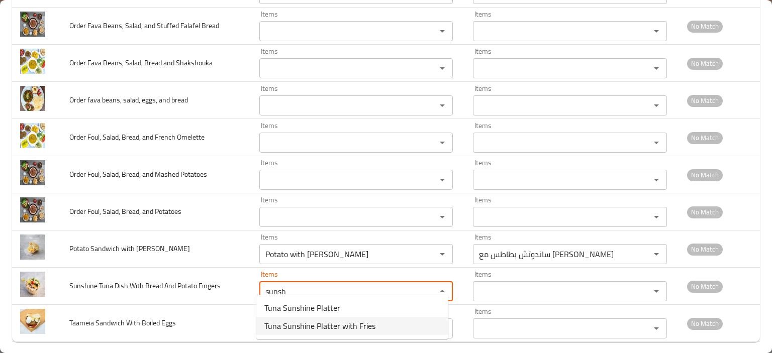
click at [319, 324] on span "Tuna Sunshine Platter with Fries" at bounding box center [319, 326] width 111 height 12
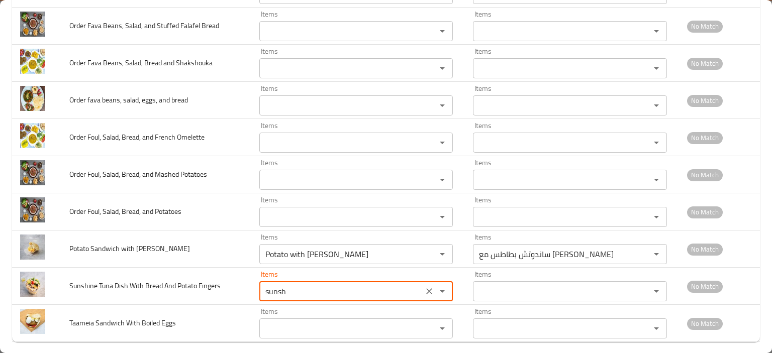
type Fingers "Tuna Sunshine Platter with Fries"
type Fingers-ar "طبق تونة [PERSON_NAME] و[PERSON_NAME]"
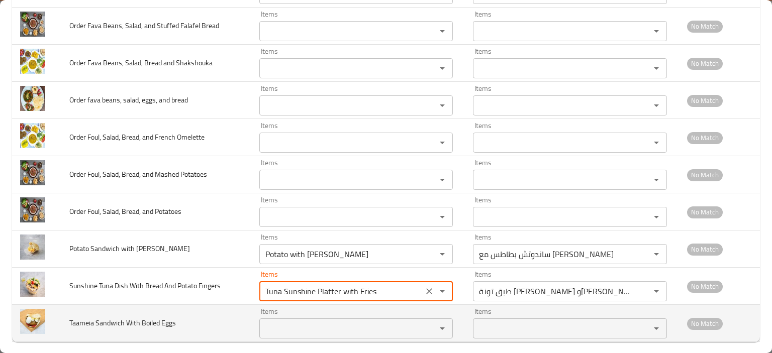
type Fingers "Tuna Sunshine Platter with Fries"
click at [315, 321] on Eggs "Items" at bounding box center [341, 328] width 158 height 14
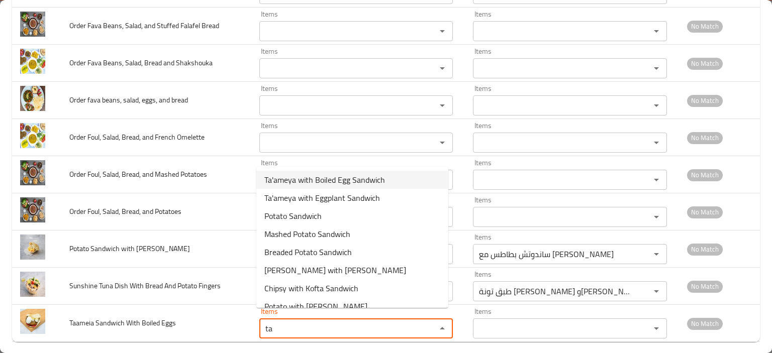
click at [338, 181] on span "Ta'ameya with Boiled Egg Sandwich" at bounding box center [324, 180] width 121 height 12
type Eggs "Ta'ameya with Boiled Egg Sandwich"
type Eggs-ar "ساندوتش طعمية مع بيض مسلوق"
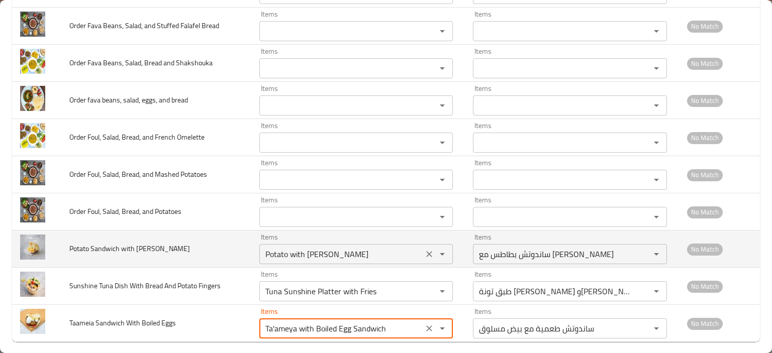
type Eggs "Ta'ameya with Boiled Egg Sandwich"
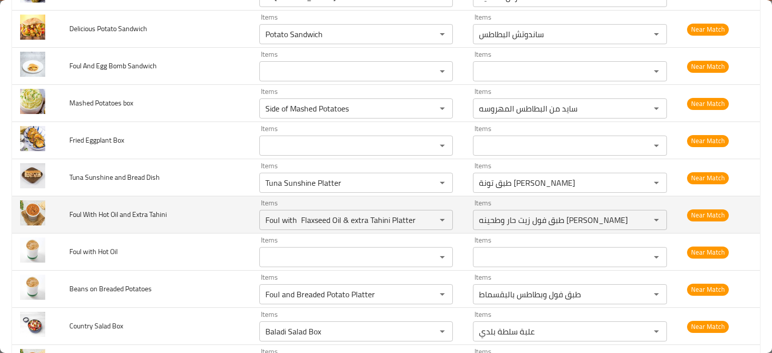
scroll to position [1312, 0]
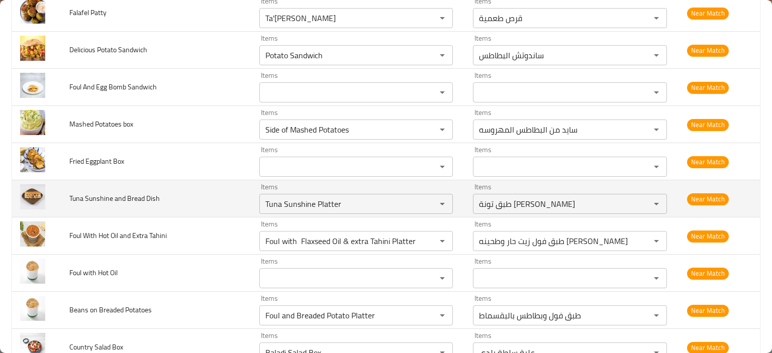
drag, startPoint x: 17, startPoint y: 190, endPoint x: 212, endPoint y: 182, distance: 195.5
click at [212, 182] on td "Tuna Sunshine and Bread Dish" at bounding box center [155, 198] width 189 height 37
click at [282, 197] on Dish "Tuna Sunshine Platter" at bounding box center [341, 204] width 158 height 14
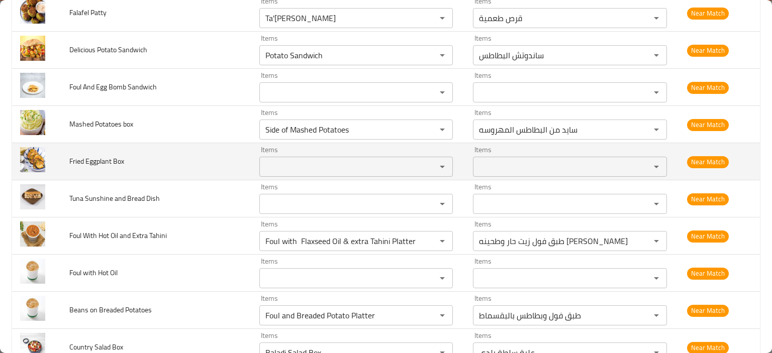
click at [162, 175] on td "Fried Eggplant Box" at bounding box center [155, 161] width 189 height 37
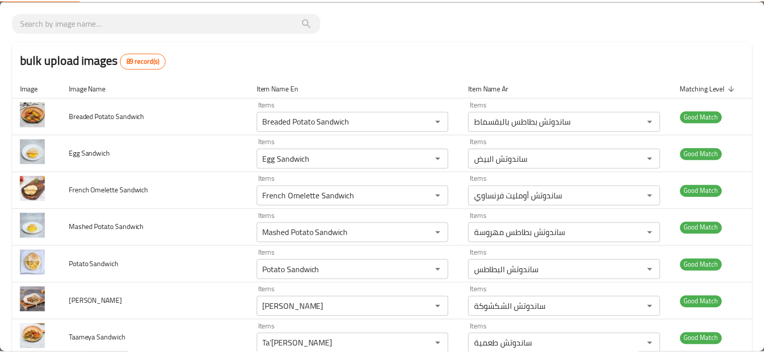
scroll to position [0, 0]
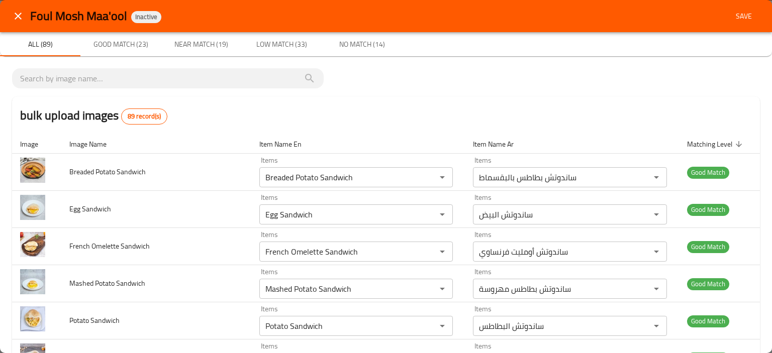
click at [733, 13] on span "Save" at bounding box center [743, 16] width 24 height 13
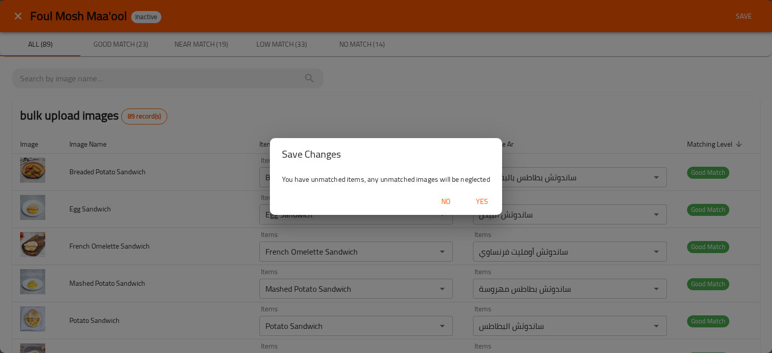
click at [487, 199] on span "Yes" at bounding box center [482, 201] width 24 height 13
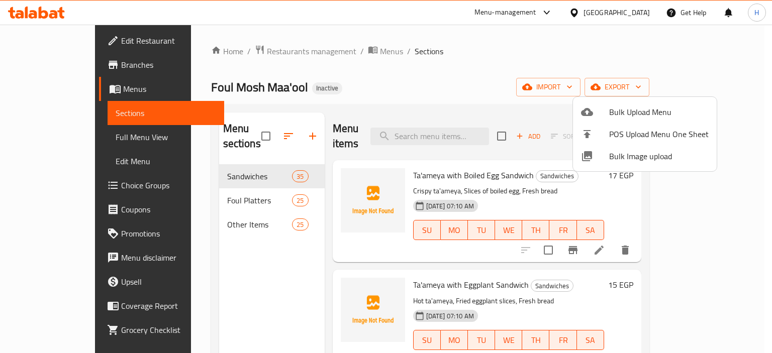
drag, startPoint x: 79, startPoint y: 0, endPoint x: 440, endPoint y: 100, distance: 373.8
click at [385, 99] on div at bounding box center [386, 176] width 772 height 353
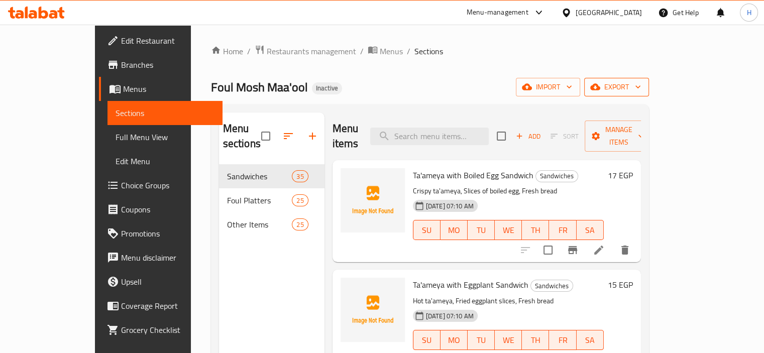
click at [641, 93] on span "export" at bounding box center [616, 87] width 49 height 13
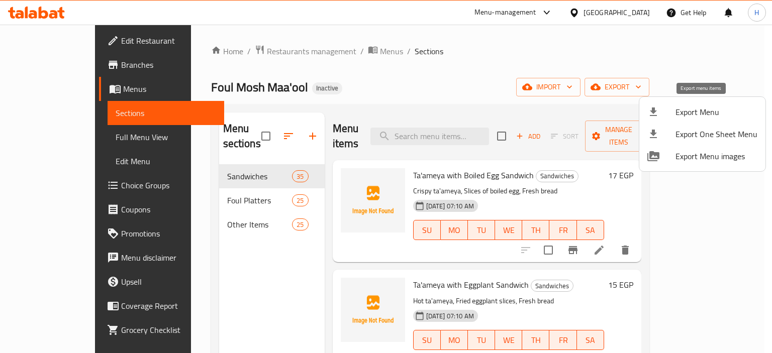
click at [695, 110] on span "Export Menu" at bounding box center [716, 112] width 82 height 12
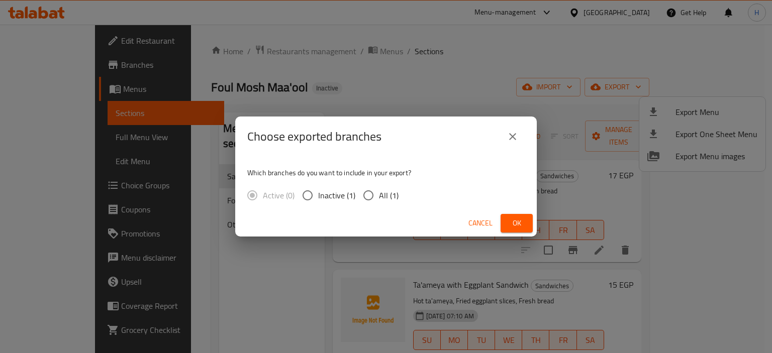
click at [383, 192] on span "All (1)" at bounding box center [389, 195] width 20 height 12
click at [379, 192] on input "All (1)" at bounding box center [368, 195] width 21 height 21
radio input "true"
click at [515, 227] on span "Ok" at bounding box center [516, 223] width 16 height 13
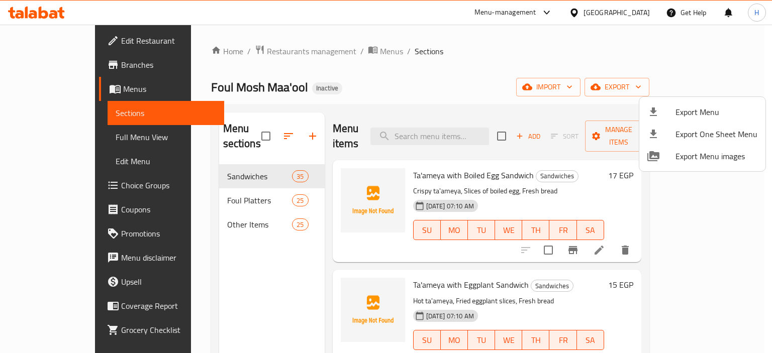
click at [449, 126] on div at bounding box center [386, 176] width 772 height 353
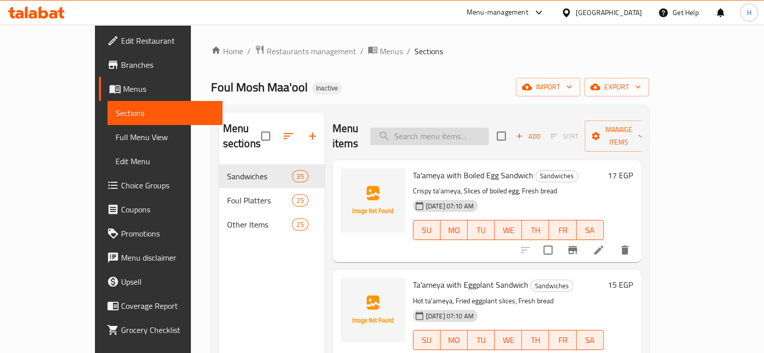
click at [448, 128] on input "search" at bounding box center [429, 137] width 119 height 18
paste input "Ta'ameya with Potato Sandwich"
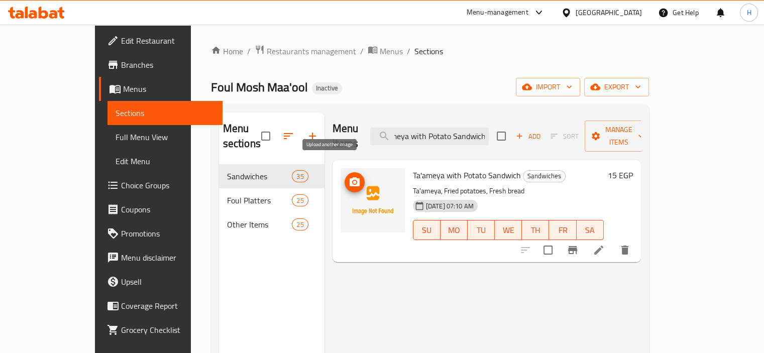
type input "Ta'ameya with Potato Sandwich"
click at [349, 176] on icon "upload picture" at bounding box center [355, 182] width 12 height 12
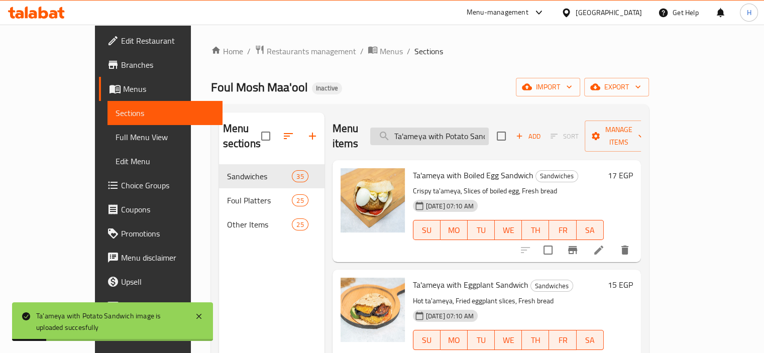
click at [442, 136] on input "Ta'ameya with Potato Sandwich" at bounding box center [429, 137] width 119 height 18
paste input "Ta'ameya with Potato Sandwich"
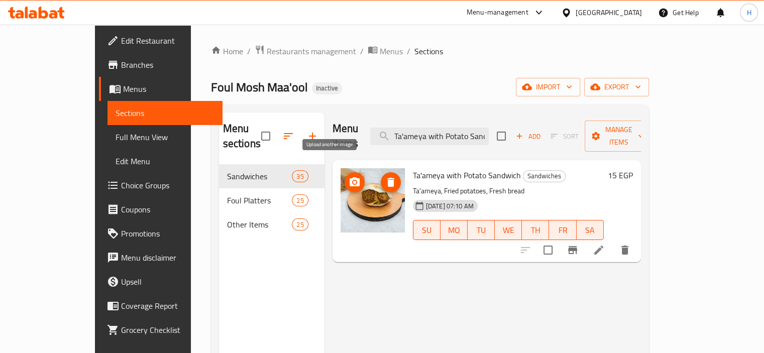
click at [350, 177] on icon "upload picture" at bounding box center [355, 181] width 10 height 9
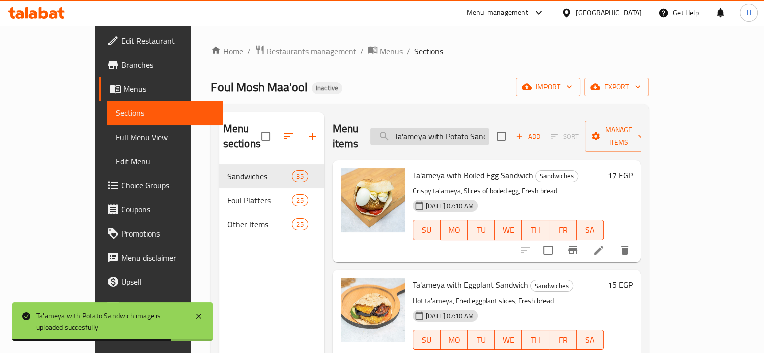
click at [458, 134] on input "Ta'ameya with Potato Sandwich" at bounding box center [429, 137] width 119 height 18
paste input "Small Bag of Chipsy"
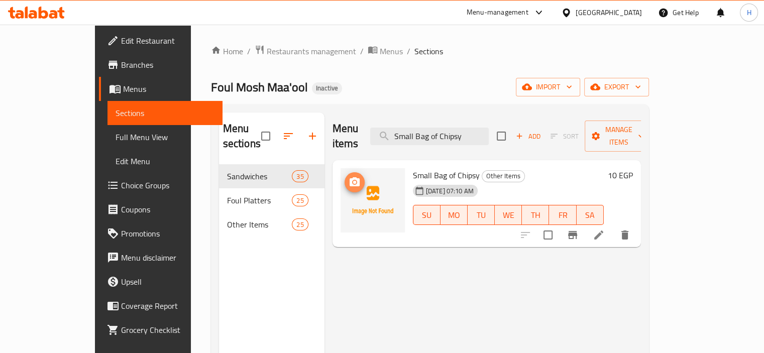
click at [353, 181] on circle "upload picture" at bounding box center [354, 182] width 3 height 3
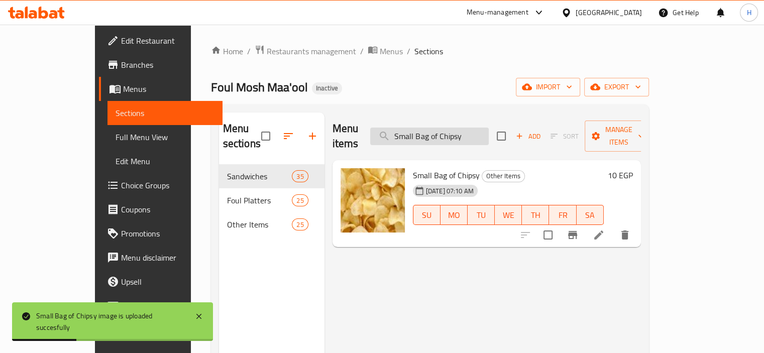
click at [422, 128] on input "Small Bag of Chipsy" at bounding box center [429, 137] width 119 height 18
paste input "Tuna Sunshine Platter"
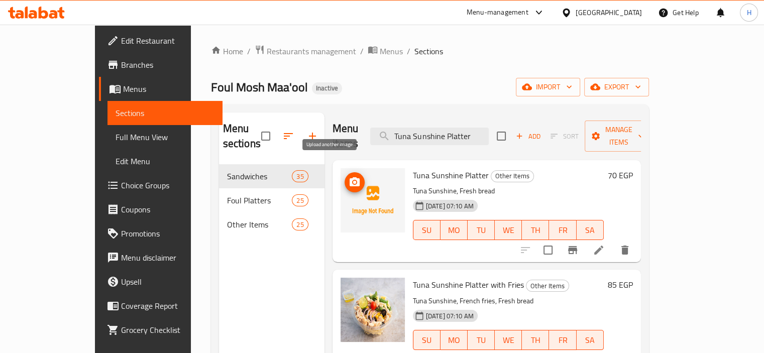
click at [350, 177] on icon "upload picture" at bounding box center [355, 181] width 10 height 9
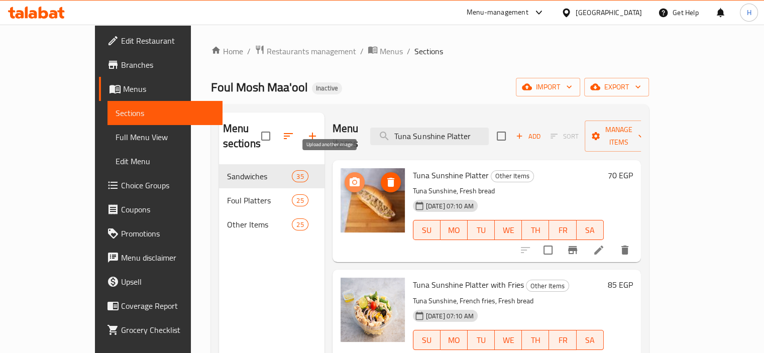
click at [349, 176] on icon "upload picture" at bounding box center [355, 182] width 12 height 12
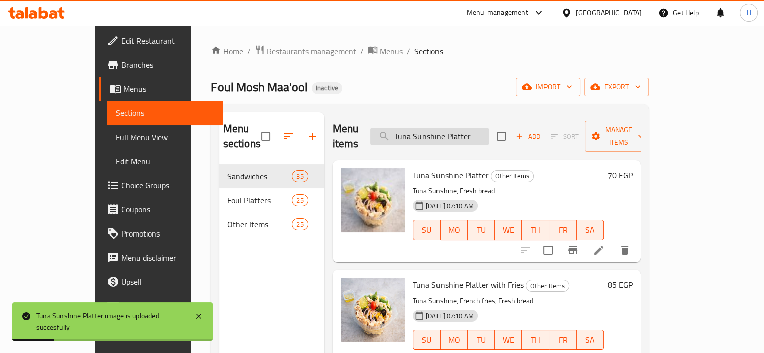
click at [440, 135] on input "Tuna Sunshine Platter" at bounding box center [429, 137] width 119 height 18
paste input "with Chees"
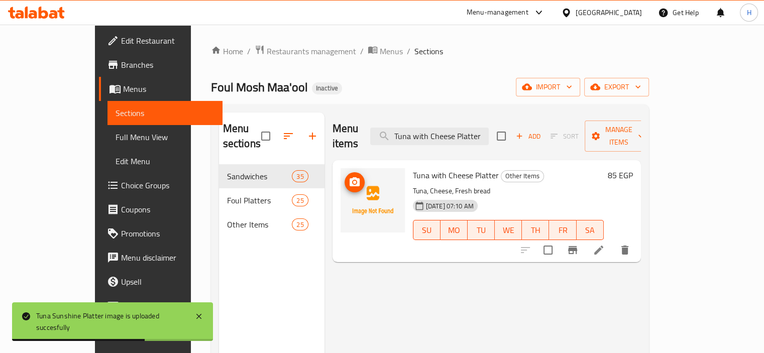
type input "Tuna with Cheese Platter"
click at [345, 174] on button "upload picture" at bounding box center [355, 182] width 20 height 20
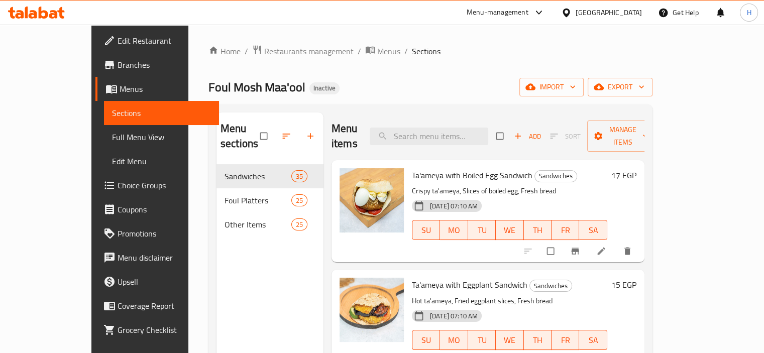
click at [112, 131] on span "Full Menu View" at bounding box center [161, 137] width 99 height 12
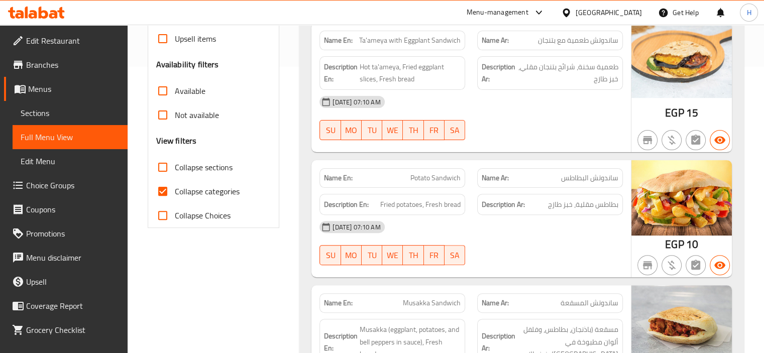
scroll to position [352, 0]
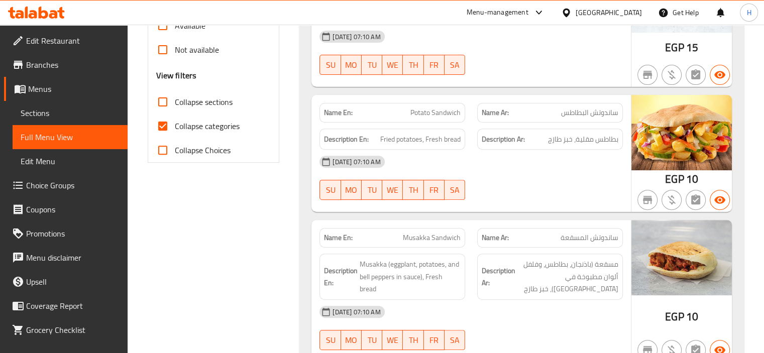
drag, startPoint x: 655, startPoint y: 118, endPoint x: 505, endPoint y: 171, distance: 158.9
click at [505, 171] on div "15-08-2025 07:10 AM" at bounding box center [470, 162] width 315 height 24
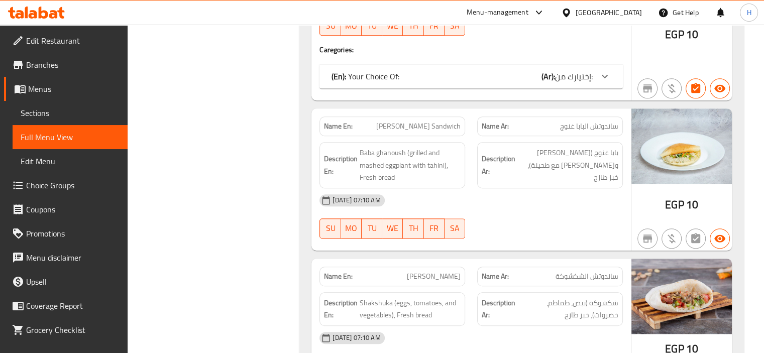
scroll to position [954, 0]
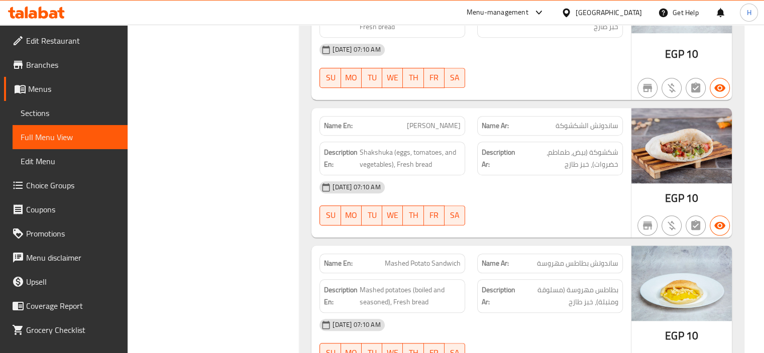
drag, startPoint x: 706, startPoint y: 147, endPoint x: 671, endPoint y: 152, distance: 35.1
click at [671, 152] on img at bounding box center [681, 145] width 100 height 75
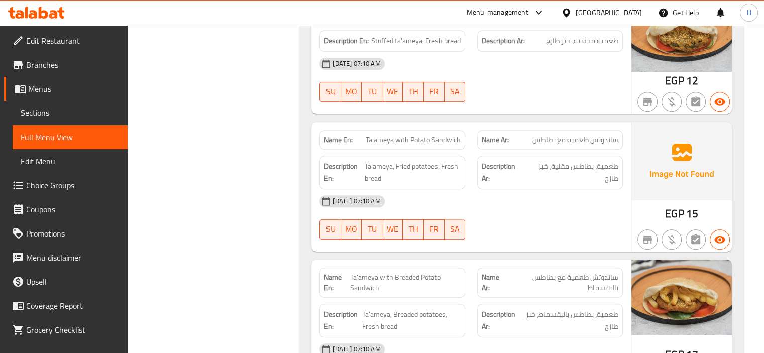
scroll to position [4420, 0]
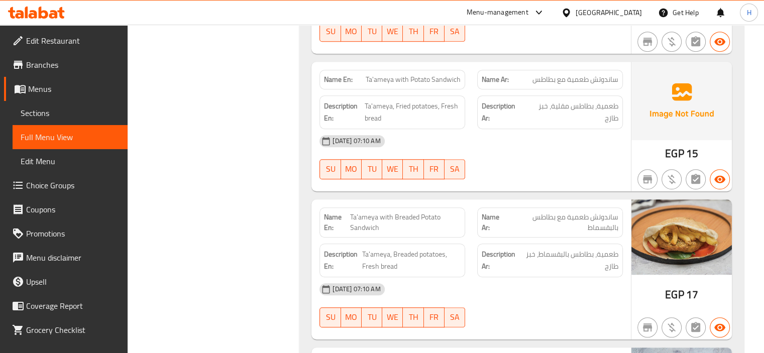
click at [442, 74] on span "Ta'ameya with Potato Sandwich" at bounding box center [413, 79] width 95 height 11
copy span "Ta'ameya with Potato Sandwich"
click at [388, 212] on span "Ta'ameya with Breaded Potato Sandwich" at bounding box center [405, 222] width 111 height 21
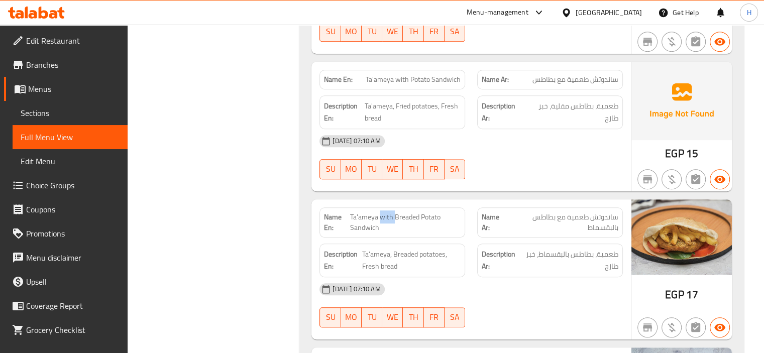
click at [388, 212] on span "Ta'ameya with Breaded Potato Sandwich" at bounding box center [405, 222] width 111 height 21
copy span "Ta'ameya with Breaded Potato Sandwich"
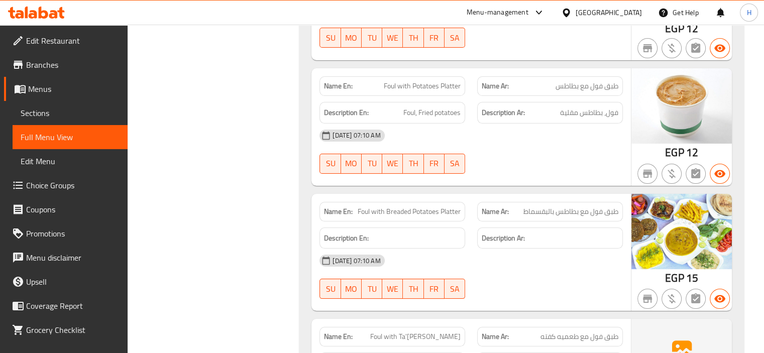
scroll to position [7786, 0]
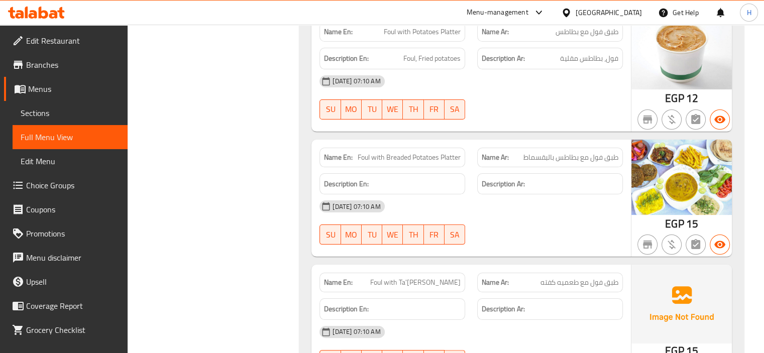
copy span "Foul with Breaded Potatoes Platter"
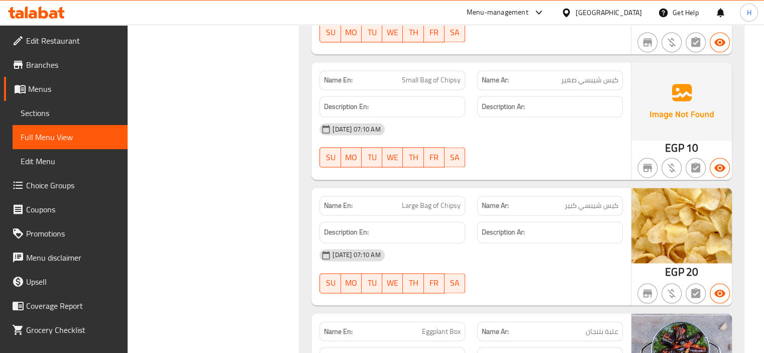
scroll to position [9242, 0]
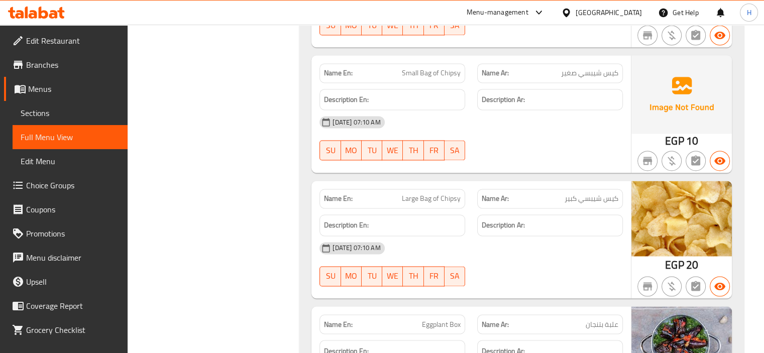
copy span "Small Bag of Chipsy"
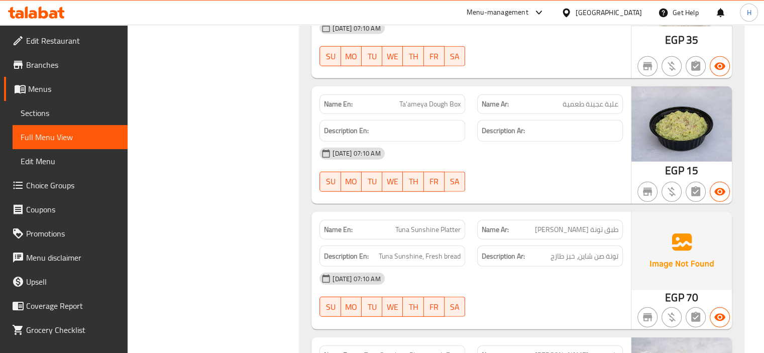
scroll to position [10599, 0]
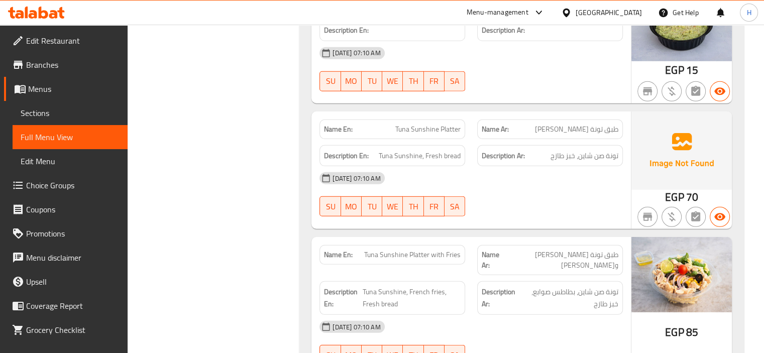
copy span "Tuna Sunshine Platter"
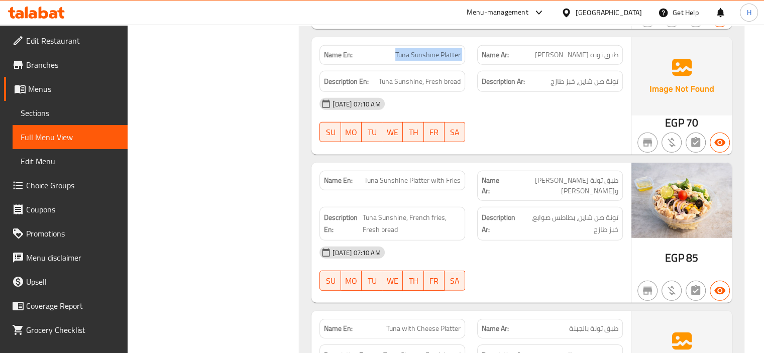
scroll to position [10749, 0]
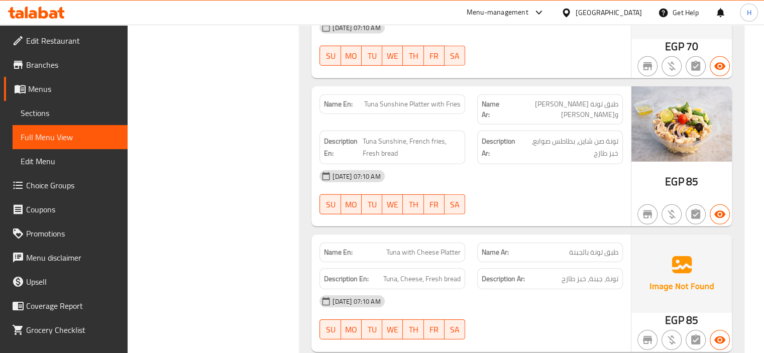
copy span "Tuna with Cheese Platter"
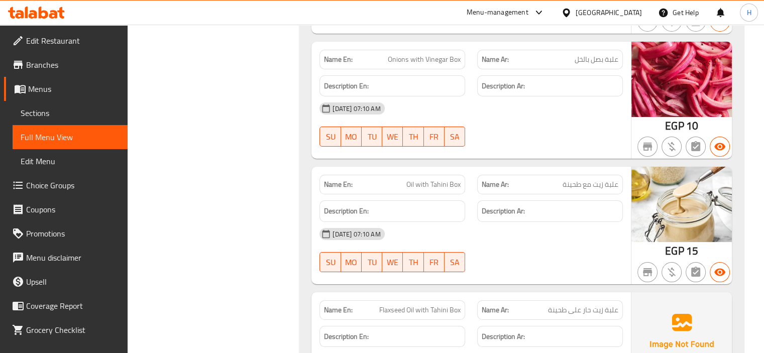
scroll to position [11353, 0]
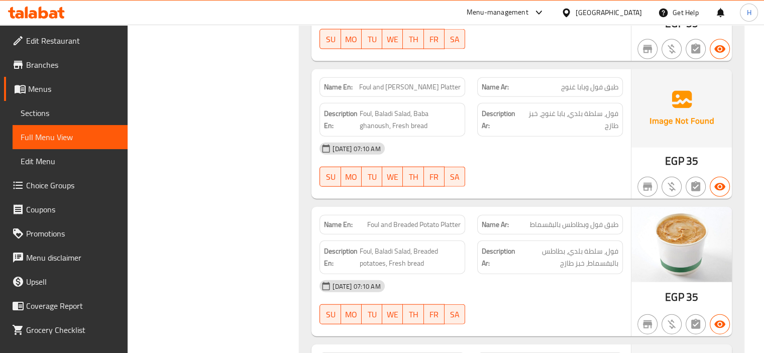
scroll to position [6180, 0]
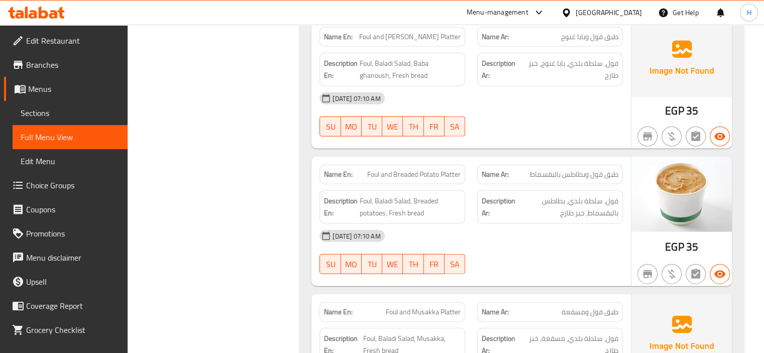
copy span "Foul and Breaded Potato Platter"
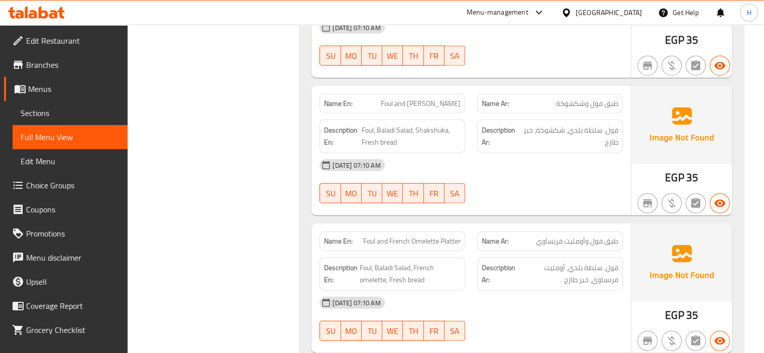
scroll to position [6531, 0]
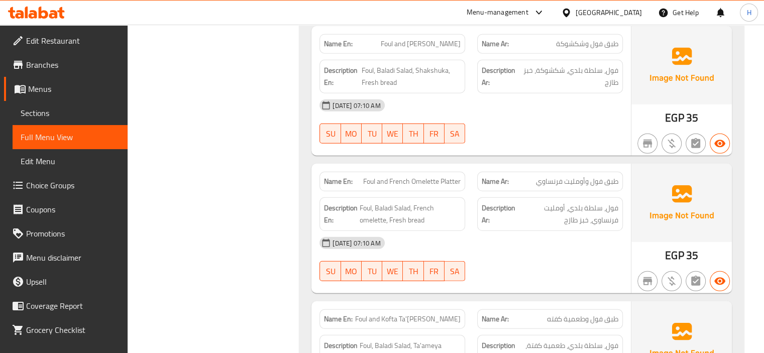
scroll to position [6732, 0]
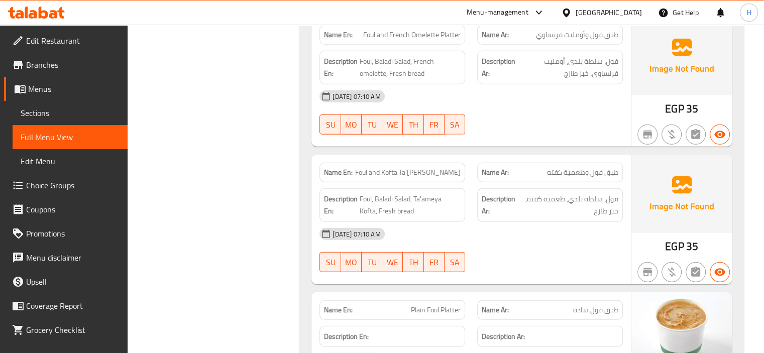
copy span "Plain Foul Platter"
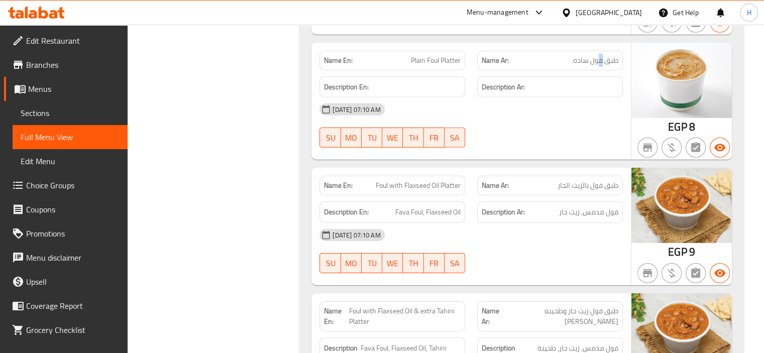
scroll to position [6983, 0]
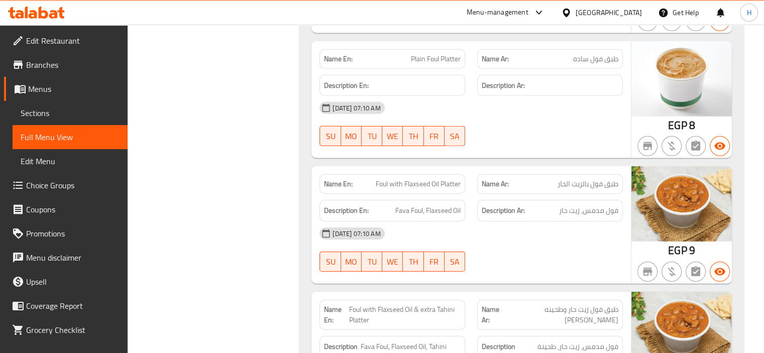
copy span "Foul with Flaxseed Oil Platter"
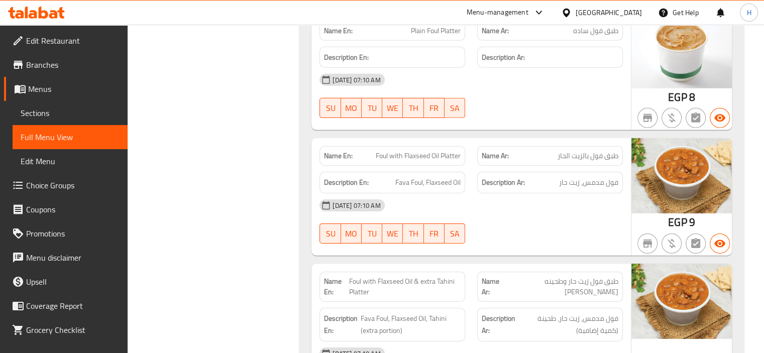
scroll to position [7034, 0]
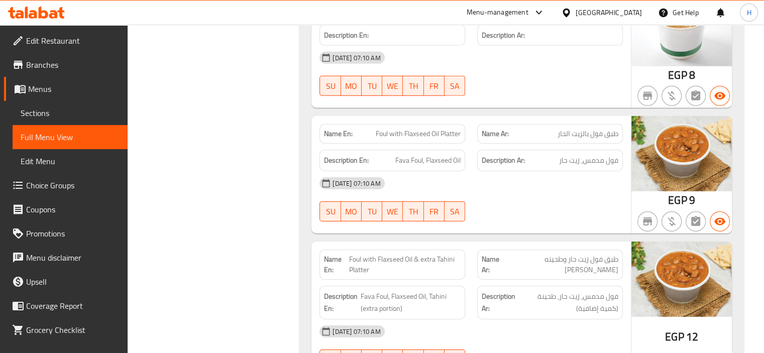
copy span "Foul with Flaxseed Oil & extra Tahini Platter"
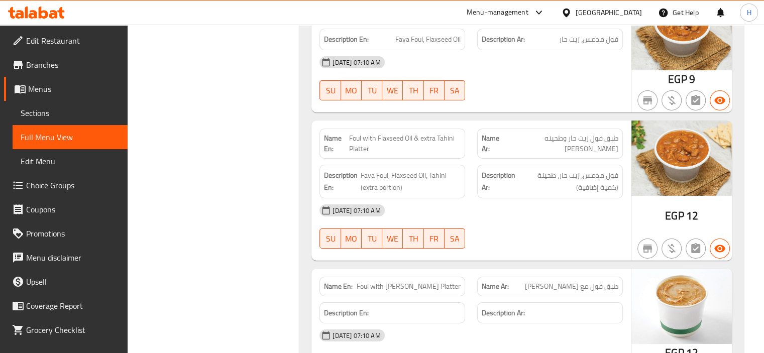
scroll to position [7134, 0]
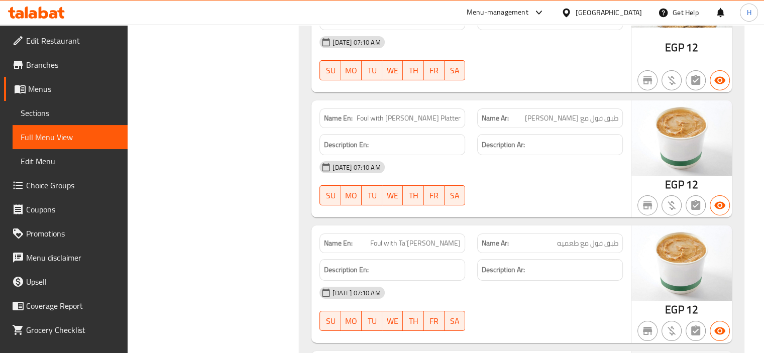
scroll to position [7335, 0]
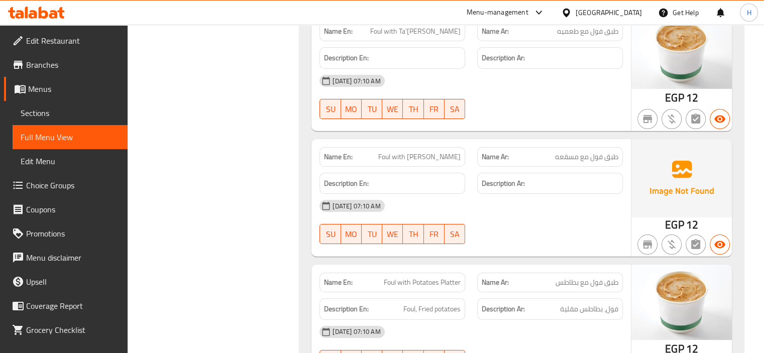
scroll to position [7536, 0]
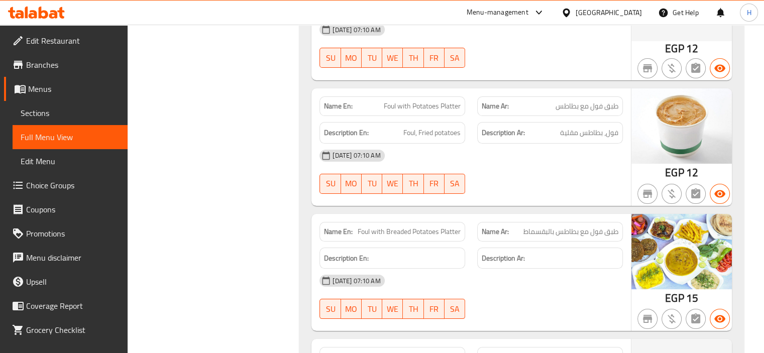
scroll to position [7737, 0]
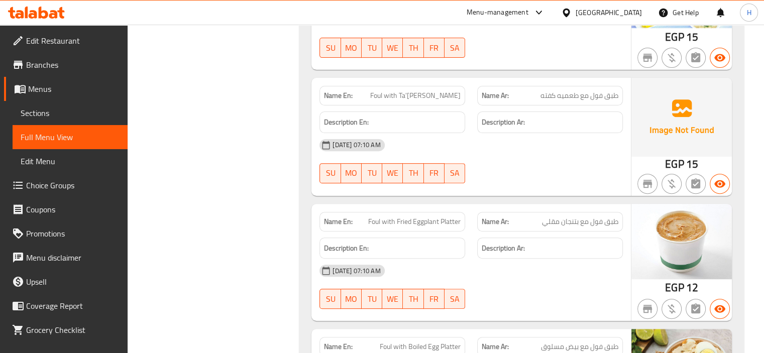
scroll to position [7988, 0]
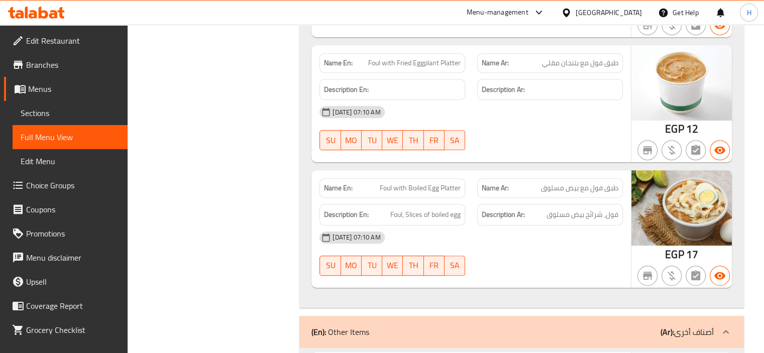
scroll to position [8139, 0]
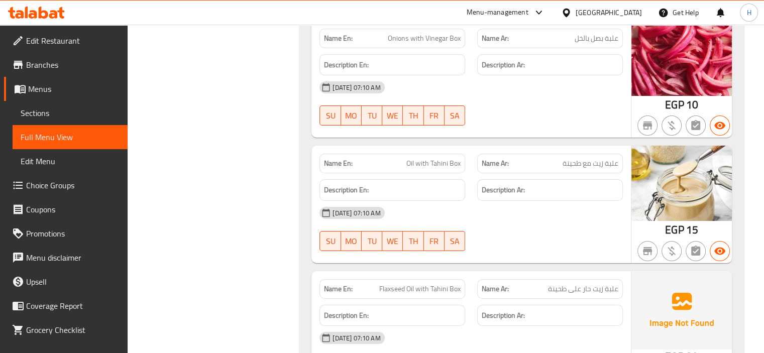
scroll to position [11353, 0]
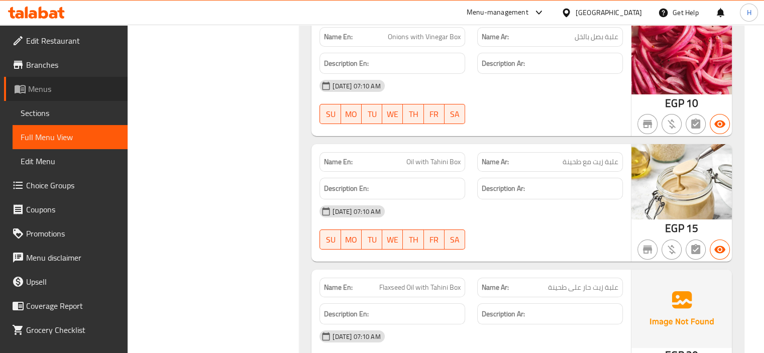
click at [76, 98] on link "Menus" at bounding box center [66, 89] width 124 height 24
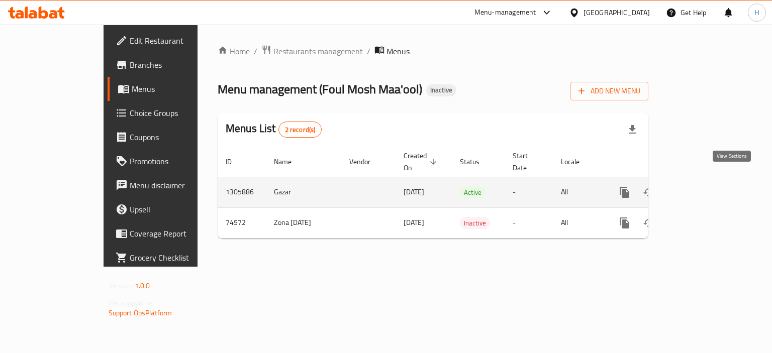
click at [701, 188] on icon "enhanced table" at bounding box center [696, 192] width 9 height 9
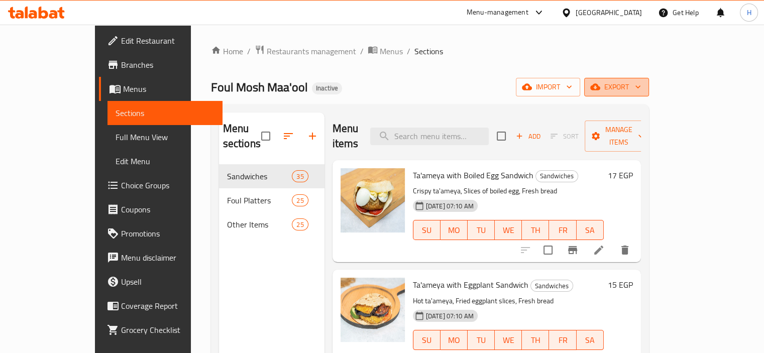
click at [641, 88] on span "export" at bounding box center [616, 87] width 49 height 13
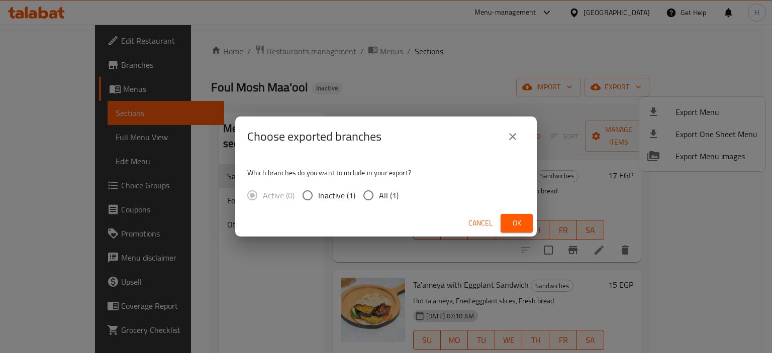
click at [377, 194] on input "All (1)" at bounding box center [368, 195] width 21 height 21
radio input "true"
click at [528, 224] on button "Ok" at bounding box center [516, 223] width 32 height 19
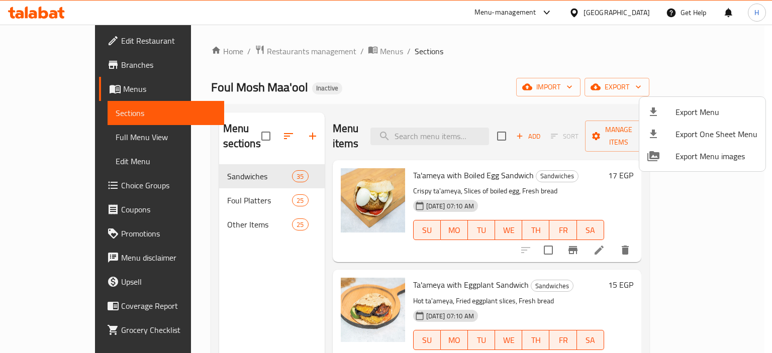
click at [447, 128] on div at bounding box center [386, 176] width 772 height 353
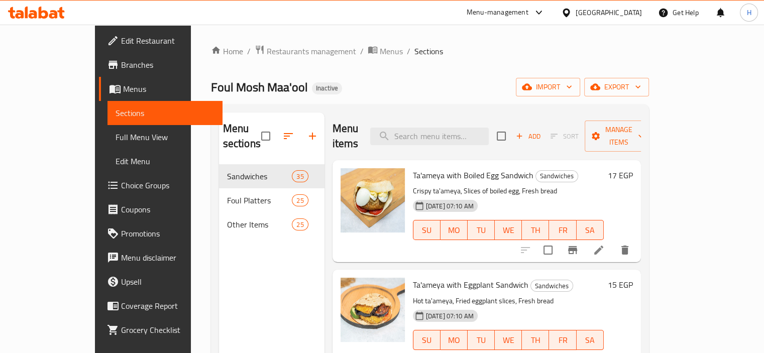
click at [447, 128] on input "search" at bounding box center [429, 137] width 119 height 18
paste input "Foul with Ta'[PERSON_NAME]"
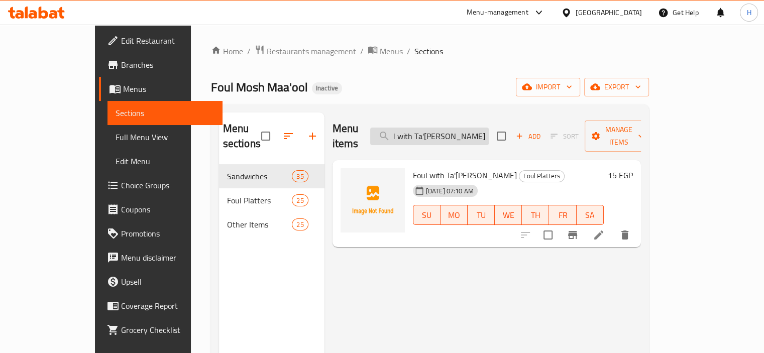
click at [478, 130] on input "Foul with Ta'[PERSON_NAME]" at bounding box center [429, 137] width 119 height 18
type input "Foul with Ta'[PERSON_NAME]"
click at [116, 137] on span "Full Menu View" at bounding box center [165, 137] width 99 height 12
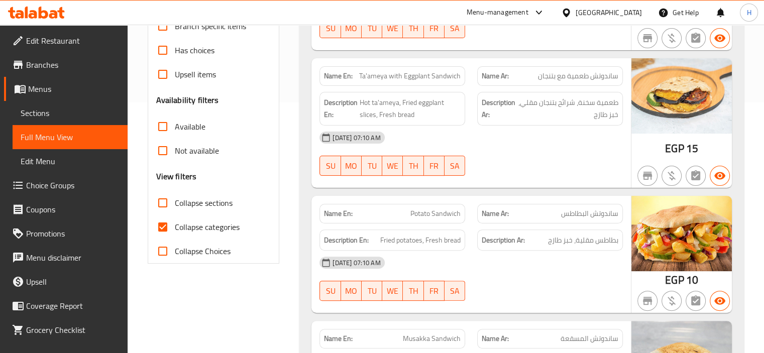
scroll to position [251, 0]
click at [209, 208] on span "Collapse sections" at bounding box center [204, 202] width 58 height 12
click at [175, 208] on input "Collapse sections" at bounding box center [163, 202] width 24 height 24
checkbox input "true"
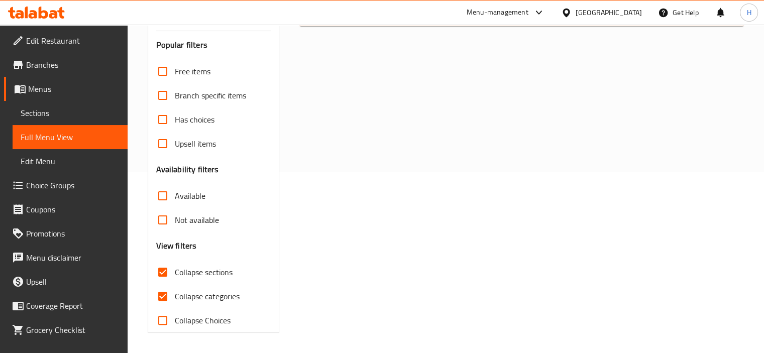
scroll to position [100, 0]
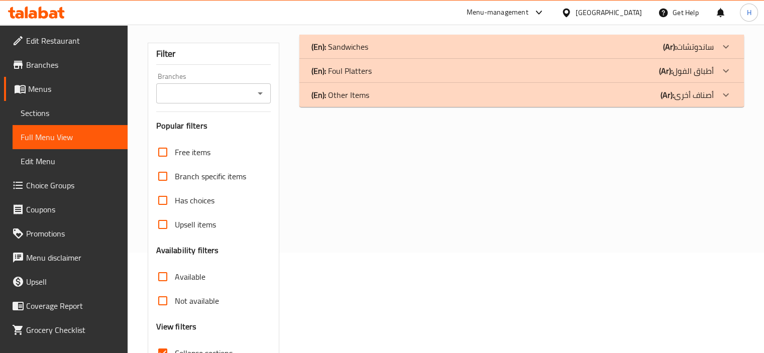
click at [450, 53] on div "(En): Foul Platters (Ar): أطباق الفول" at bounding box center [512, 47] width 402 height 12
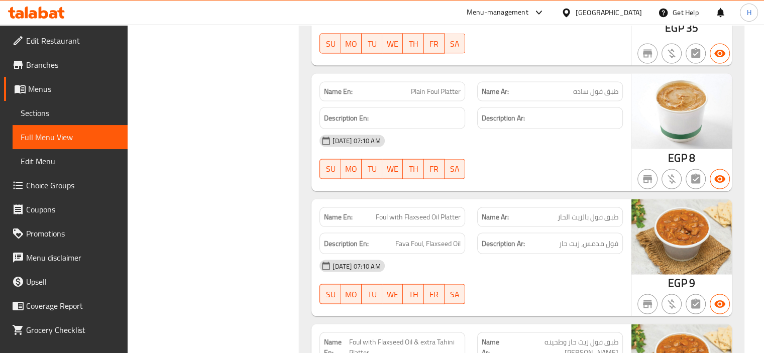
scroll to position [2009, 0]
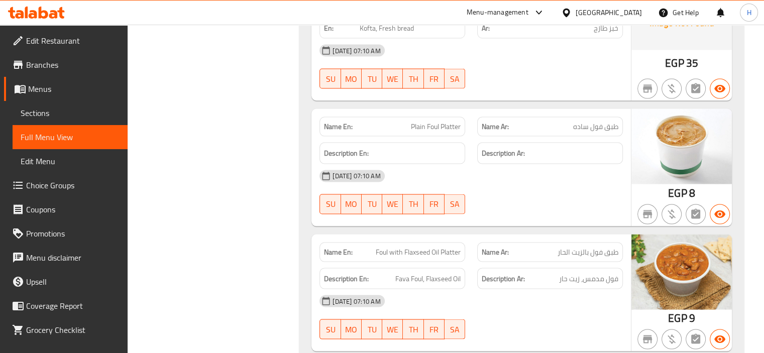
click at [97, 110] on span "Sections" at bounding box center [70, 113] width 99 height 12
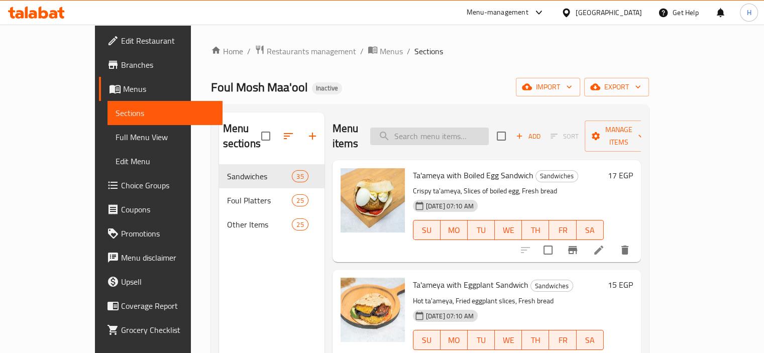
click at [438, 129] on input "search" at bounding box center [429, 137] width 119 height 18
paste input "Ta'ameya with Breaded Potato Sandwich"
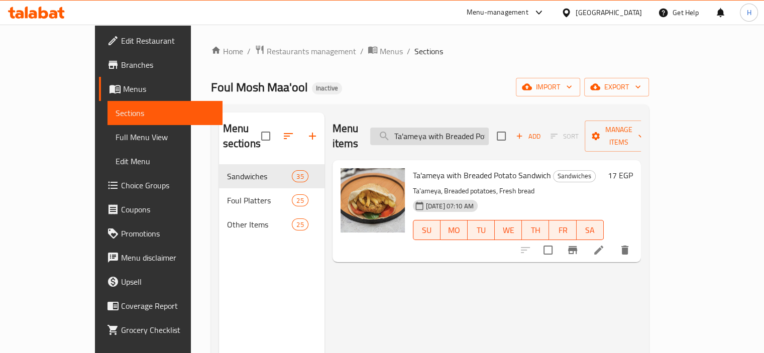
click at [432, 128] on input "Ta'ameya with Breaded Potato Sandwich" at bounding box center [429, 137] width 119 height 18
paste input "Foul and Kofta Ta'[PERSON_NAME]"
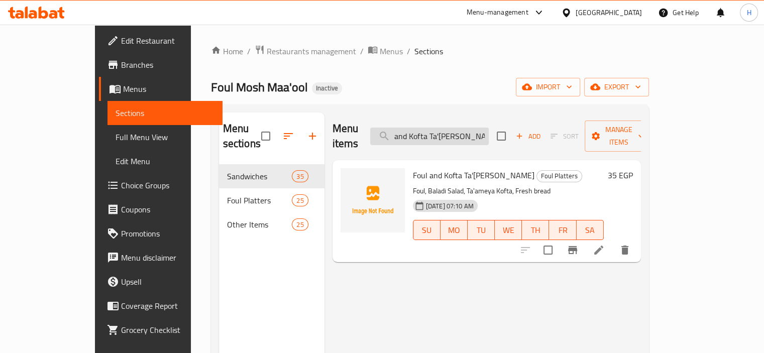
click at [472, 128] on input "Foul and Kofta Ta'[PERSON_NAME]" at bounding box center [429, 137] width 119 height 18
click at [454, 128] on input "Foul and Kofta Ta'[PERSON_NAME]" at bounding box center [429, 137] width 119 height 18
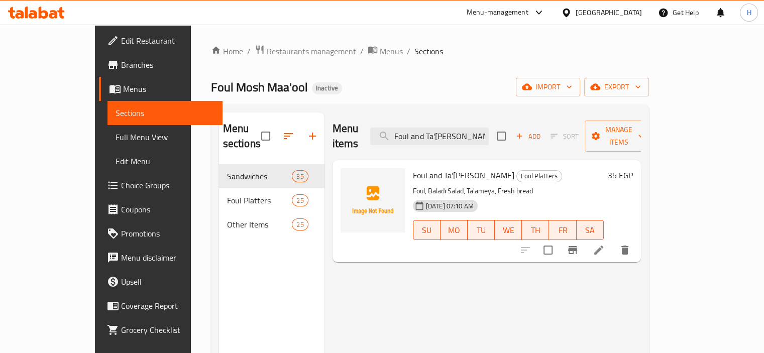
type input "Foul and Ta'[PERSON_NAME]"
click at [116, 143] on span "Full Menu View" at bounding box center [165, 137] width 99 height 12
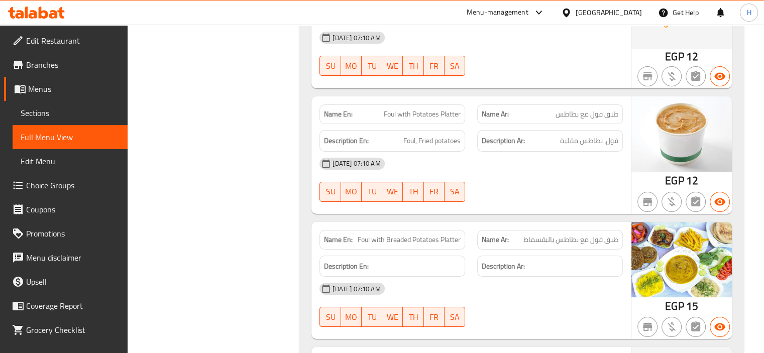
scroll to position [7786, 0]
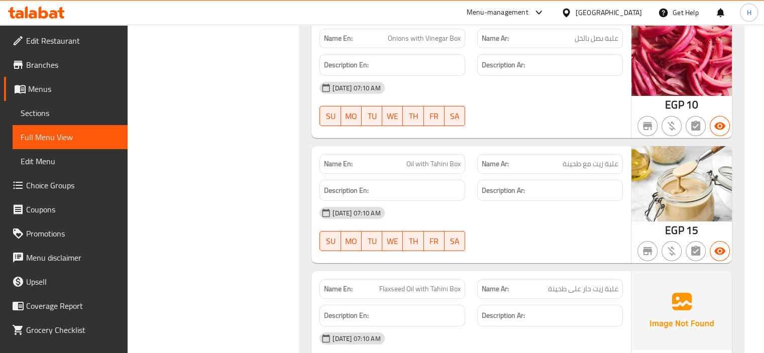
scroll to position [11099, 0]
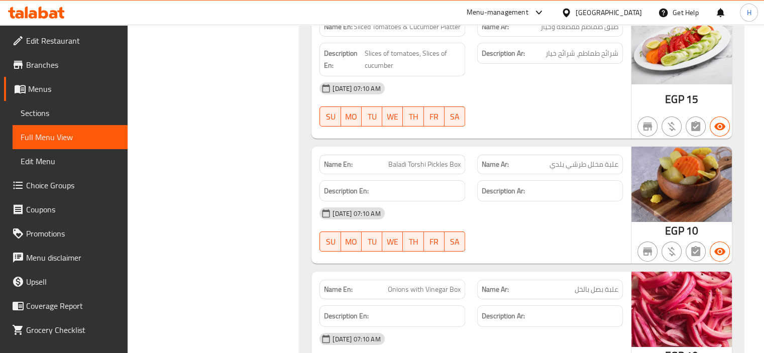
click at [50, 118] on span "Sections" at bounding box center [70, 113] width 99 height 12
click at [46, 92] on span "Menus" at bounding box center [73, 89] width 91 height 12
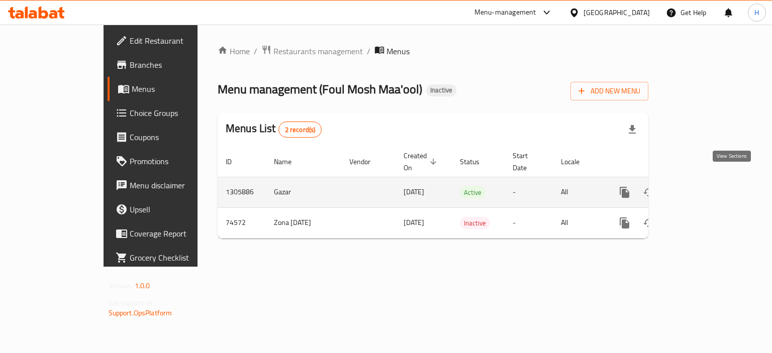
click at [679, 186] on icon "enhanced table" at bounding box center [673, 192] width 12 height 12
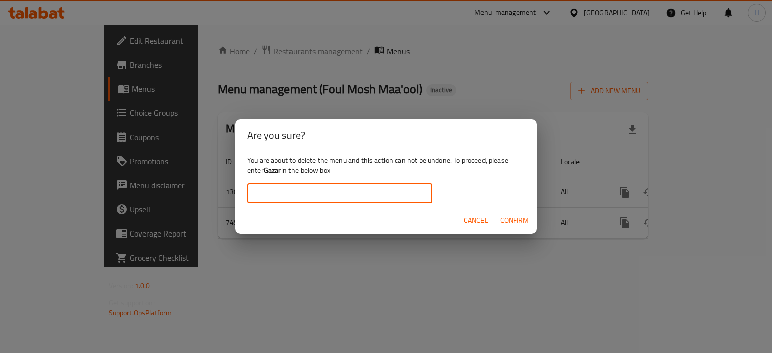
click at [283, 193] on input "text" at bounding box center [339, 193] width 185 height 20
type input "Gazar"
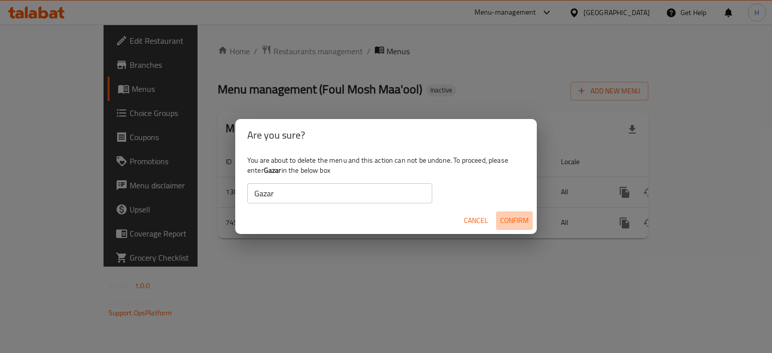
click at [512, 221] on span "Confirm" at bounding box center [514, 220] width 29 height 13
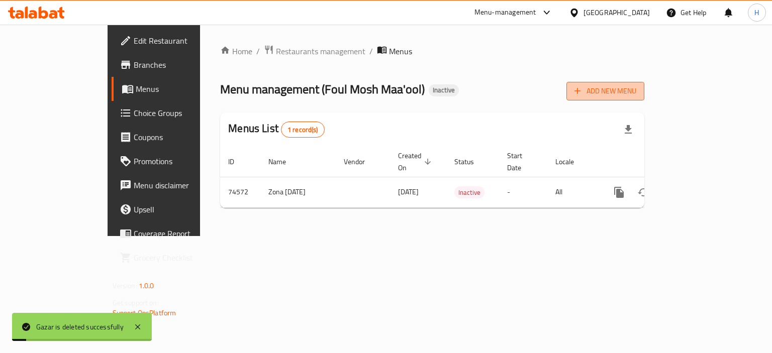
click at [636, 92] on span "Add New Menu" at bounding box center [605, 91] width 62 height 13
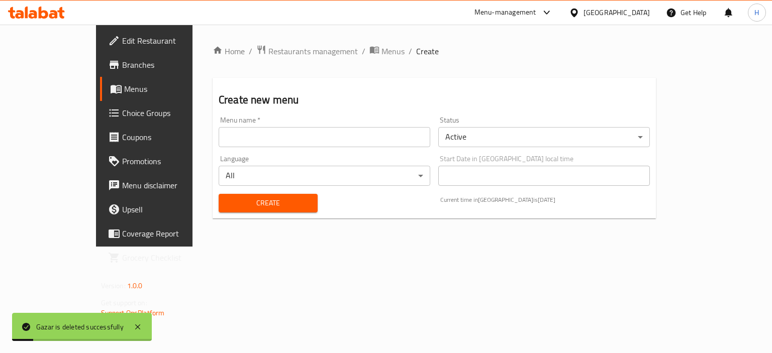
click at [218, 142] on input "text" at bounding box center [323, 137] width 211 height 20
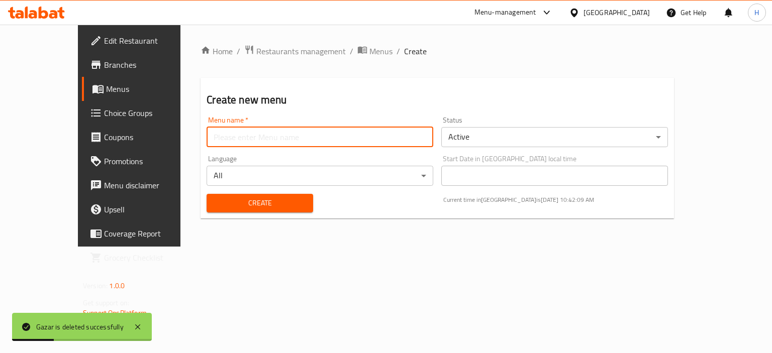
type input "Gazar"
click at [238, 198] on span "Create" at bounding box center [259, 203] width 90 height 13
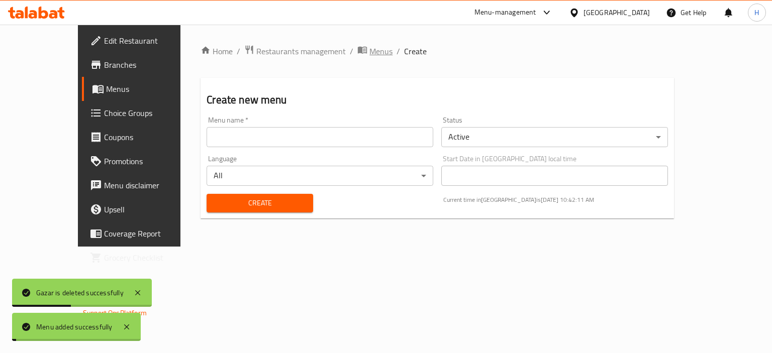
click at [369, 54] on span "Menus" at bounding box center [380, 51] width 23 height 12
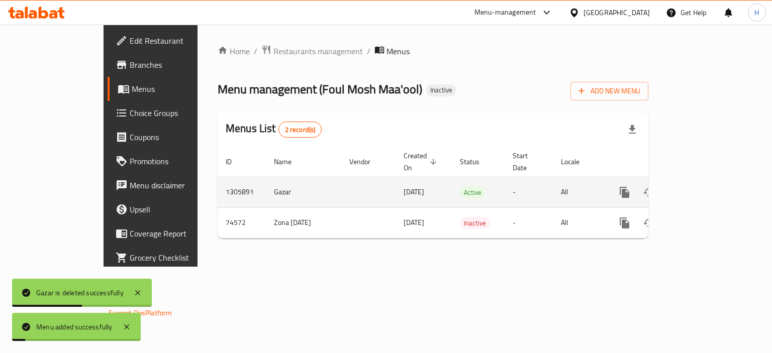
click at [703, 186] on icon "enhanced table" at bounding box center [697, 192] width 12 height 12
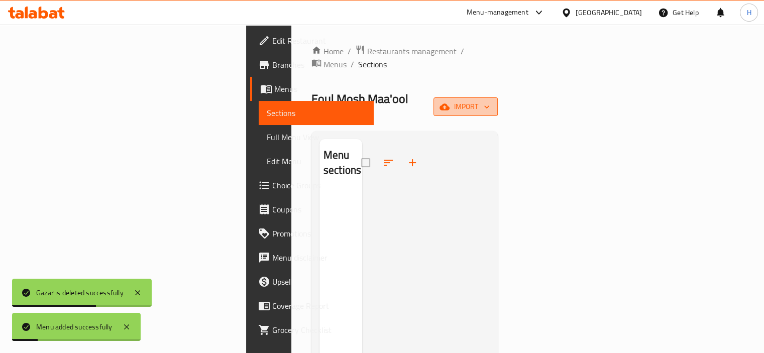
click at [498, 97] on button "import" at bounding box center [465, 106] width 64 height 19
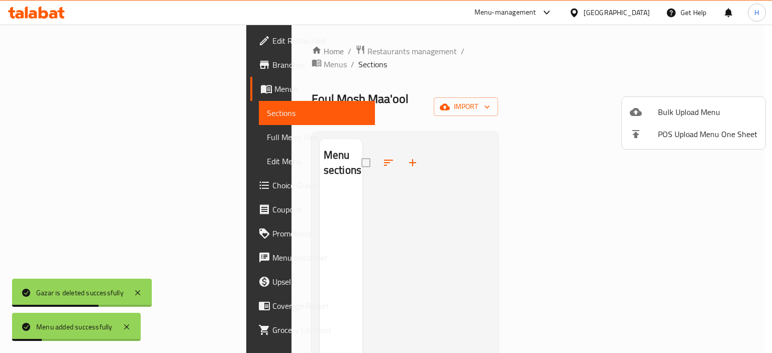
click at [700, 108] on span "Bulk Upload Menu" at bounding box center [707, 112] width 99 height 12
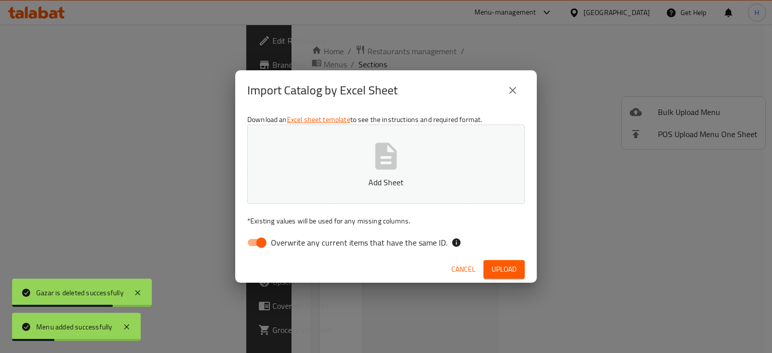
click at [264, 244] on input "Overwrite any current items that have the same ID." at bounding box center [261, 242] width 57 height 19
checkbox input "false"
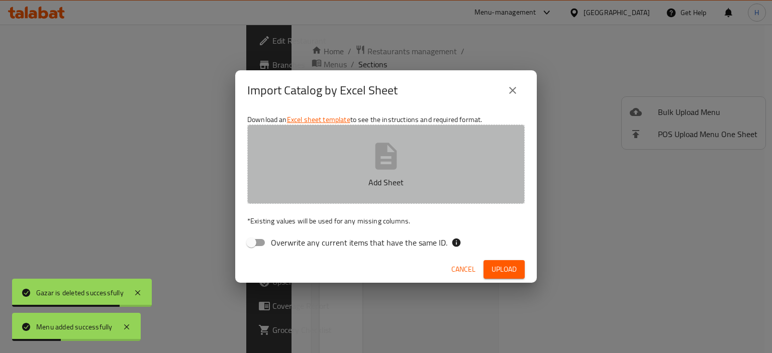
click at [316, 180] on p "Add Sheet" at bounding box center [386, 182] width 246 height 12
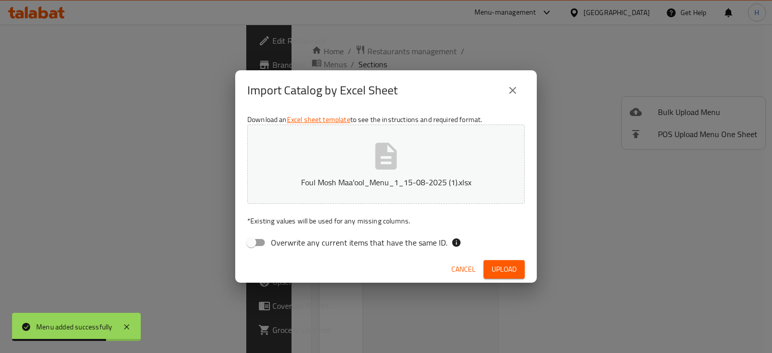
click at [515, 269] on span "Upload" at bounding box center [503, 269] width 25 height 13
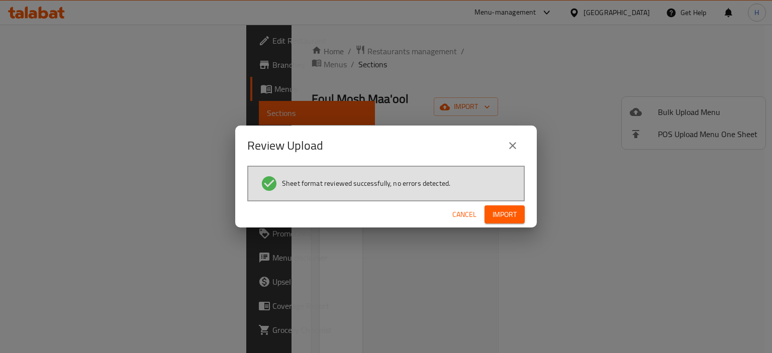
click at [499, 214] on span "Import" at bounding box center [504, 214] width 24 height 13
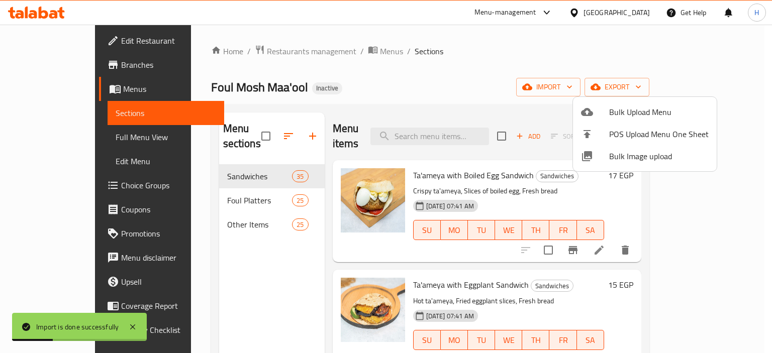
click at [439, 84] on div at bounding box center [386, 176] width 772 height 353
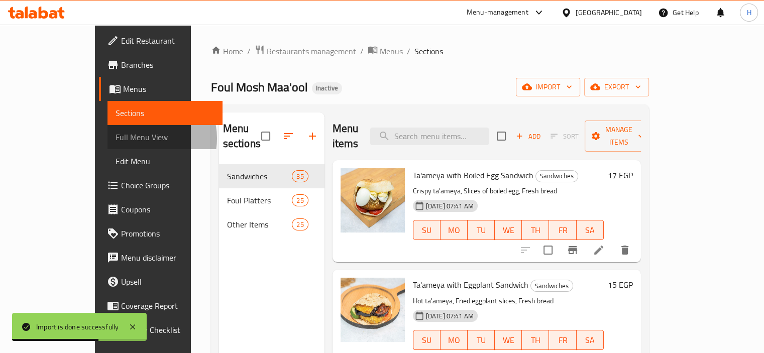
click at [116, 138] on span "Full Menu View" at bounding box center [165, 137] width 99 height 12
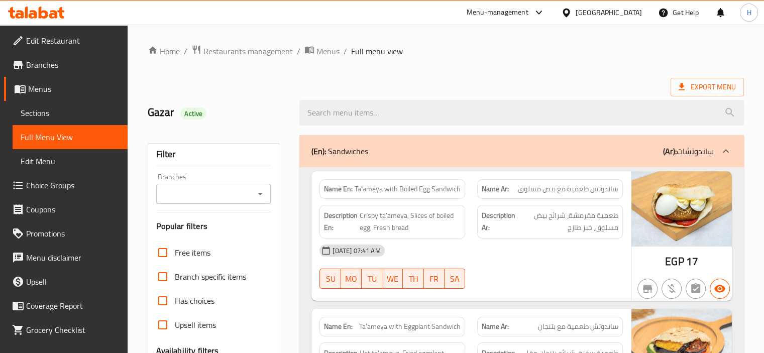
click at [79, 116] on span "Sections" at bounding box center [70, 113] width 99 height 12
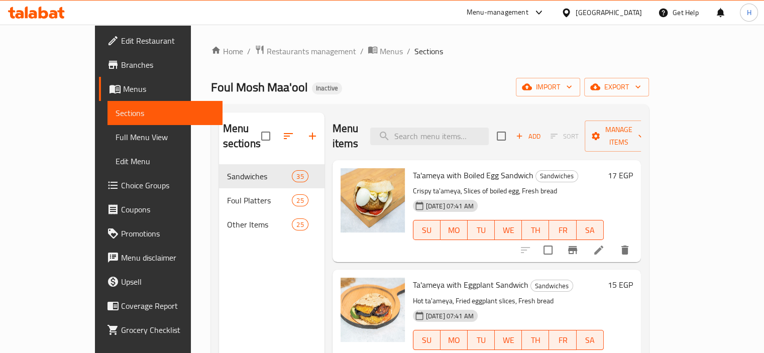
click at [380, 81] on div "Foul Mosh Maa'ool Inactive import export" at bounding box center [430, 87] width 438 height 19
click at [121, 64] on span "Branches" at bounding box center [167, 65] width 93 height 12
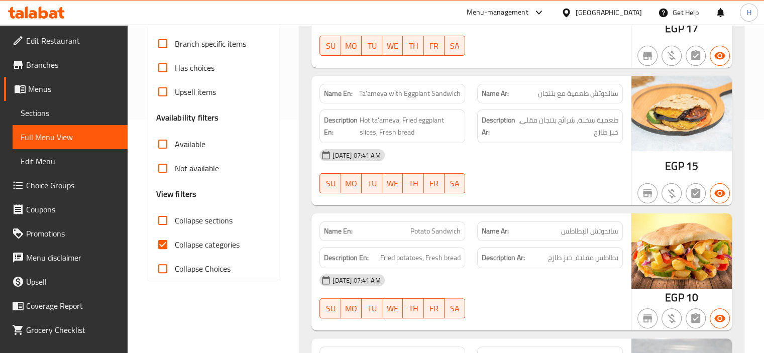
scroll to position [251, 0]
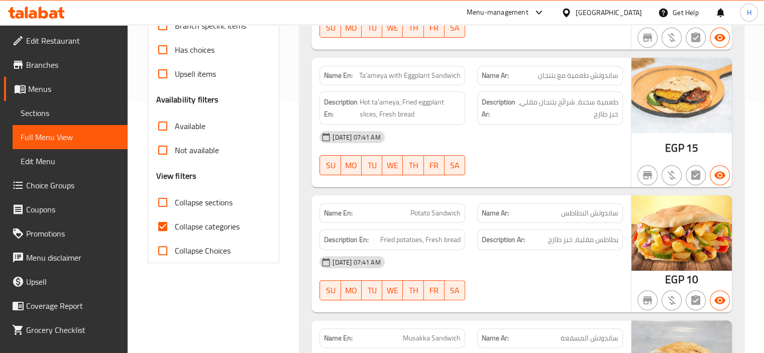
click at [240, 224] on div "Collapse categories" at bounding box center [213, 226] width 115 height 24
click at [235, 224] on span "Collapse categories" at bounding box center [207, 227] width 65 height 12
click at [175, 224] on input "Collapse categories" at bounding box center [163, 226] width 24 height 24
checkbox input "false"
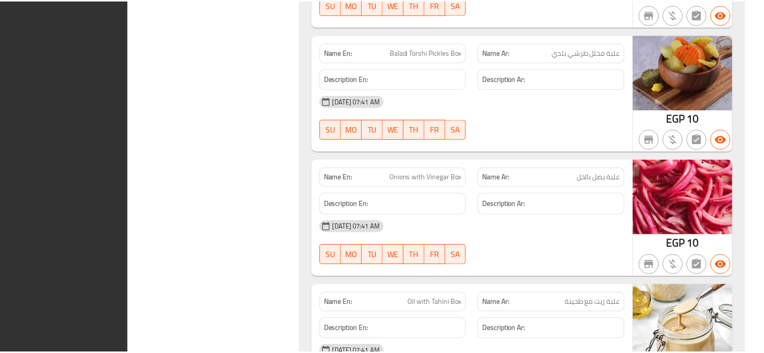
scroll to position [11428, 0]
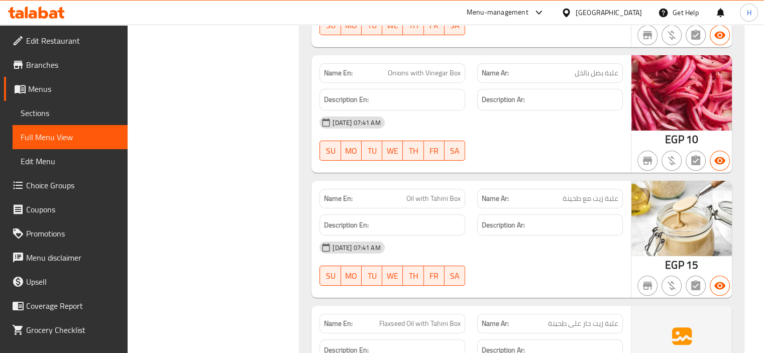
click at [59, 112] on span "Sections" at bounding box center [70, 113] width 99 height 12
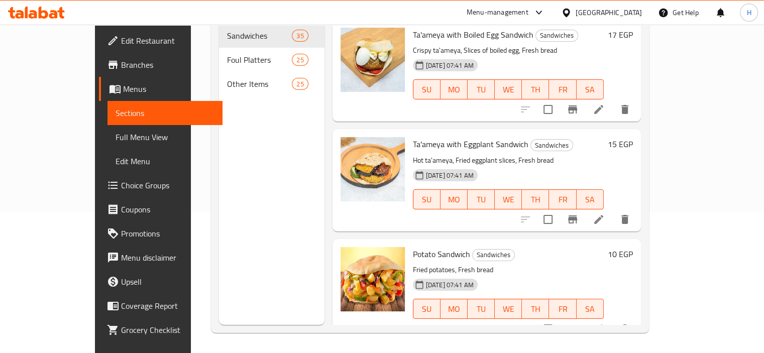
scroll to position [141, 0]
